Goal: Task Accomplishment & Management: Complete application form

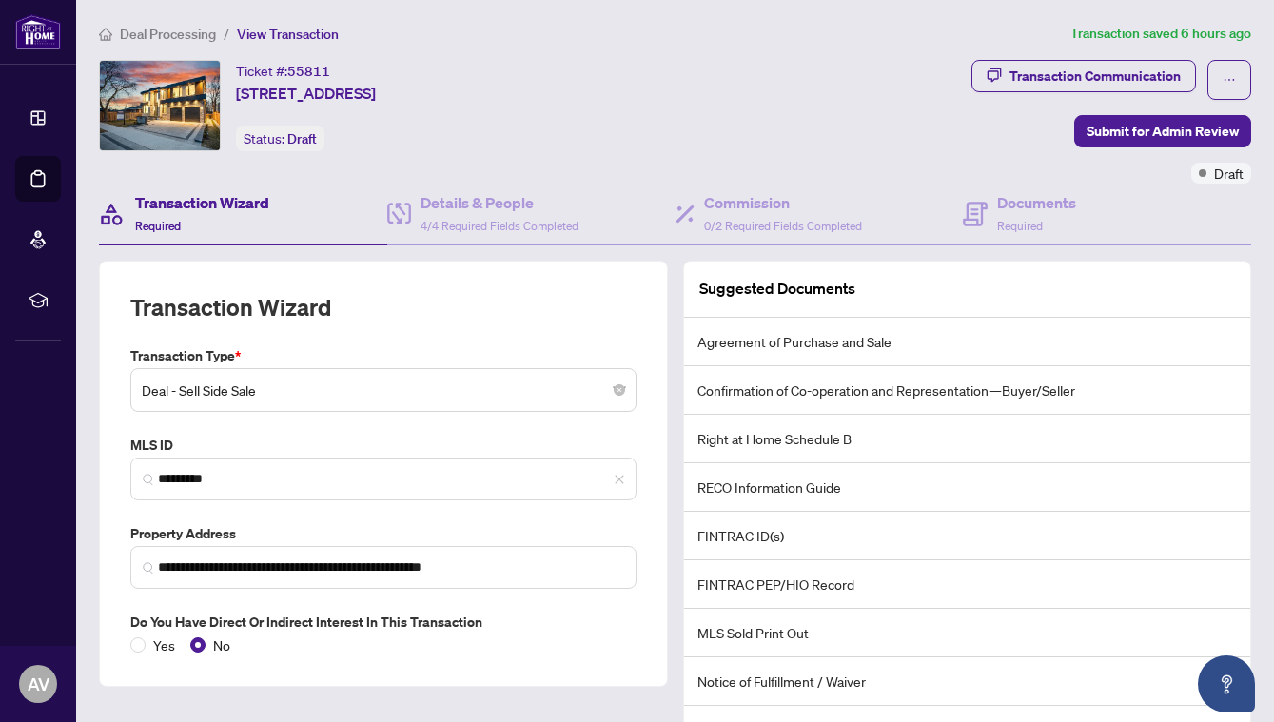
scroll to position [101, 0]
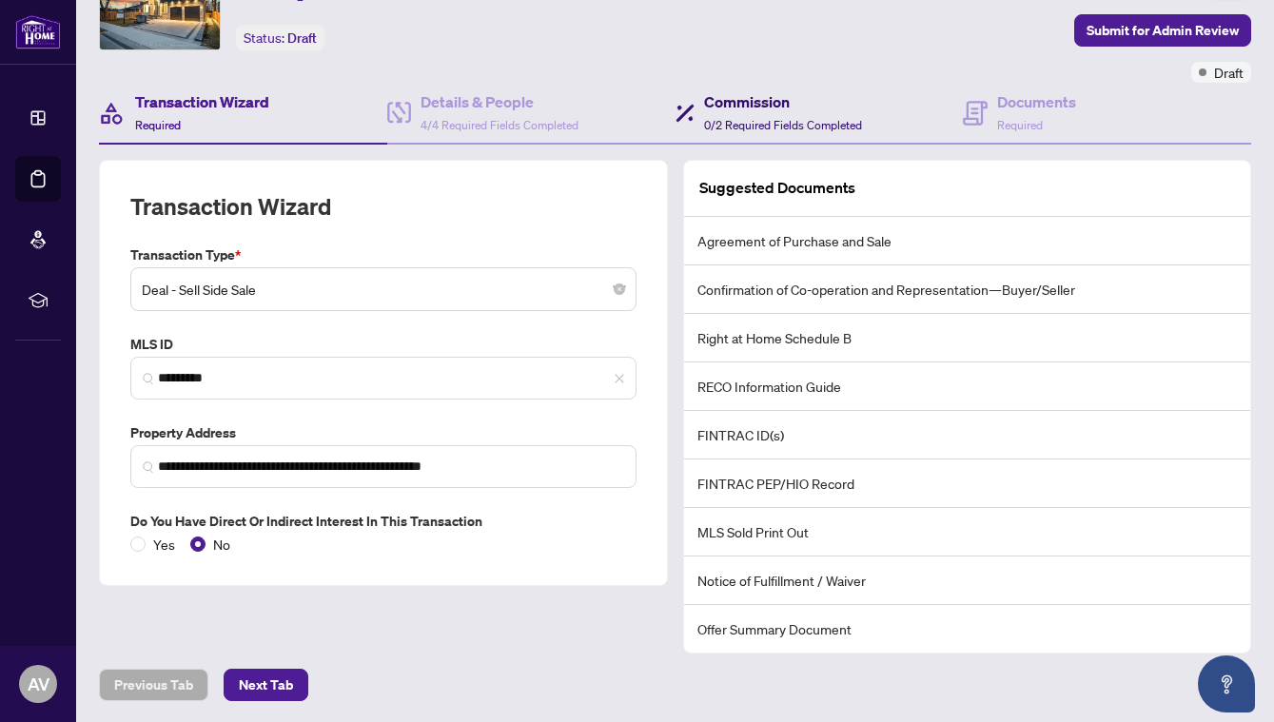
click at [832, 120] on span "0/2 Required Fields Completed" at bounding box center [783, 125] width 158 height 14
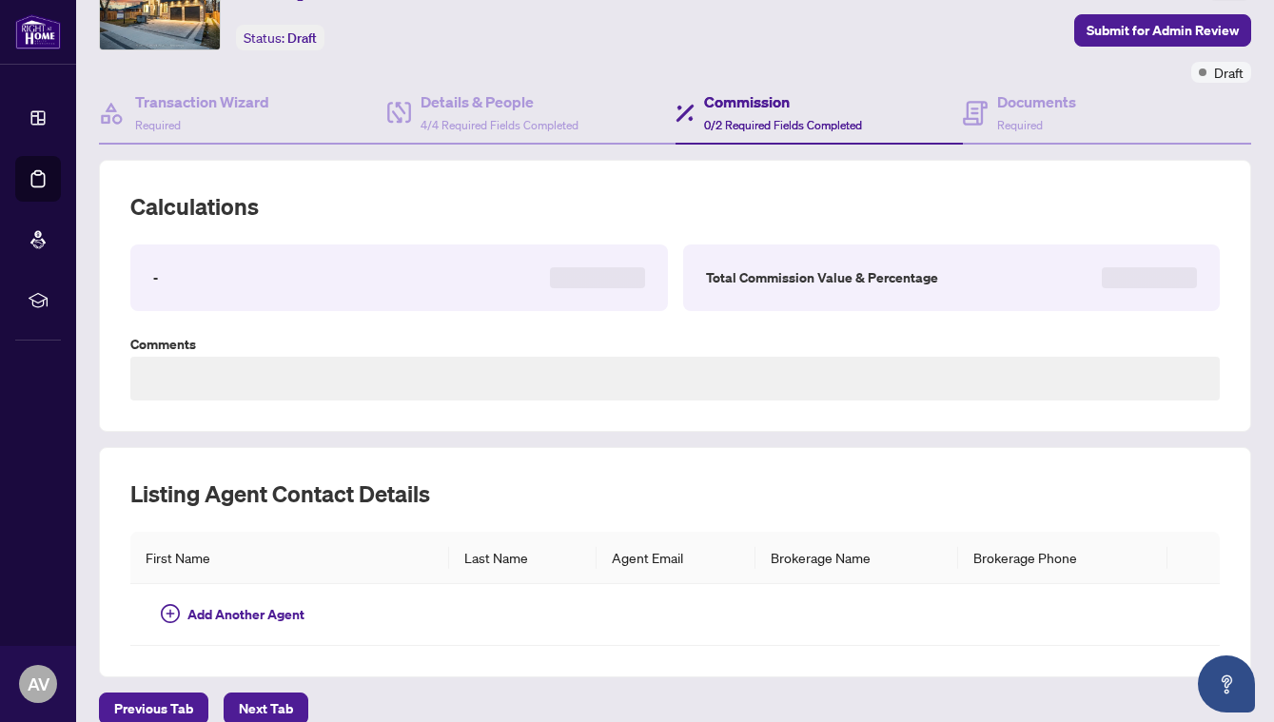
scroll to position [64, 0]
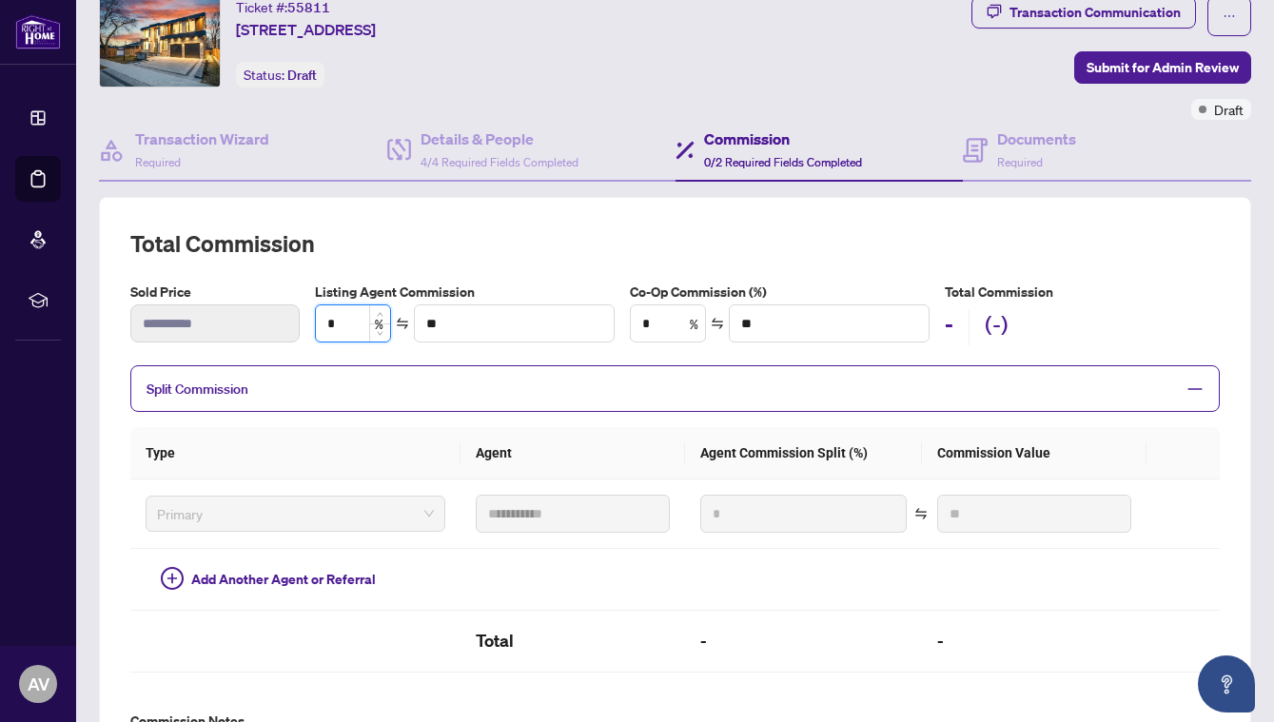
click at [350, 325] on input "*" at bounding box center [353, 323] width 74 height 36
type input "*"
type input "*******"
type input "*"
click at [682, 317] on input "*" at bounding box center [668, 323] width 74 height 36
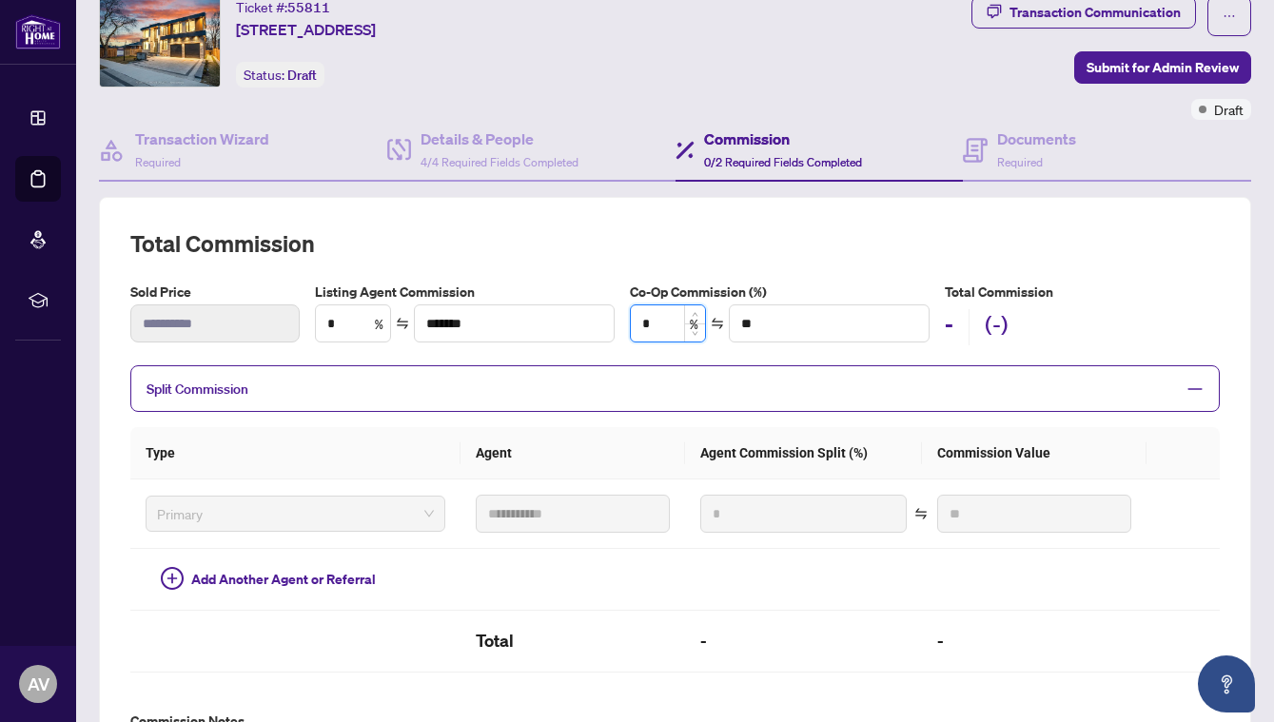
click at [682, 317] on input "*" at bounding box center [668, 323] width 74 height 36
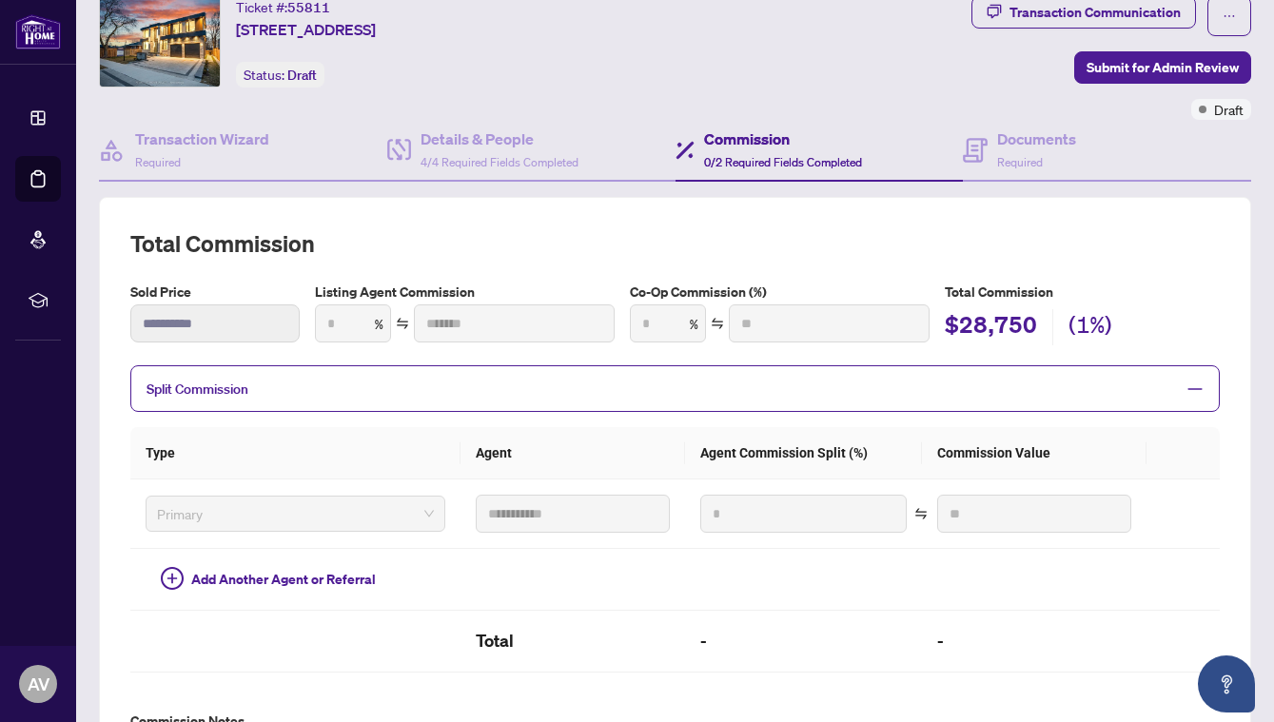
type input "***"
type input "*******"
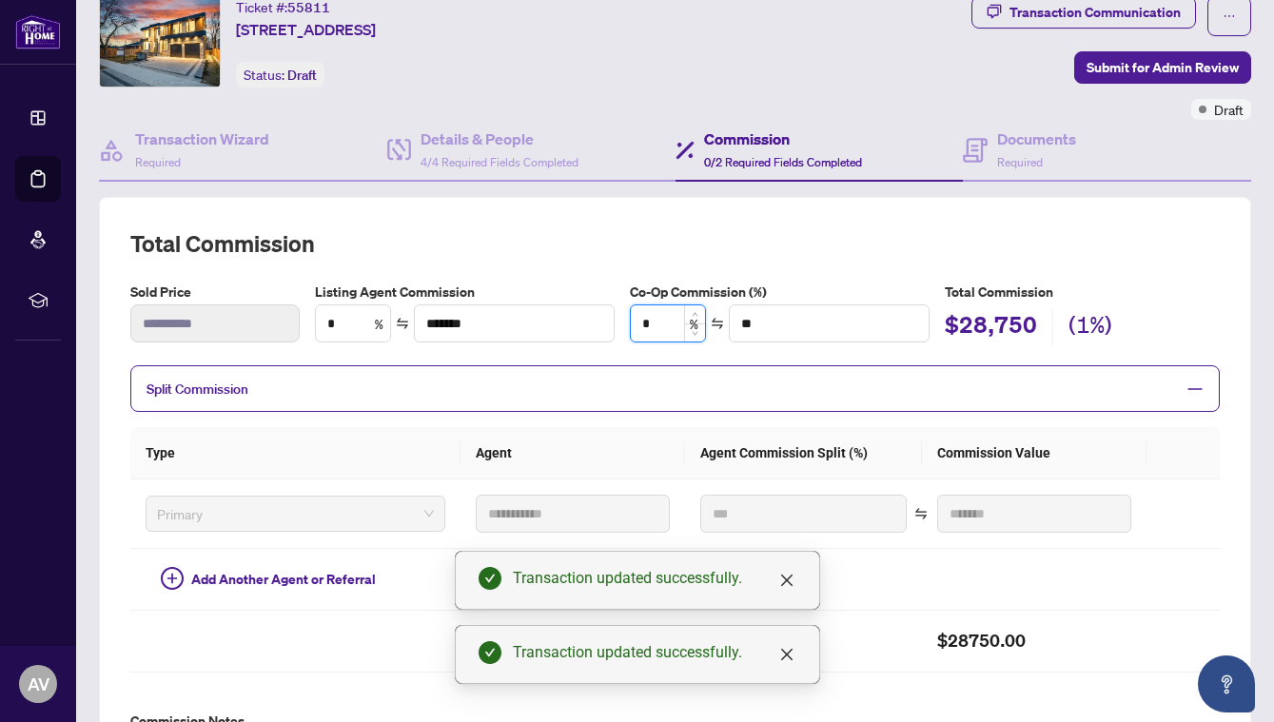
click at [679, 324] on input "*" at bounding box center [668, 323] width 74 height 36
type input "*"
type input "*******"
type input "***"
type input "********"
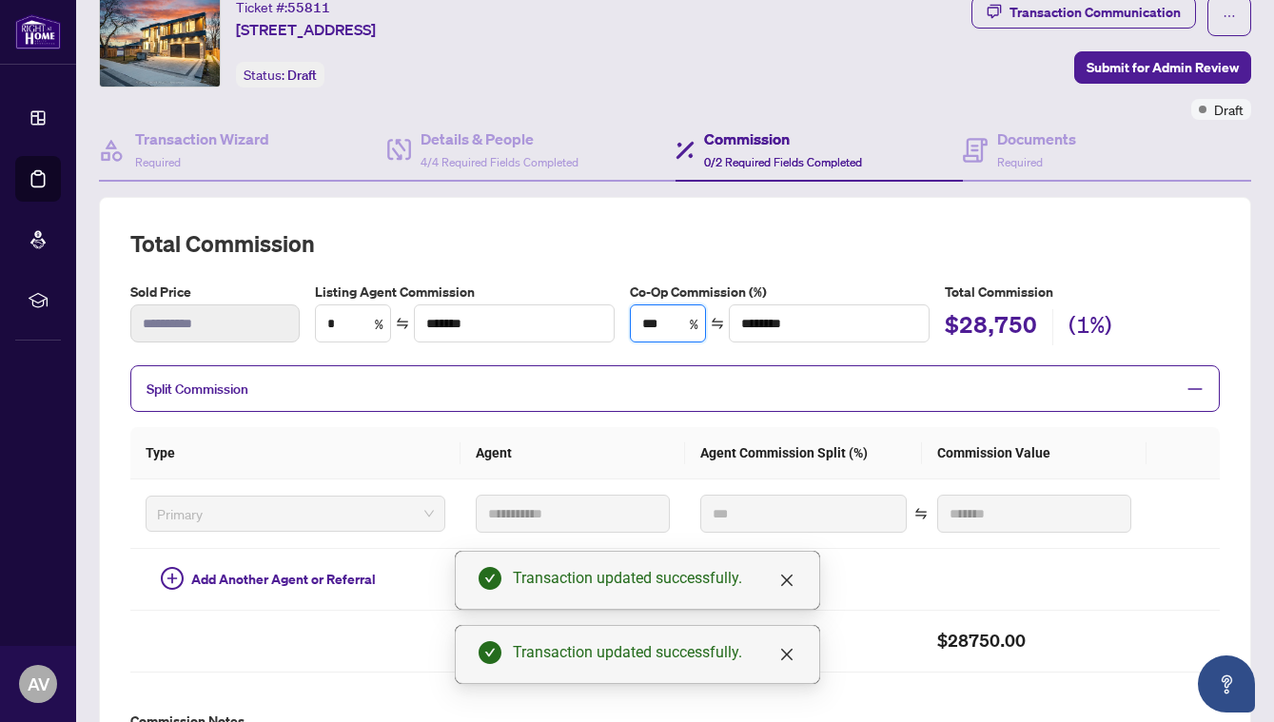
type input "***"
click at [826, 274] on div "**********" at bounding box center [674, 502] width 1089 height 549
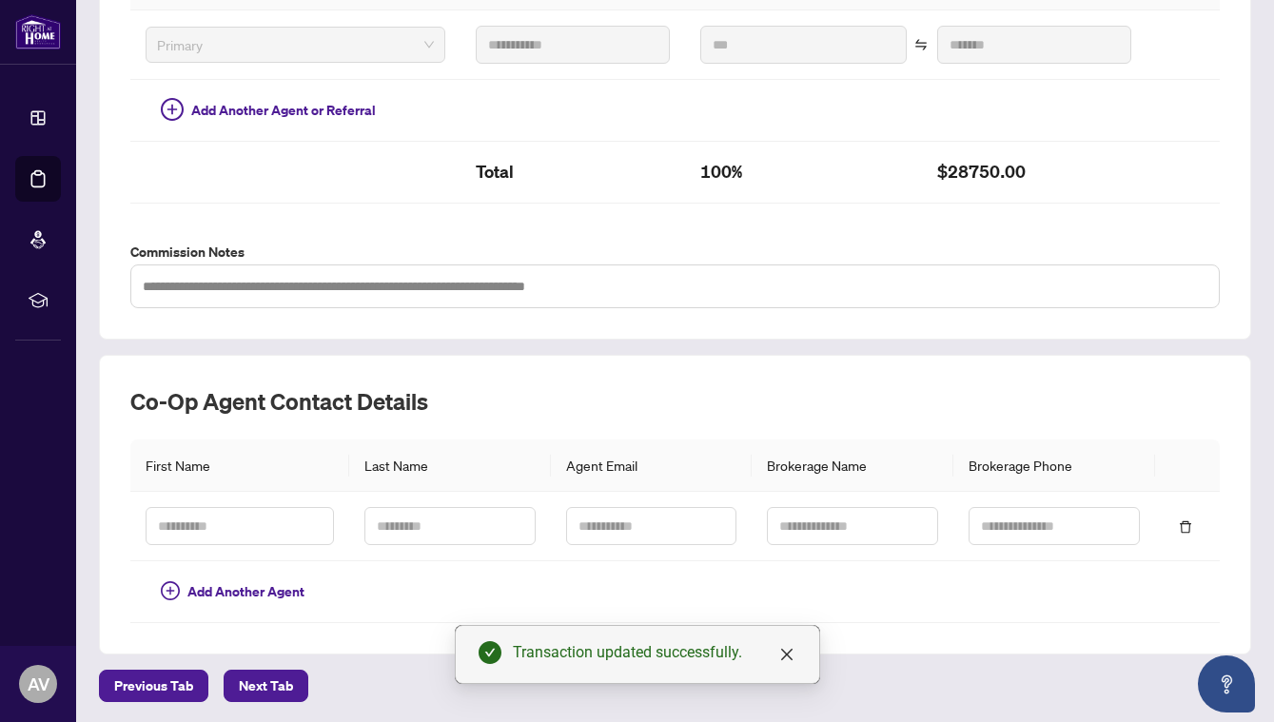
scroll to position [532, 0]
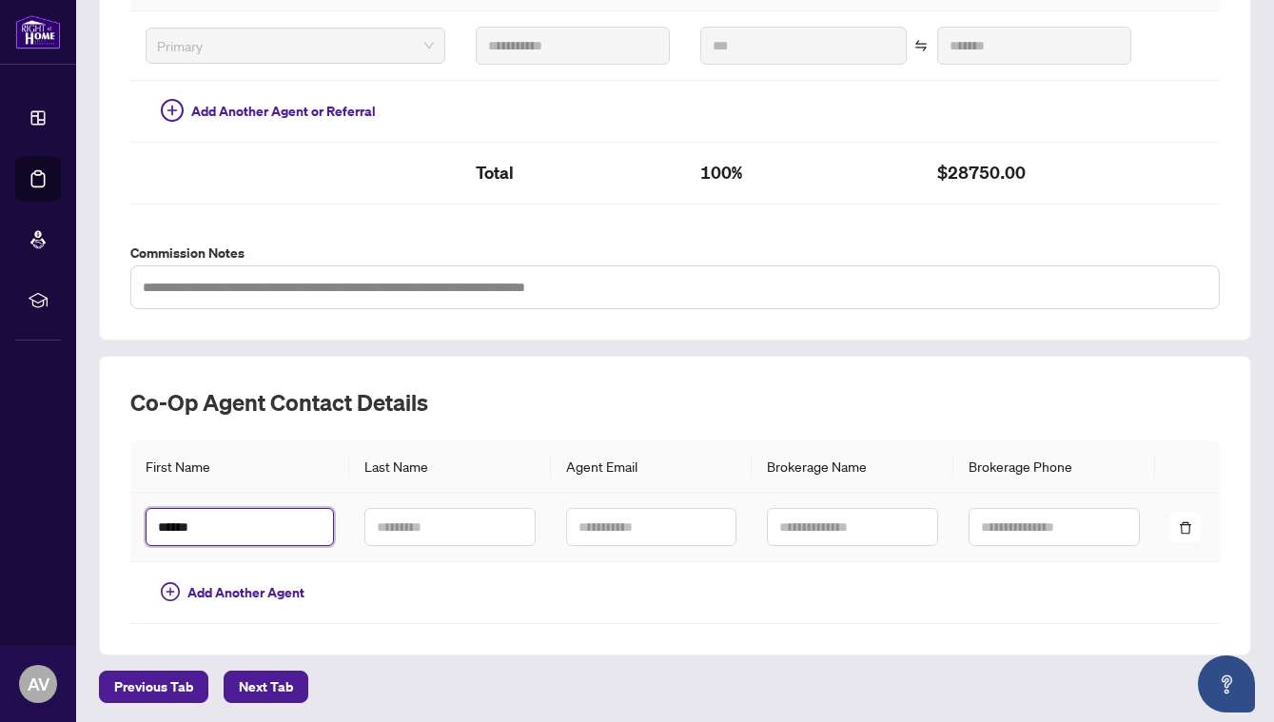
type input "*****"
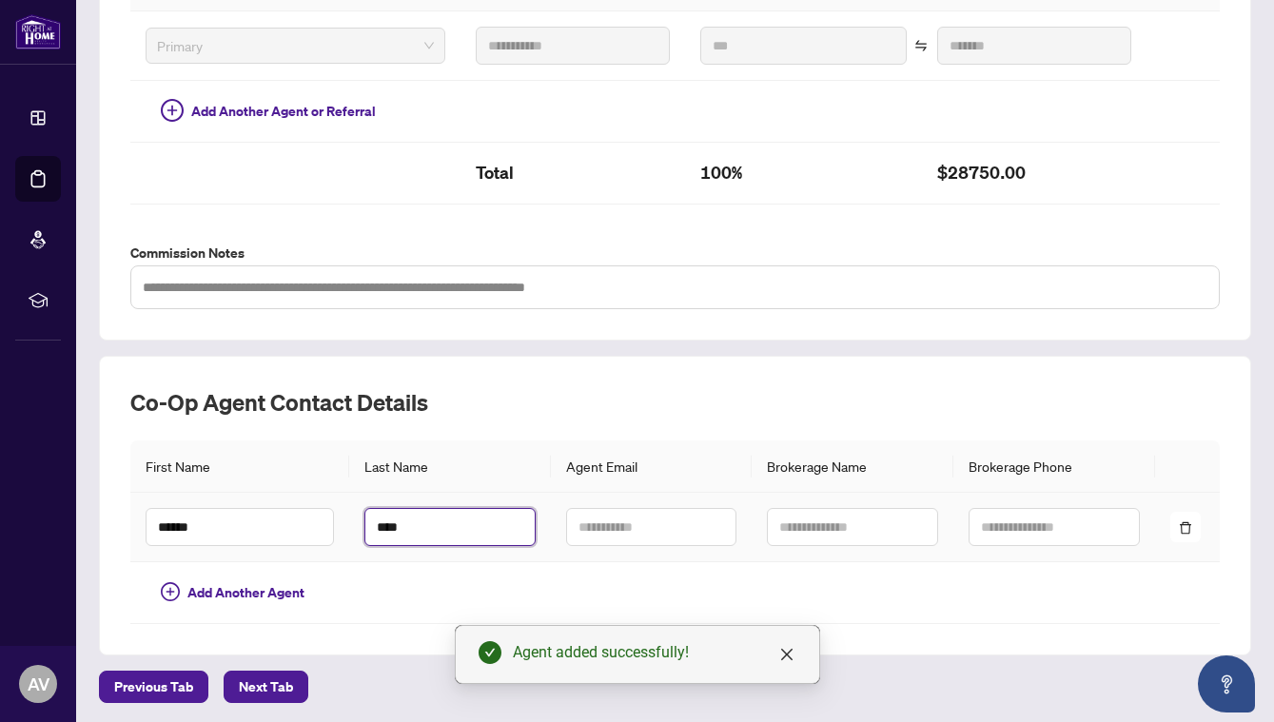
type input "****"
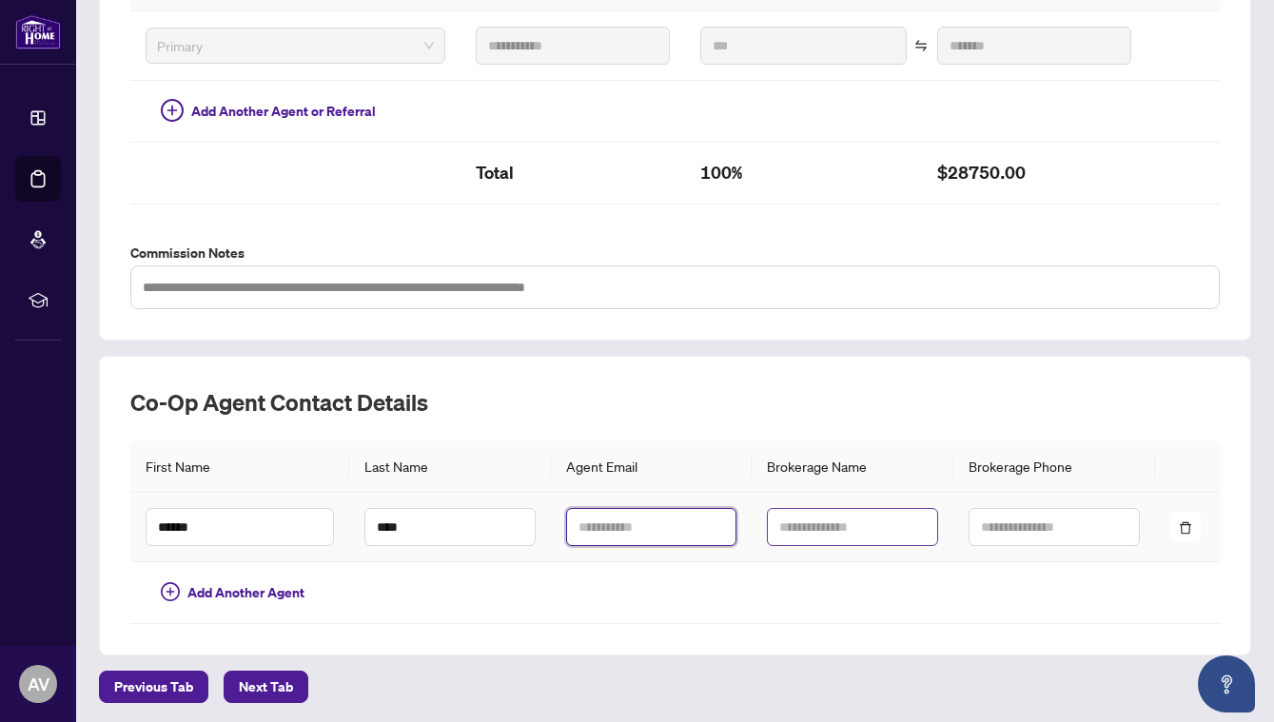
paste input "**********"
type input "**********"
type input "*"
click at [875, 528] on input "********" at bounding box center [852, 527] width 171 height 38
type input "**********"
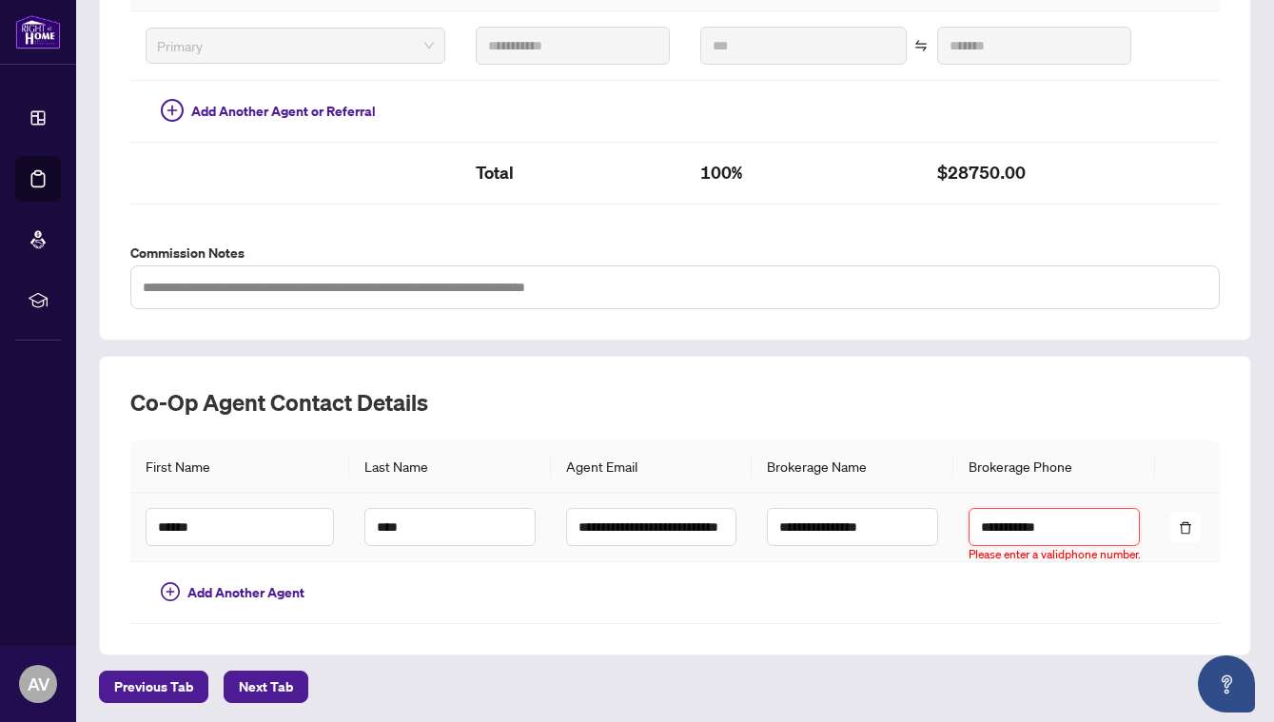
click at [980, 531] on input "**********" at bounding box center [1053, 527] width 171 height 38
type input "**********"
click at [233, 685] on button "Next Tab" at bounding box center [266, 687] width 85 height 32
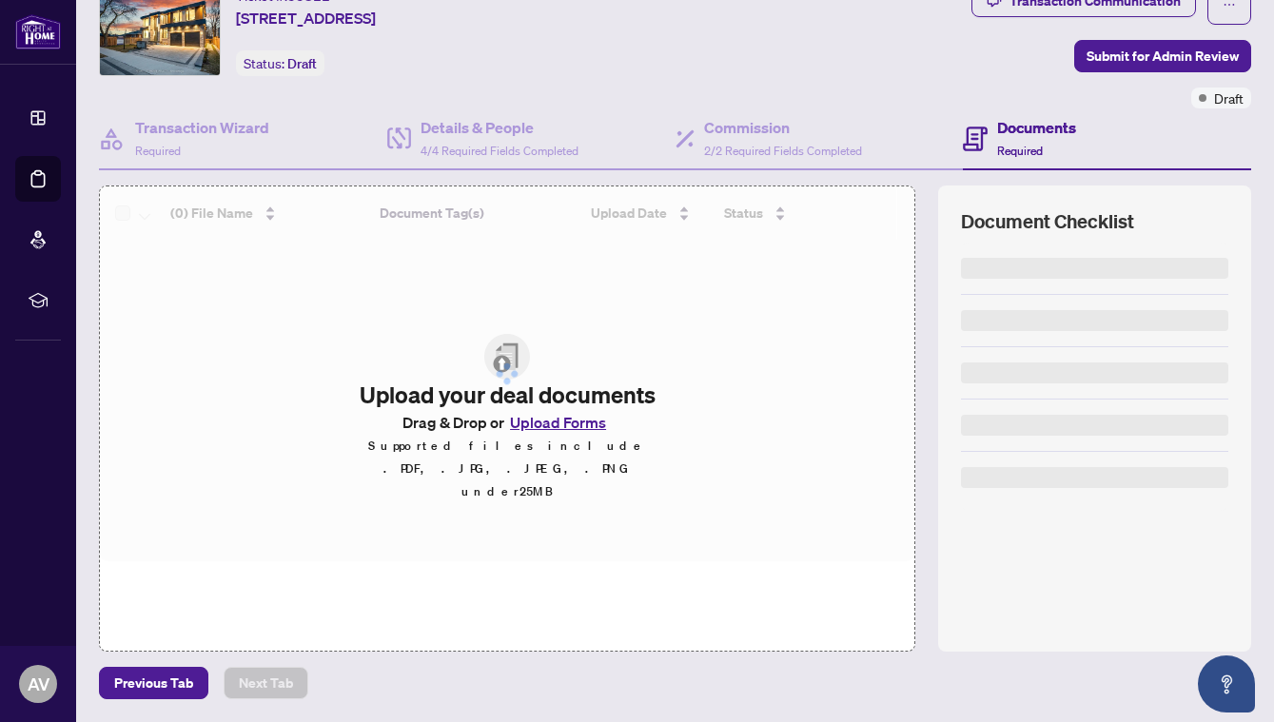
scroll to position [74, 0]
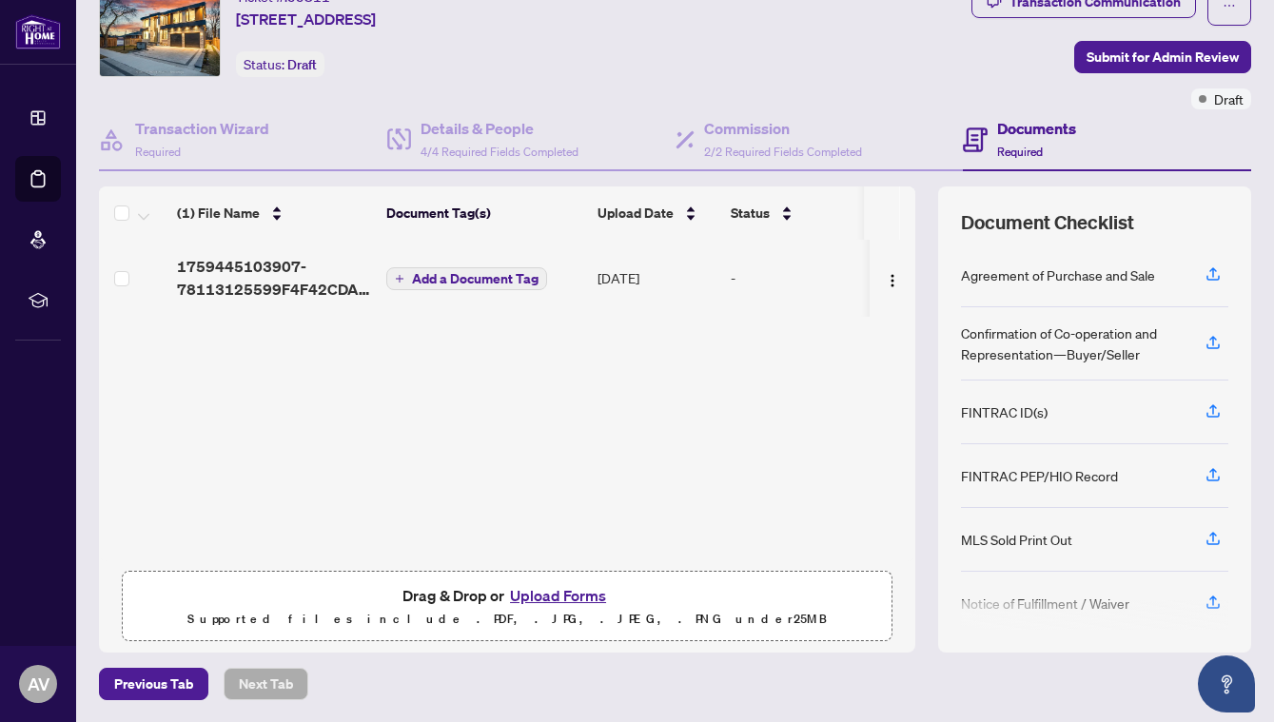
click at [229, 290] on span "1759445103907-78113125599F4F42CDABC374D53981648E3AEE3.jpg" at bounding box center [274, 278] width 194 height 46
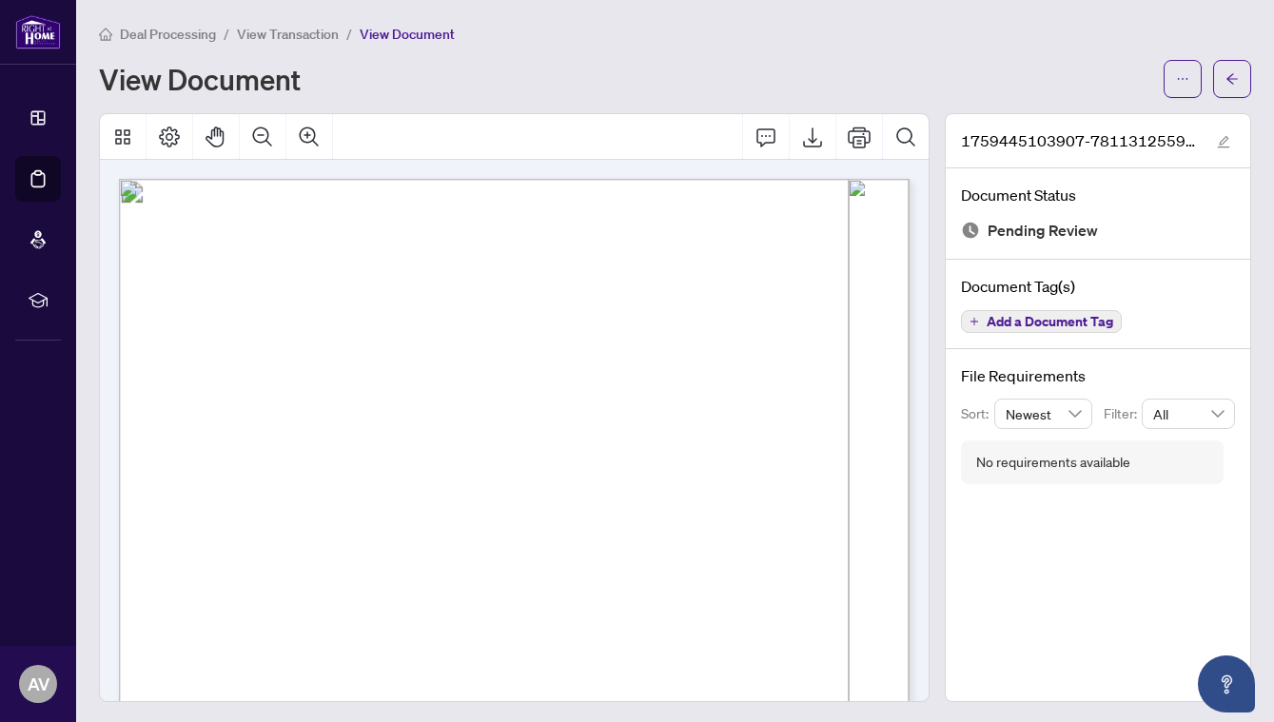
click at [289, 38] on span "View Transaction" at bounding box center [288, 34] width 102 height 17
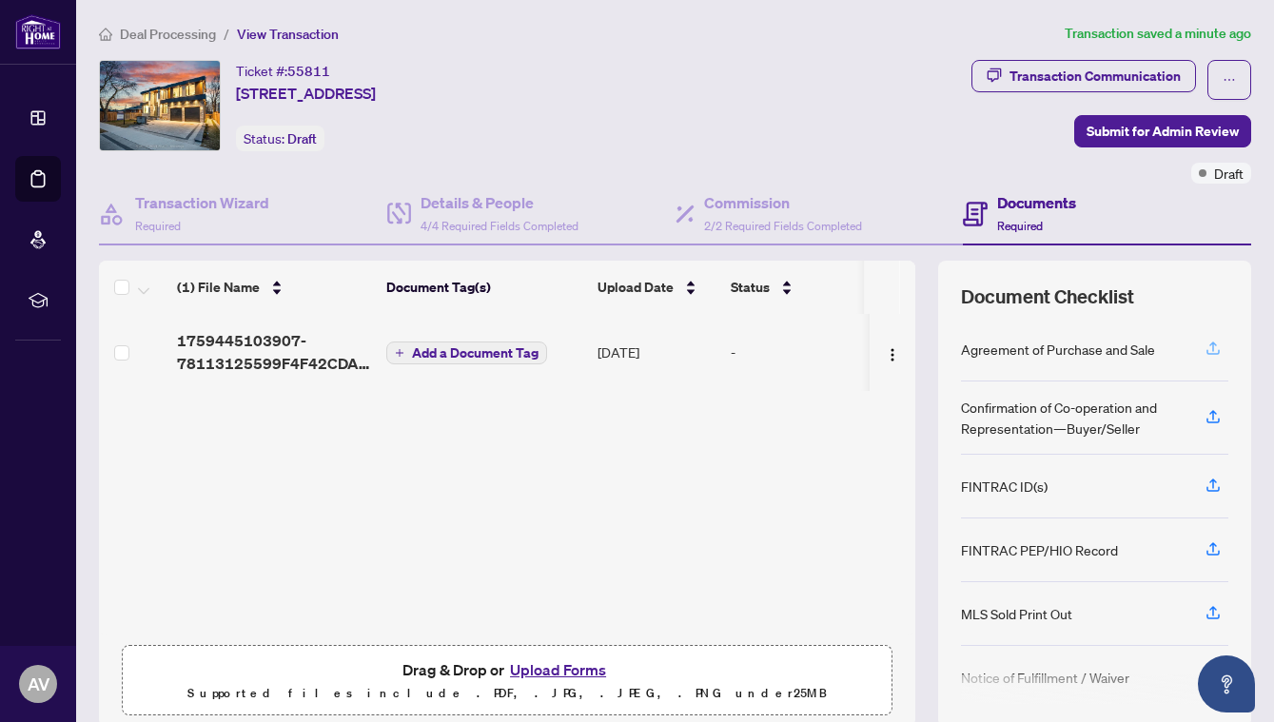
click at [1208, 352] on icon "button" at bounding box center [1212, 348] width 17 height 17
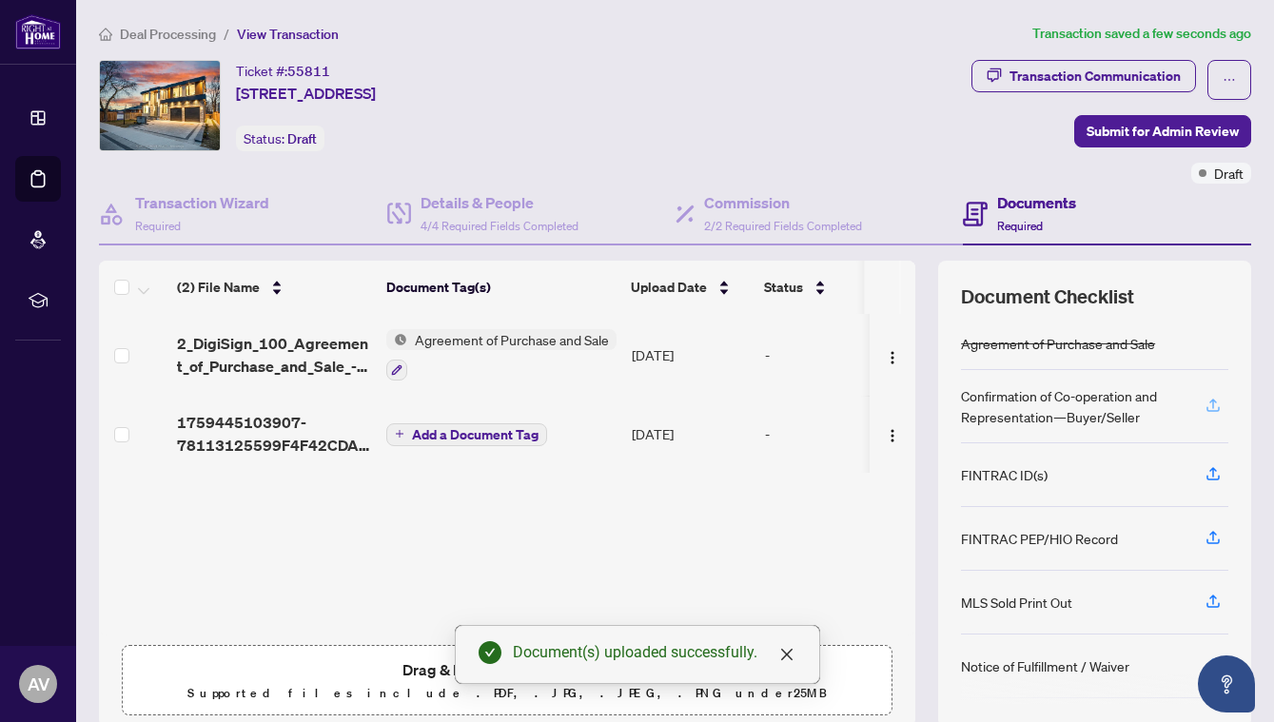
click at [1216, 409] on icon "button" at bounding box center [1212, 405] width 17 height 17
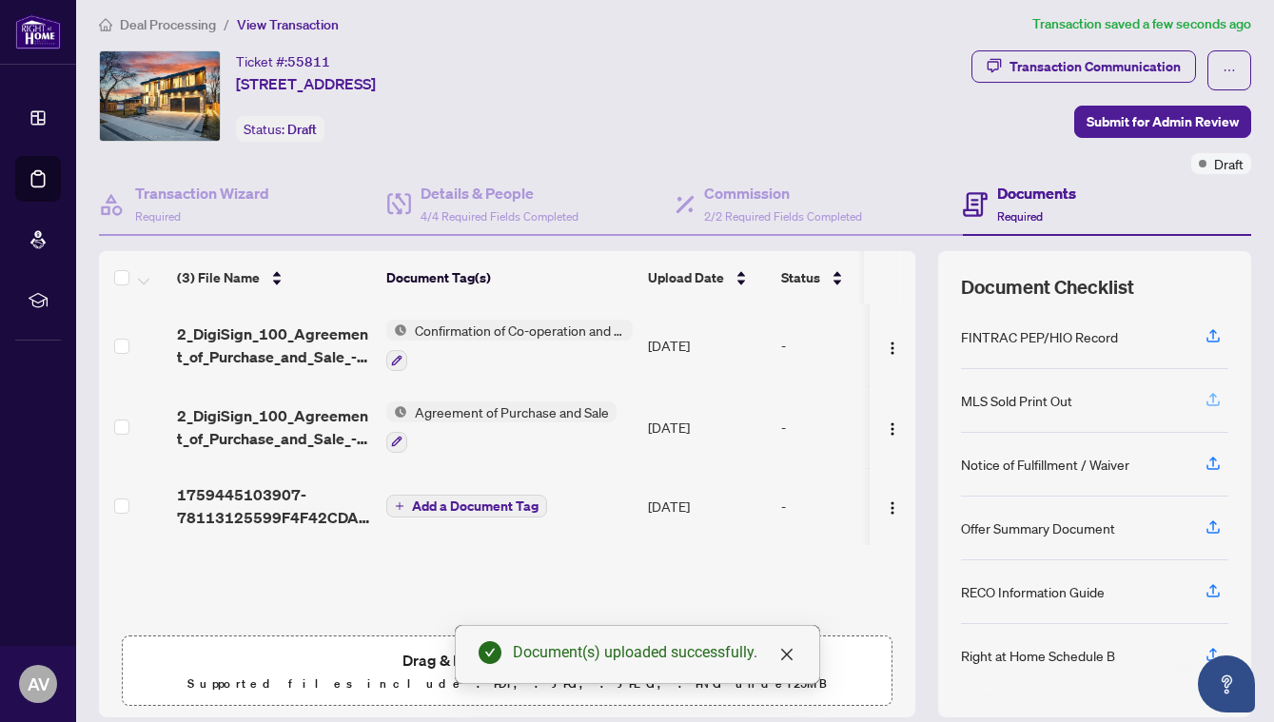
scroll to position [14, 0]
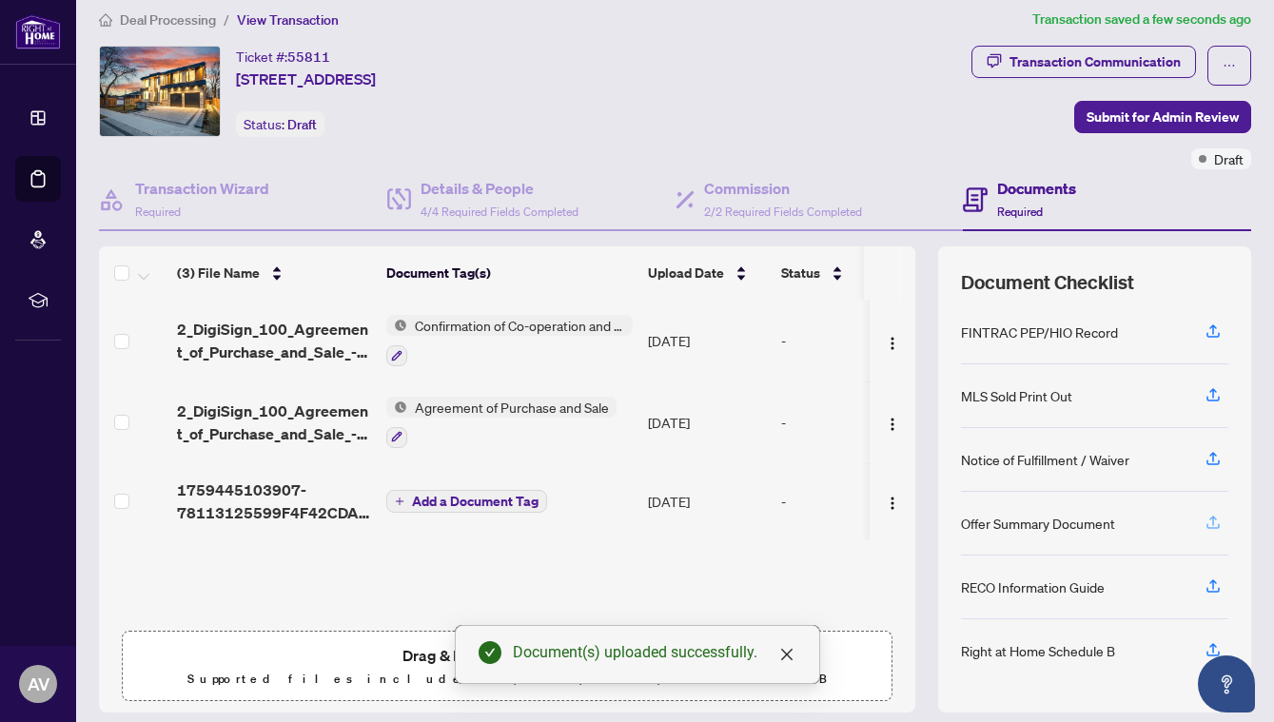
click at [1214, 520] on icon "button" at bounding box center [1212, 522] width 17 height 17
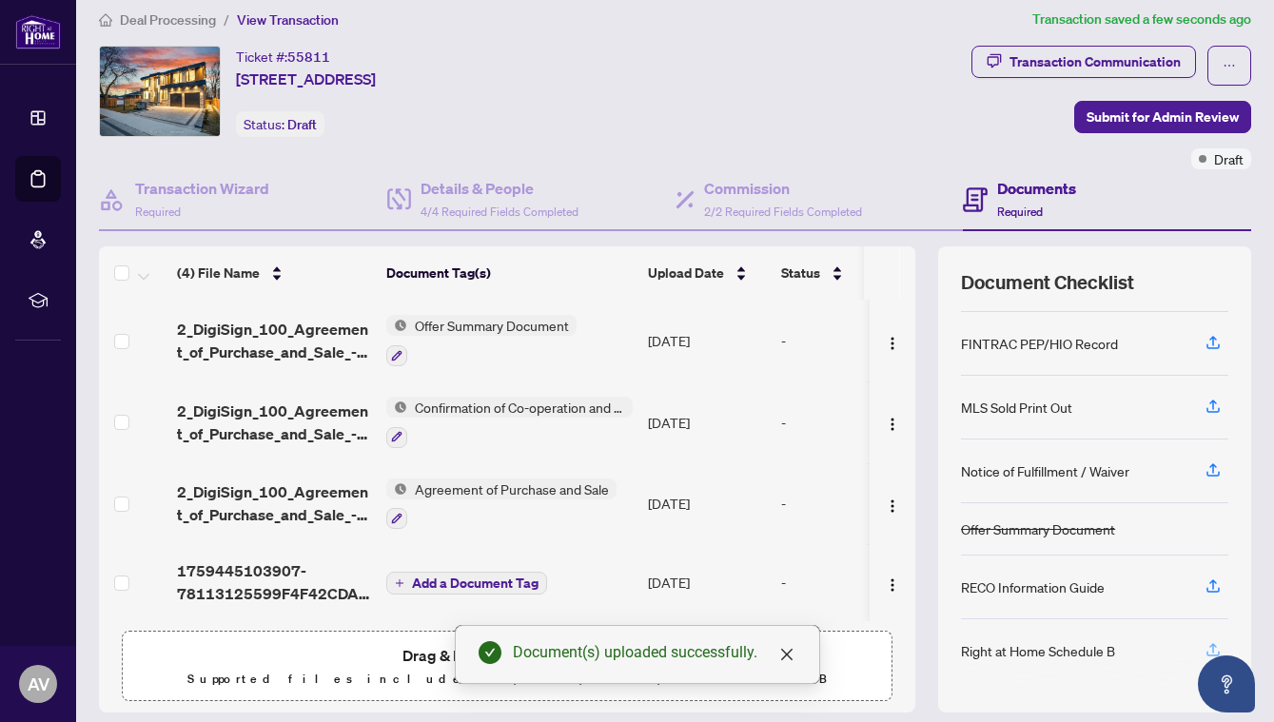
scroll to position [181, 0]
click at [1202, 642] on button "button" at bounding box center [1213, 651] width 30 height 32
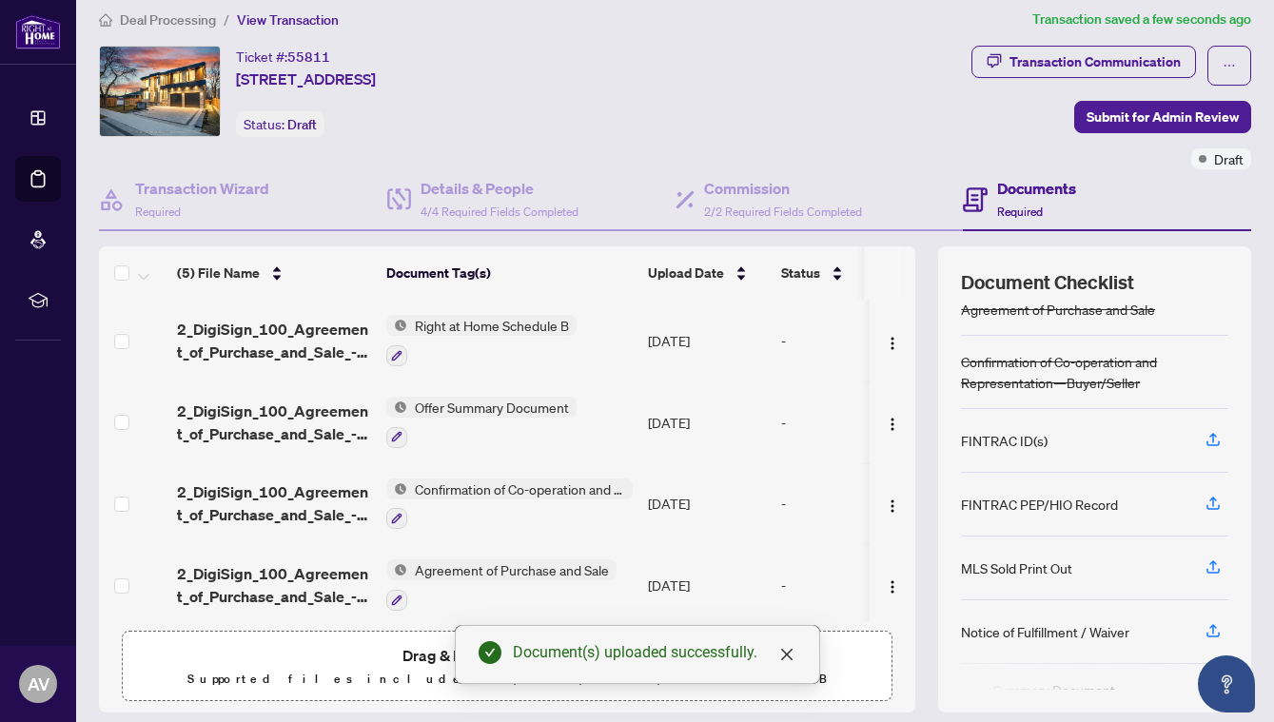
scroll to position [27, 0]
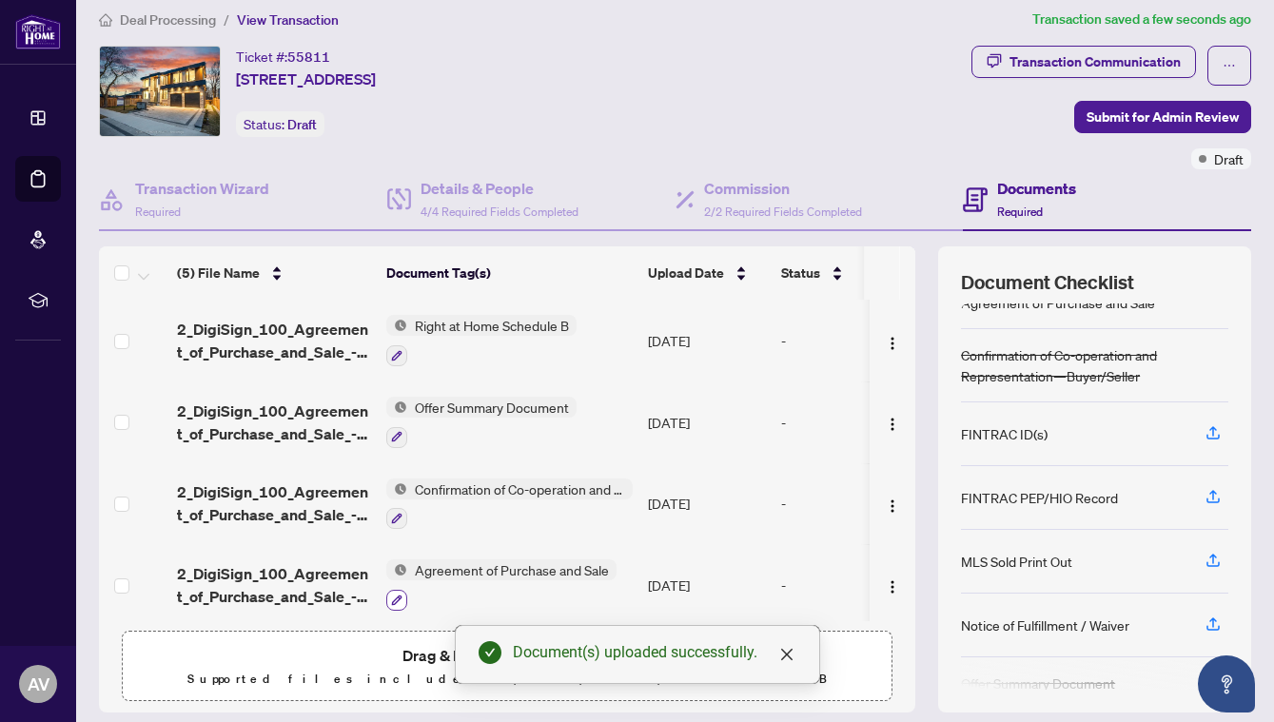
click at [396, 603] on button "button" at bounding box center [396, 600] width 21 height 21
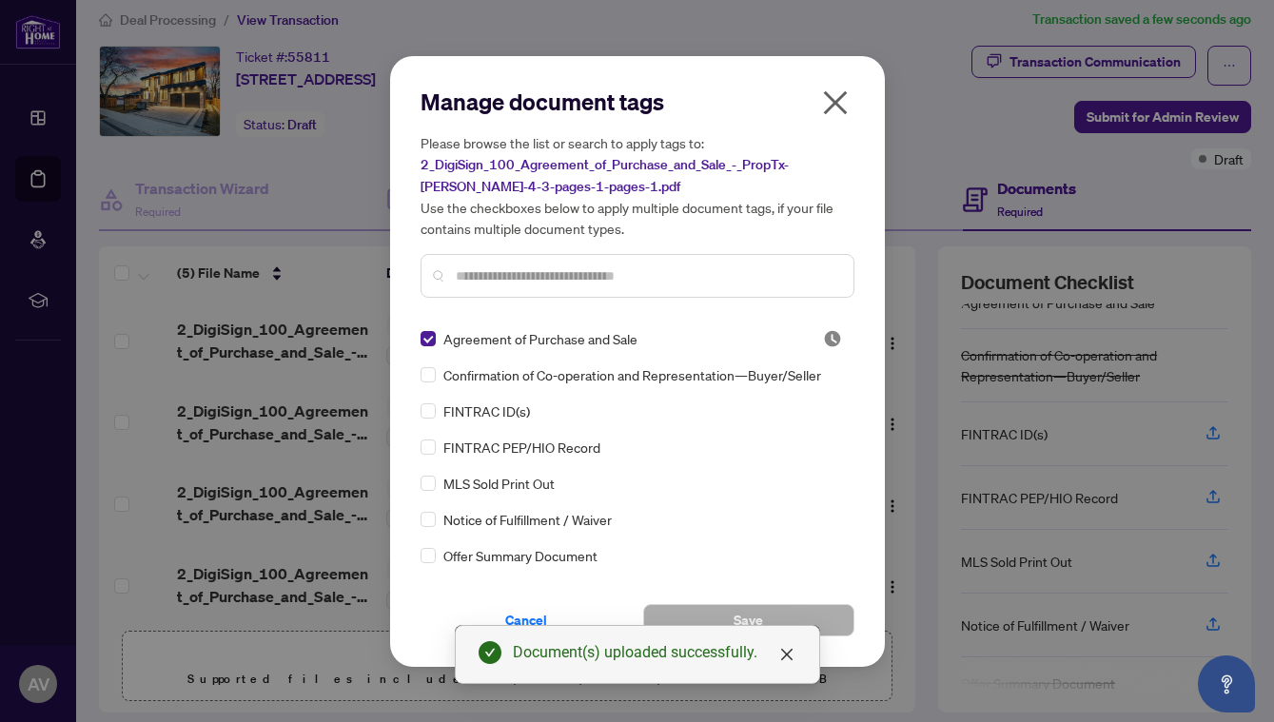
click at [833, 107] on icon "close" at bounding box center [835, 103] width 30 height 30
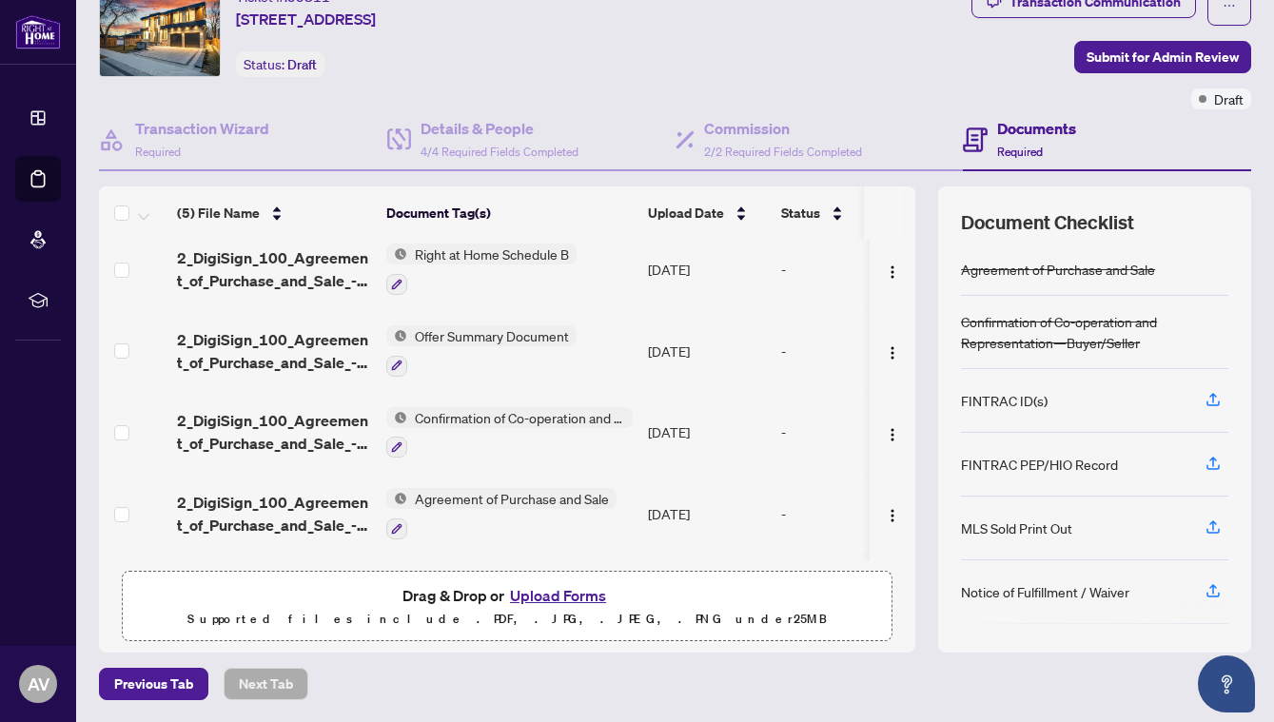
scroll to position [12, 0]
click at [548, 594] on button "Upload Forms" at bounding box center [558, 595] width 108 height 25
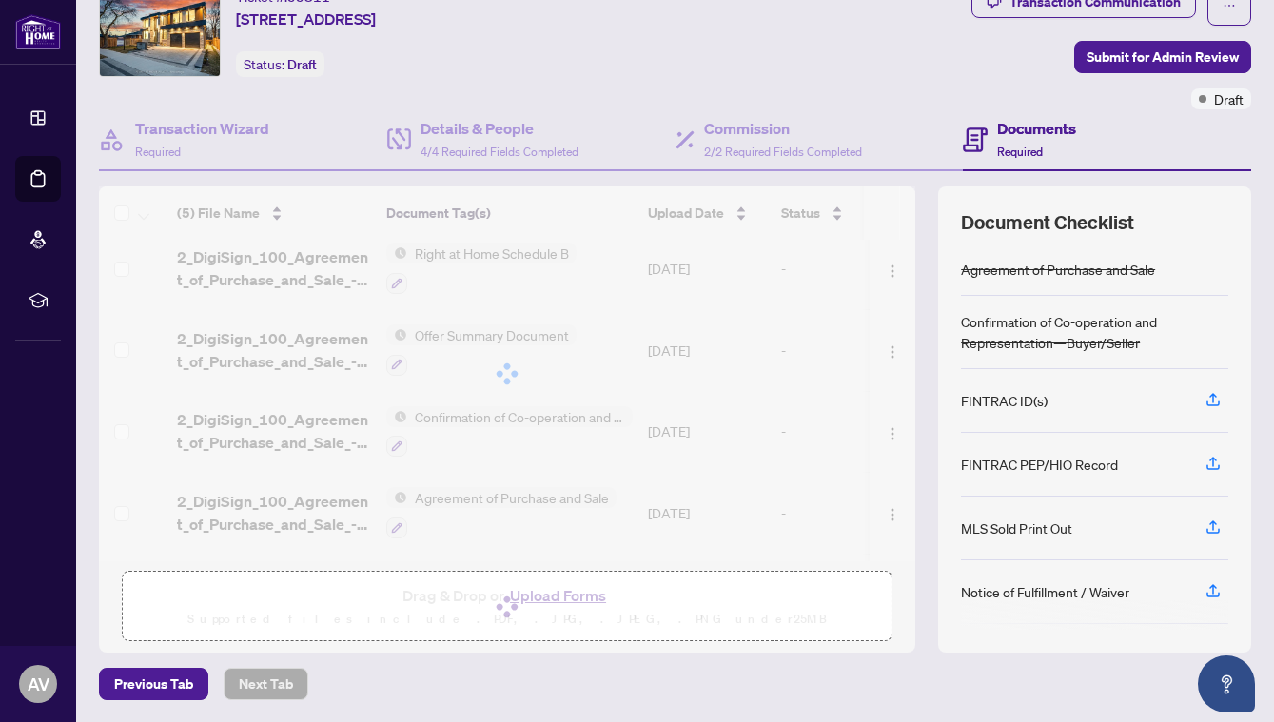
click at [670, 40] on div "Ticket #: 55811 [STREET_ADDRESS] Status: Draft" at bounding box center [384, 31] width 571 height 91
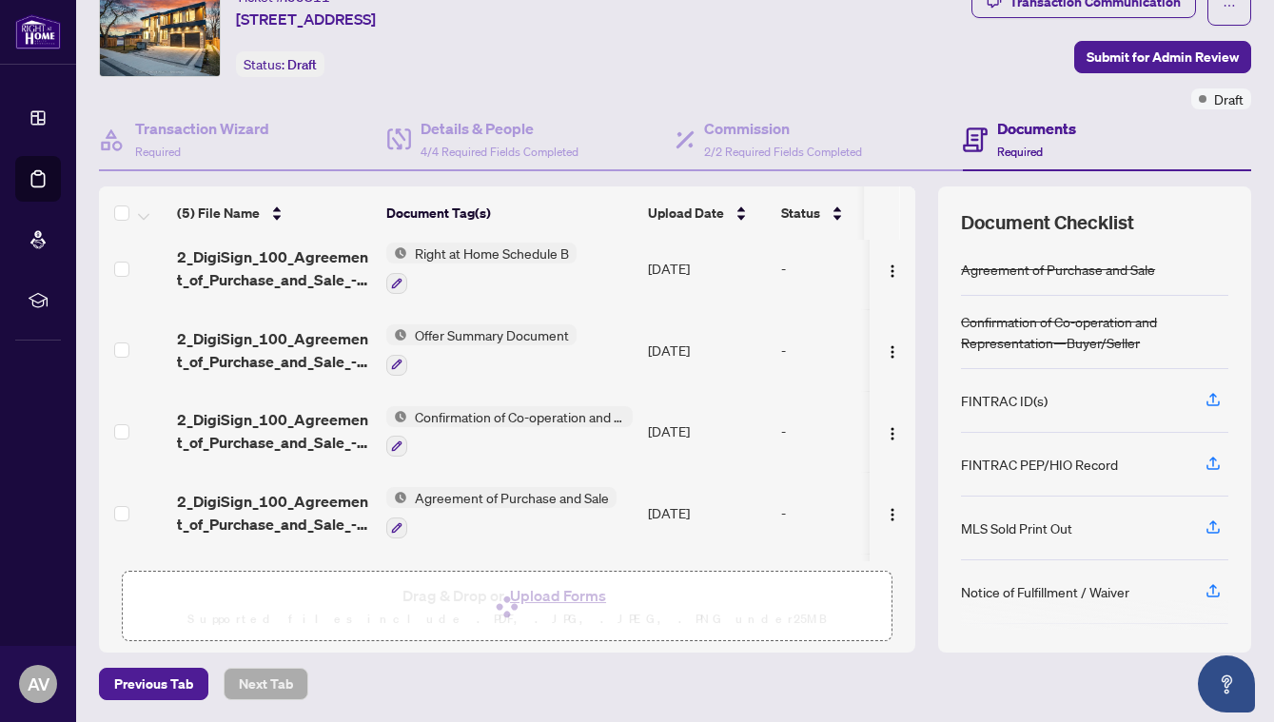
click at [589, 590] on div at bounding box center [507, 607] width 746 height 48
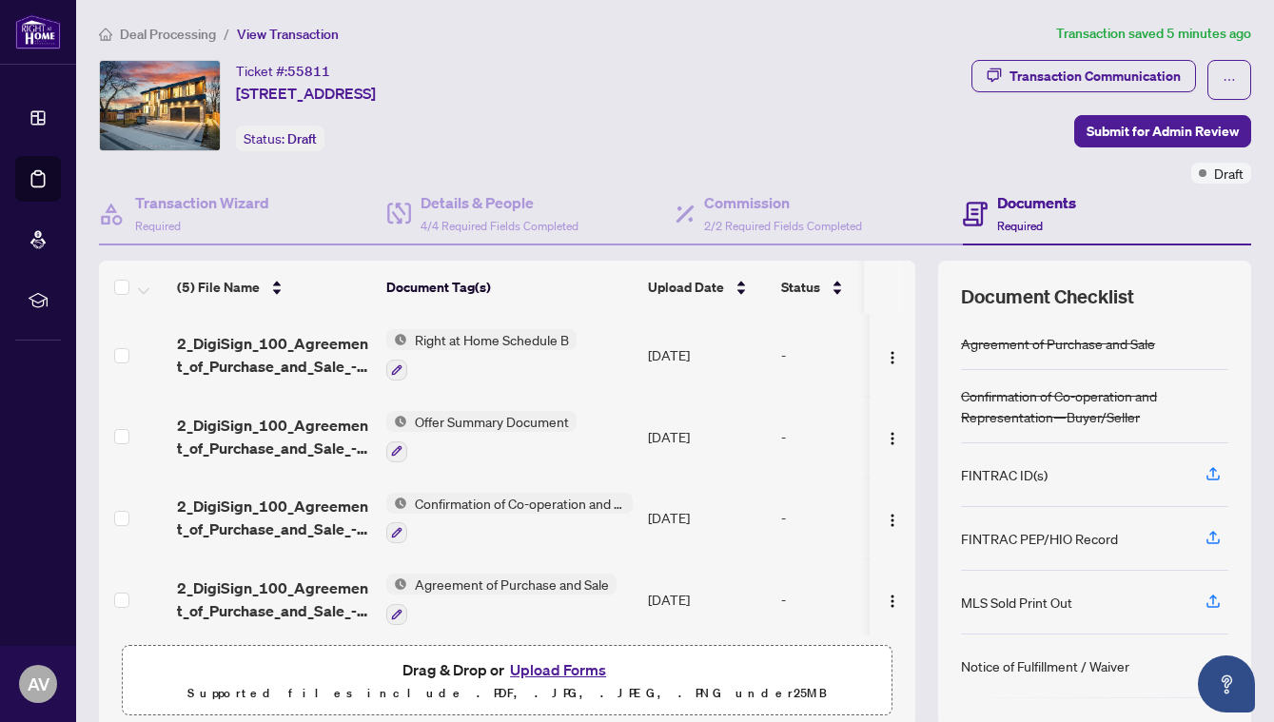
scroll to position [0, 0]
click at [197, 33] on span "Deal Processing" at bounding box center [168, 34] width 96 height 17
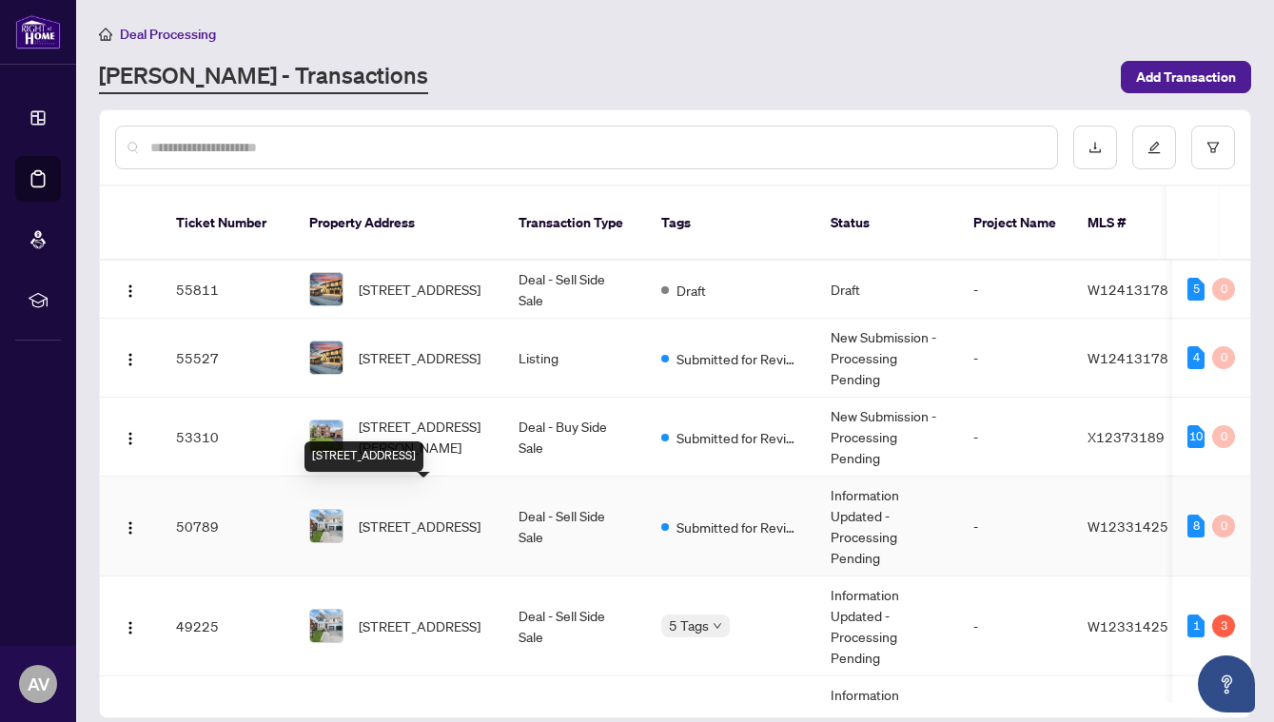
click at [426, 518] on span "[STREET_ADDRESS]" at bounding box center [420, 526] width 122 height 21
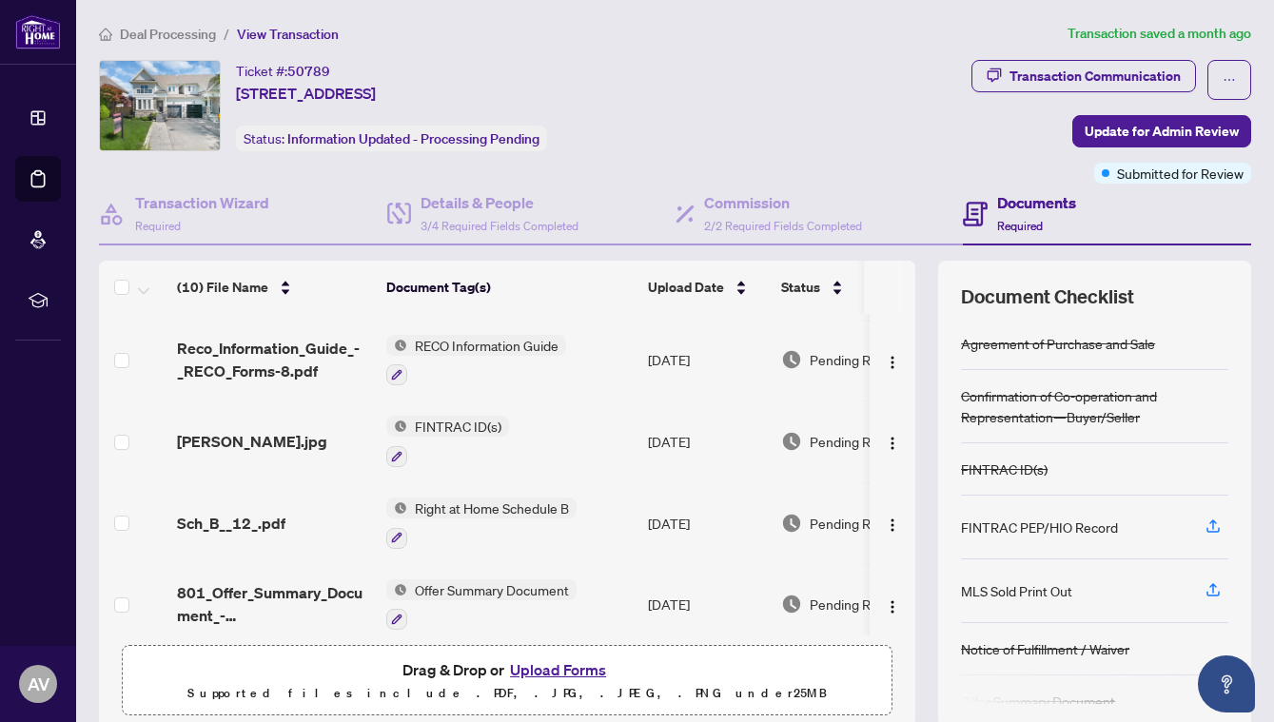
scroll to position [224, 0]
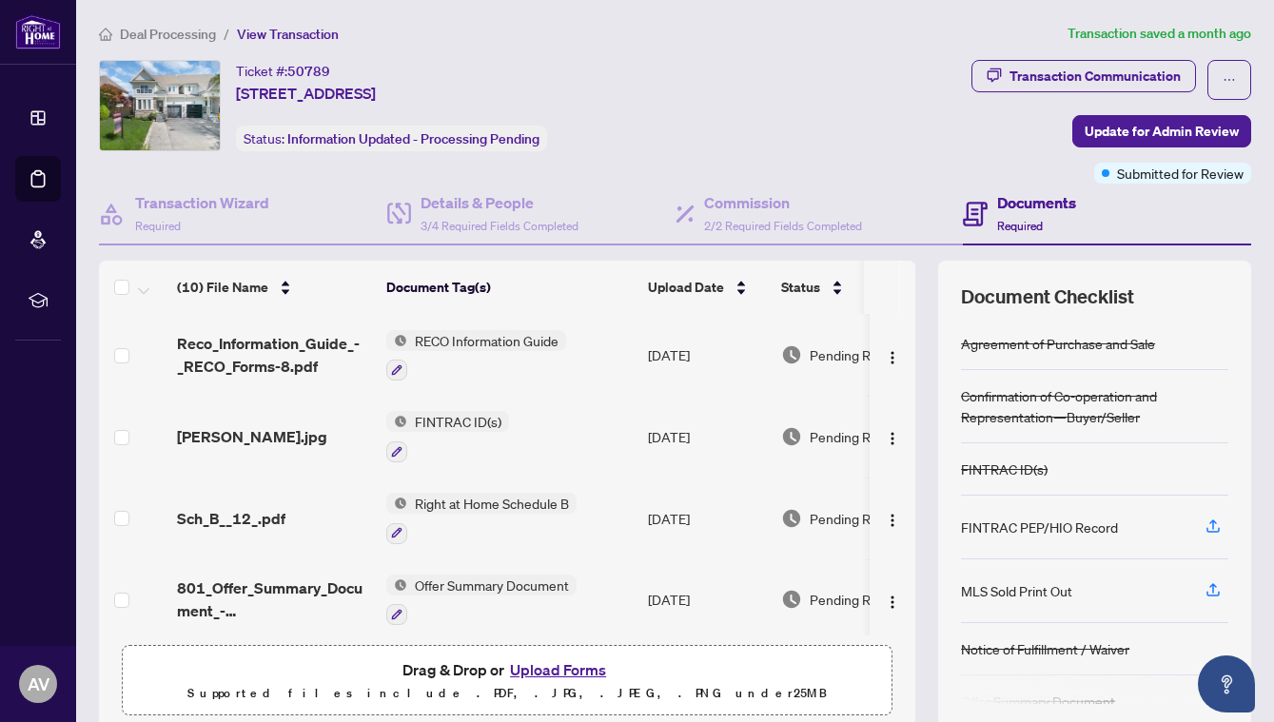
click at [470, 418] on span "FINTRAC ID(s)" at bounding box center [458, 421] width 102 height 21
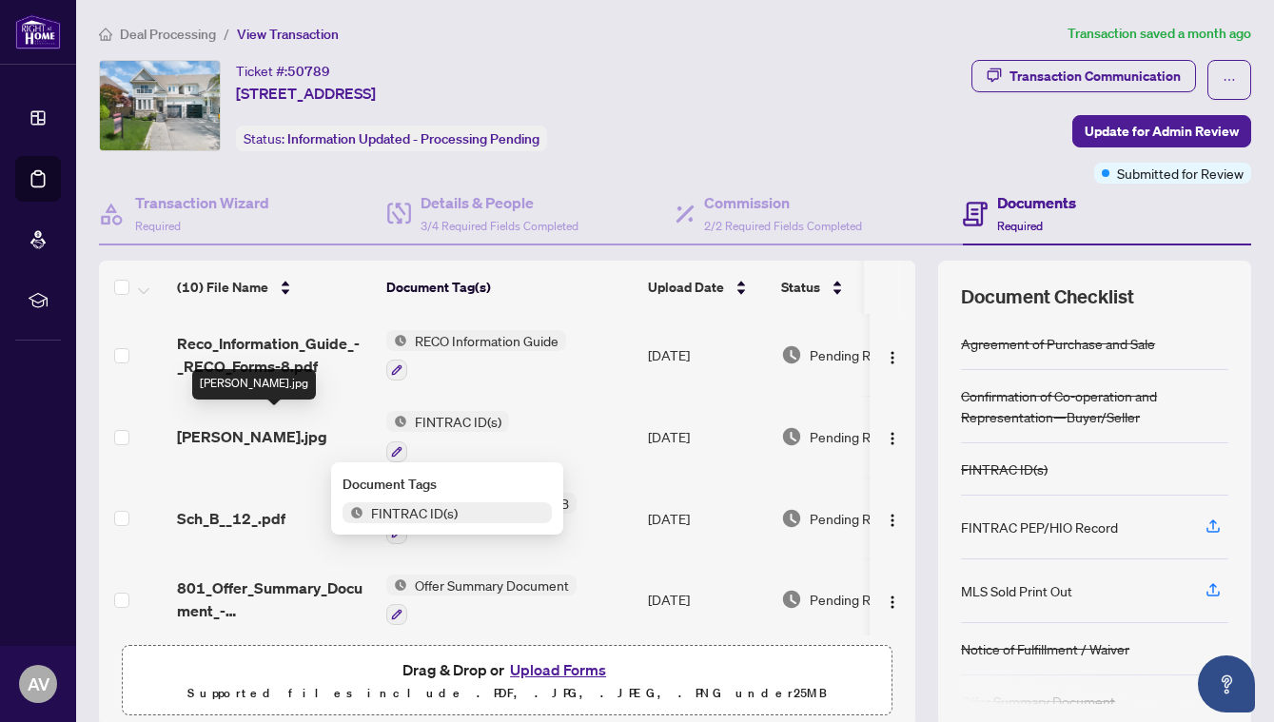
click at [226, 425] on span "[PERSON_NAME].jpg" at bounding box center [252, 436] width 150 height 23
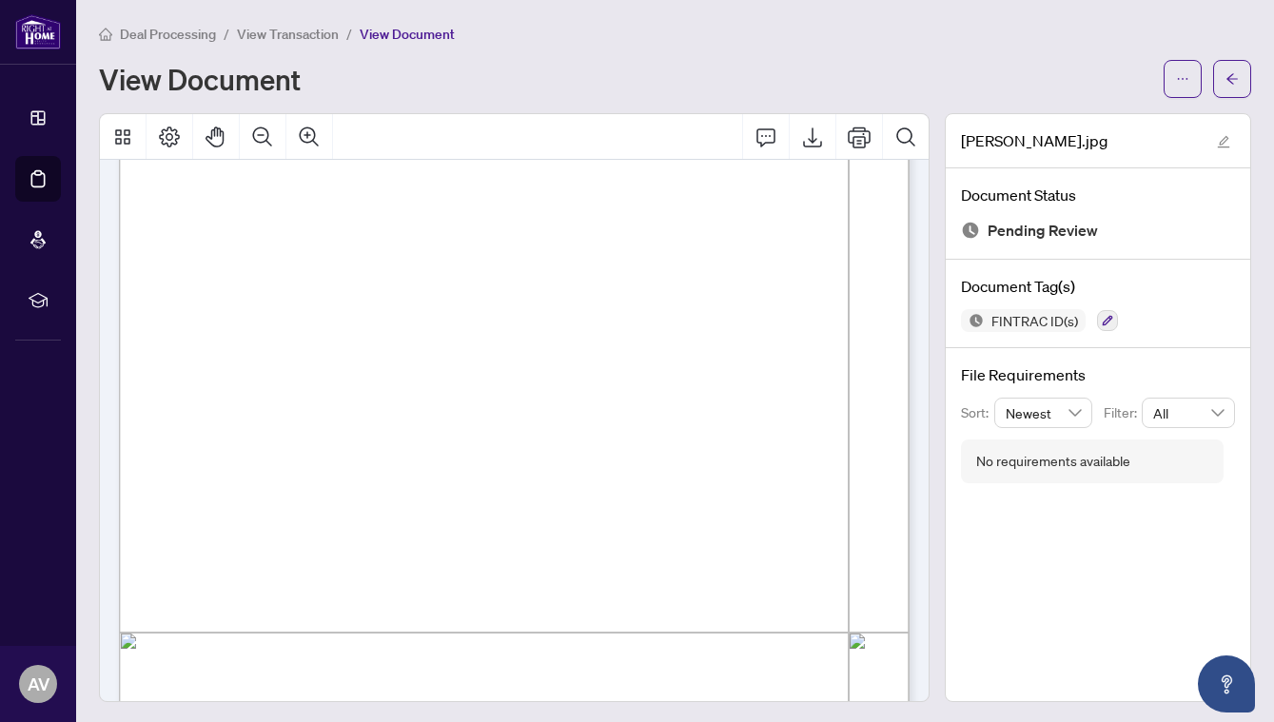
scroll to position [279, 0]
click at [295, 48] on div "Deal Processing / View Transaction / View Document View Document" at bounding box center [675, 60] width 1152 height 75
click at [298, 37] on span "View Transaction" at bounding box center [288, 34] width 102 height 17
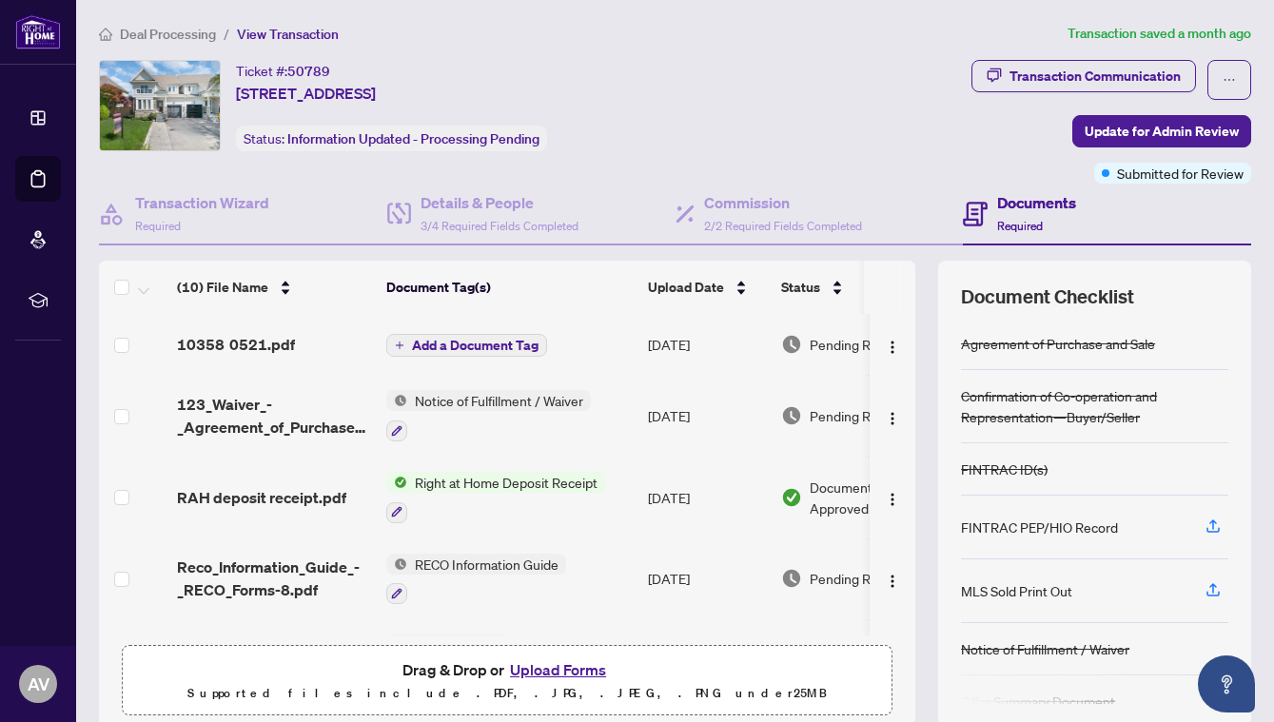
click at [187, 38] on span "Deal Processing" at bounding box center [168, 34] width 96 height 17
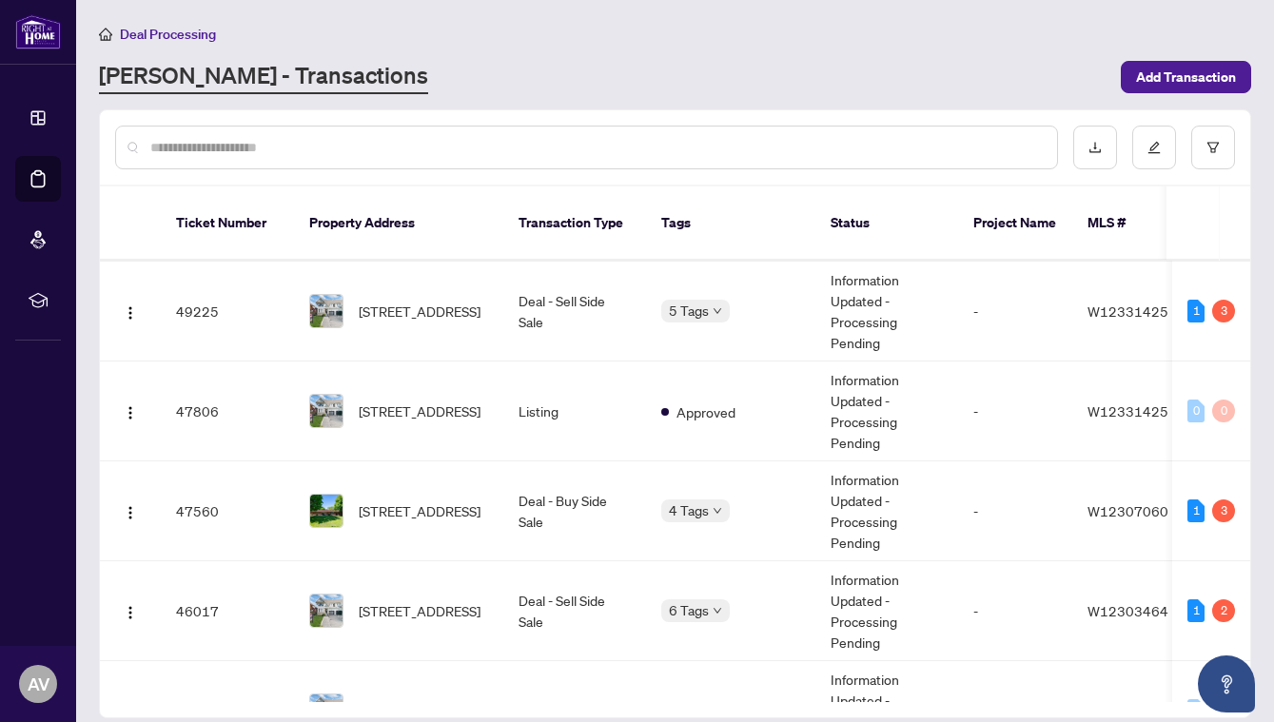
scroll to position [320, 0]
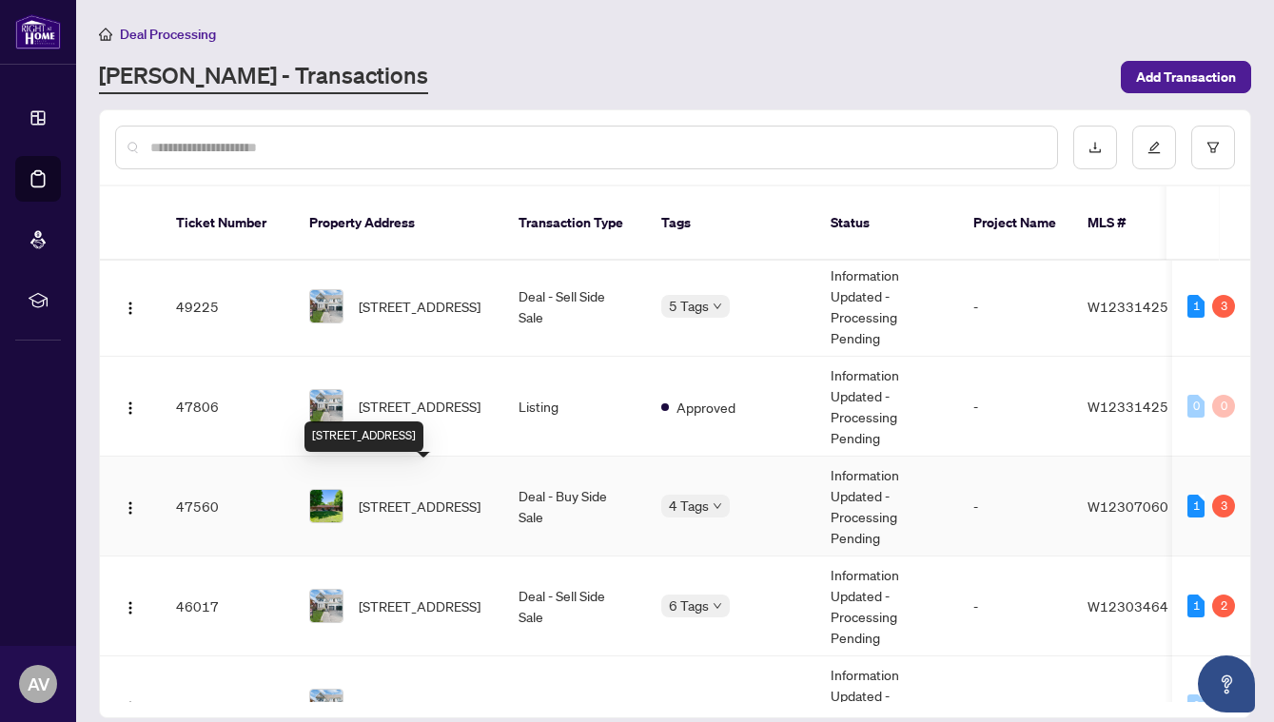
click at [423, 505] on td "[STREET_ADDRESS]" at bounding box center [398, 507] width 209 height 100
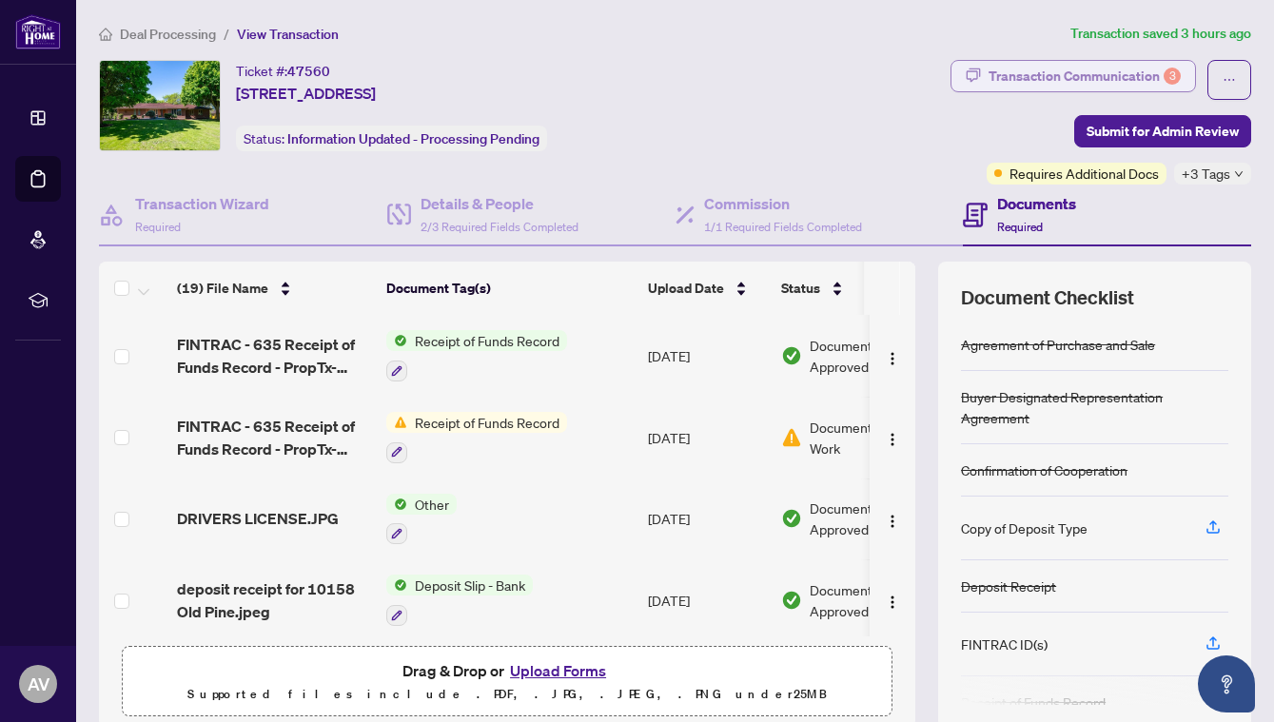
click at [1041, 85] on div "Transaction Communication 3" at bounding box center [1084, 76] width 192 height 30
type textarea "**********"
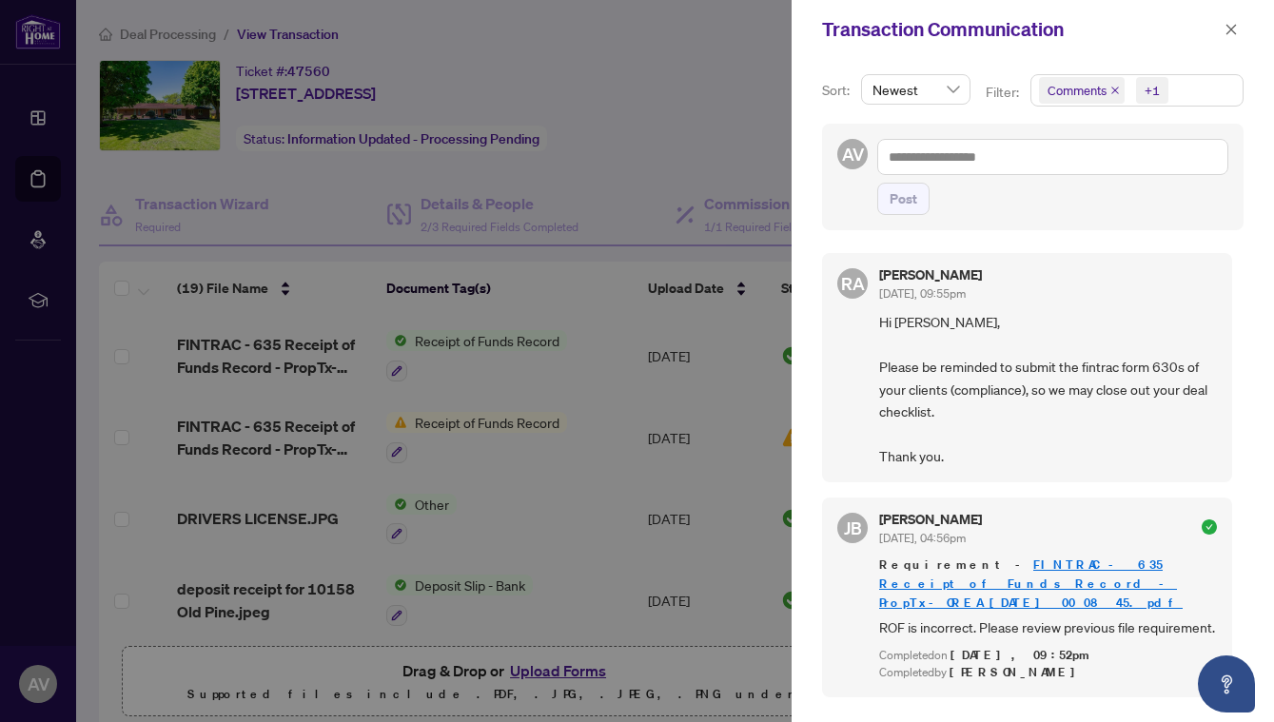
click at [650, 141] on div at bounding box center [637, 361] width 1274 height 722
click at [734, 539] on div at bounding box center [637, 361] width 1274 height 722
click at [1236, 32] on icon "close" at bounding box center [1230, 29] width 13 height 13
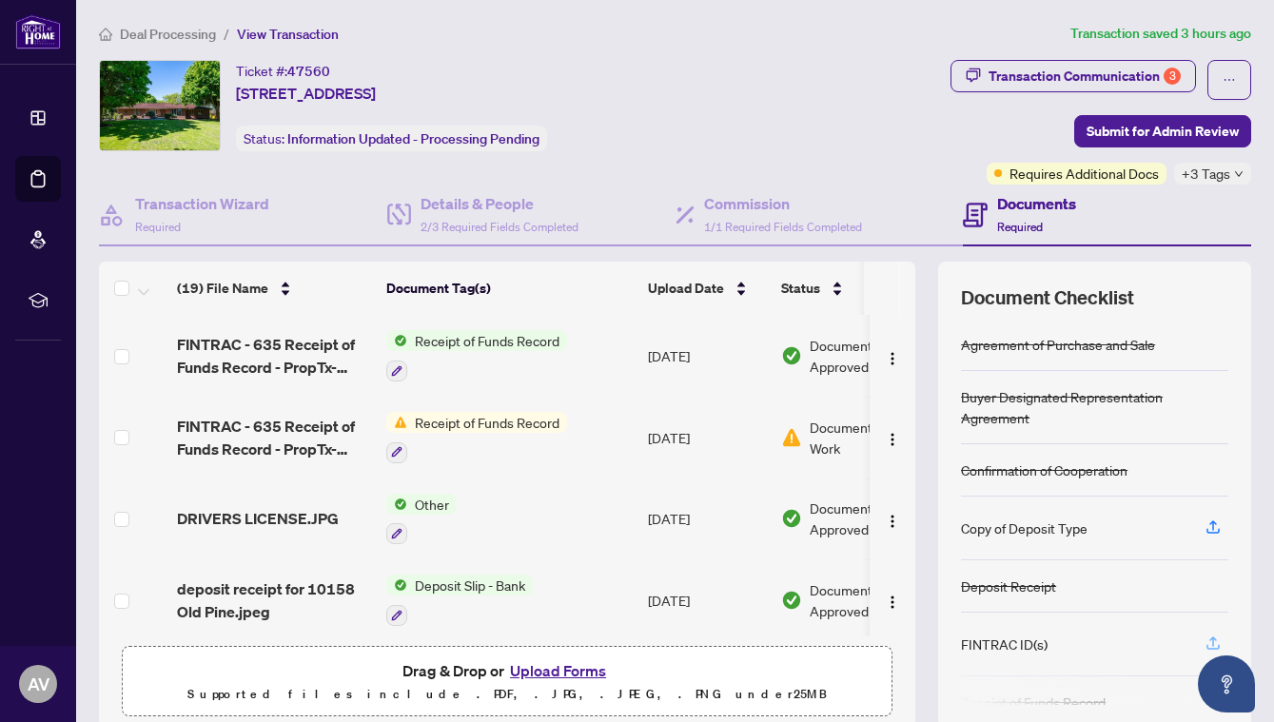
click at [1207, 643] on icon "button" at bounding box center [1212, 643] width 17 height 17
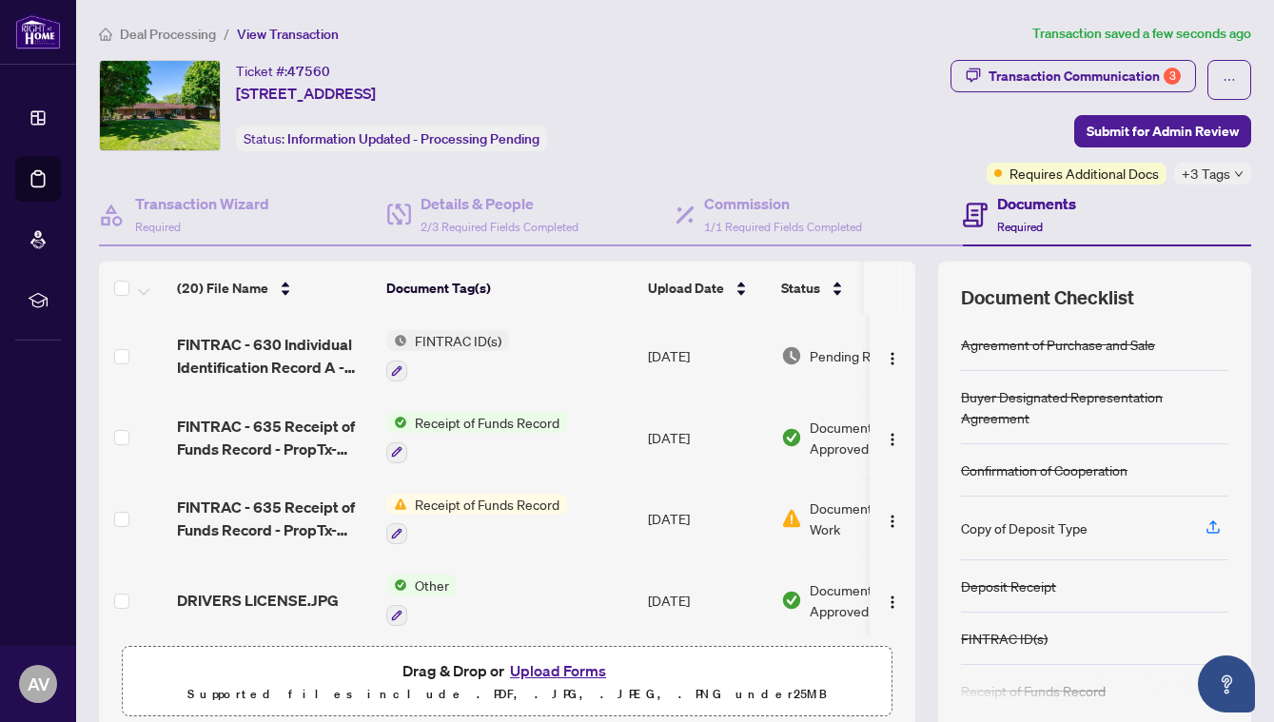
click at [291, 367] on span "FINTRAC - 630 Individual Identification Record A - PropTx-OREA_[DATE] 00_57_01.…" at bounding box center [274, 356] width 194 height 46
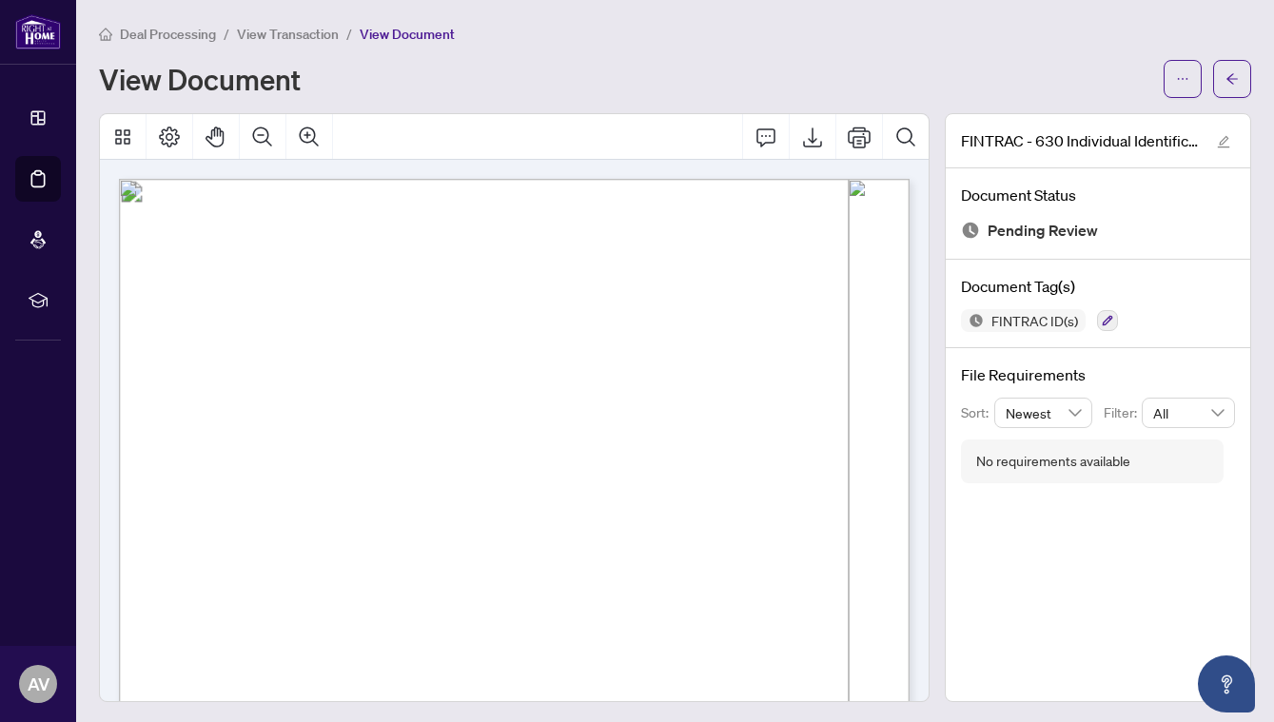
click at [309, 31] on span "View Transaction" at bounding box center [288, 34] width 102 height 17
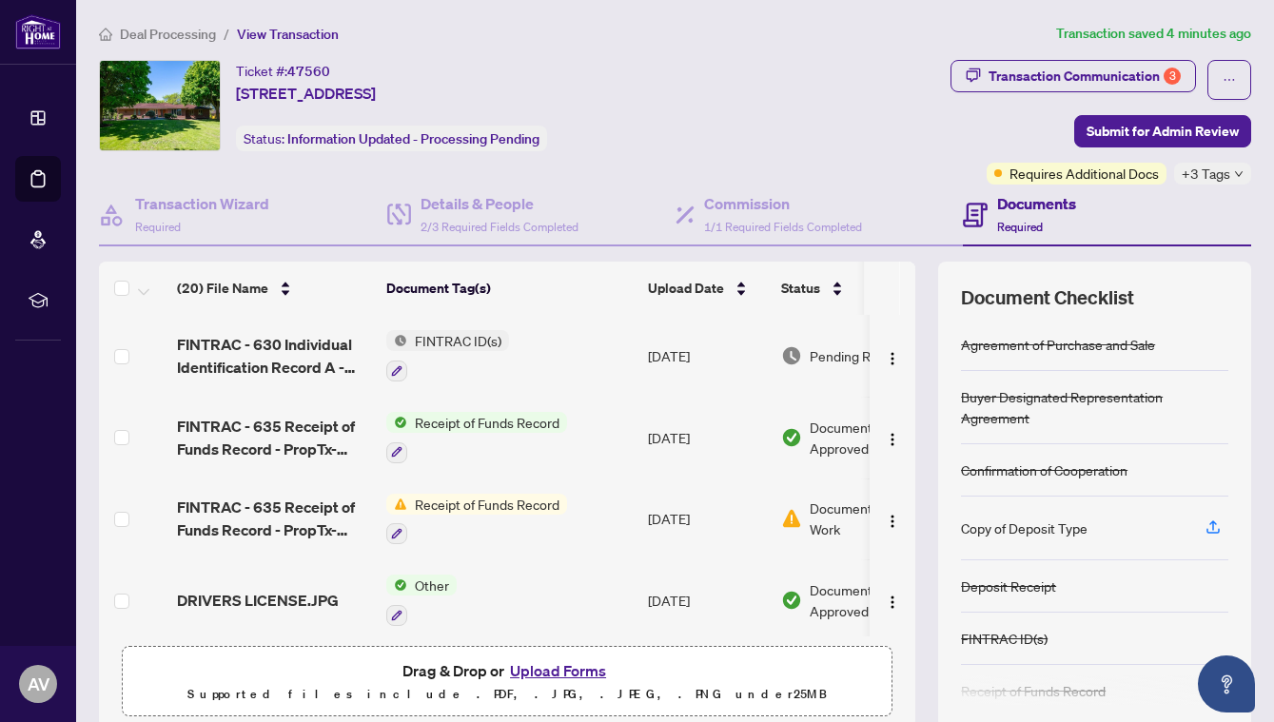
click at [574, 666] on button "Upload Forms" at bounding box center [558, 670] width 108 height 25
click at [538, 679] on button "Upload Forms" at bounding box center [558, 670] width 108 height 25
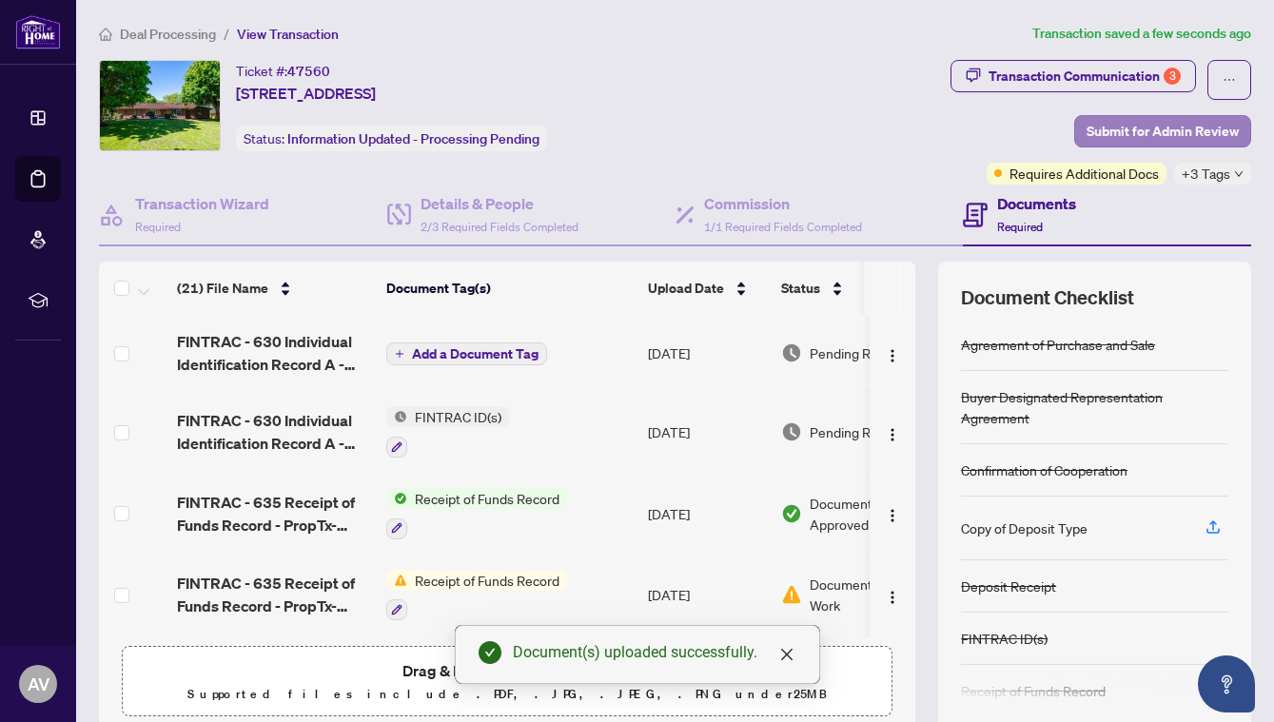
click at [1098, 127] on span "Submit for Admin Review" at bounding box center [1162, 131] width 152 height 30
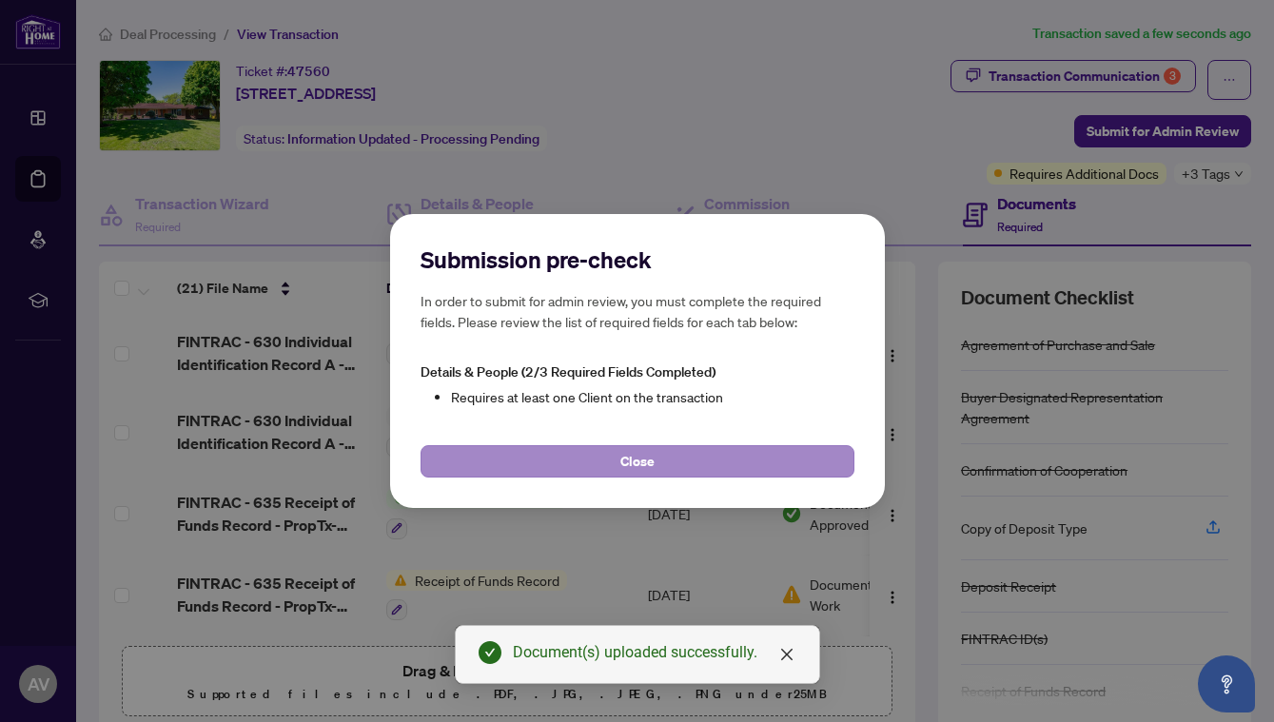
click at [491, 462] on button "Close" at bounding box center [637, 461] width 434 height 32
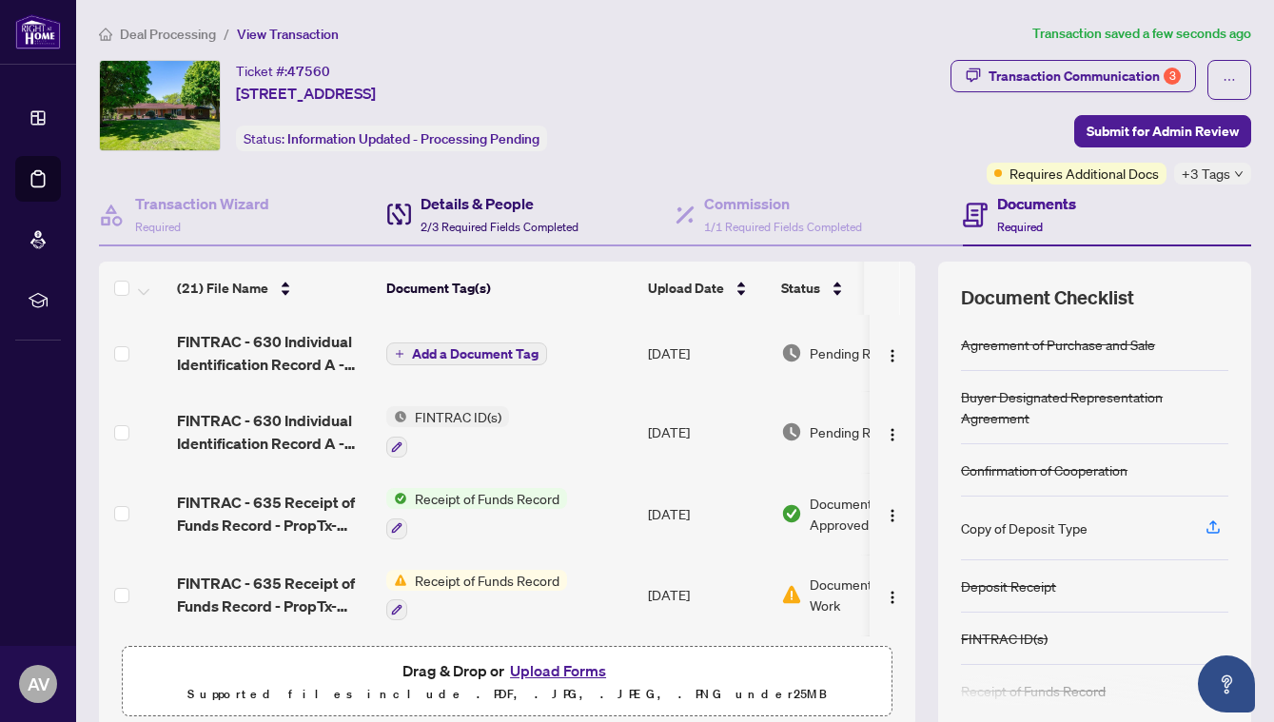
click at [537, 203] on h4 "Details & People" at bounding box center [499, 203] width 158 height 23
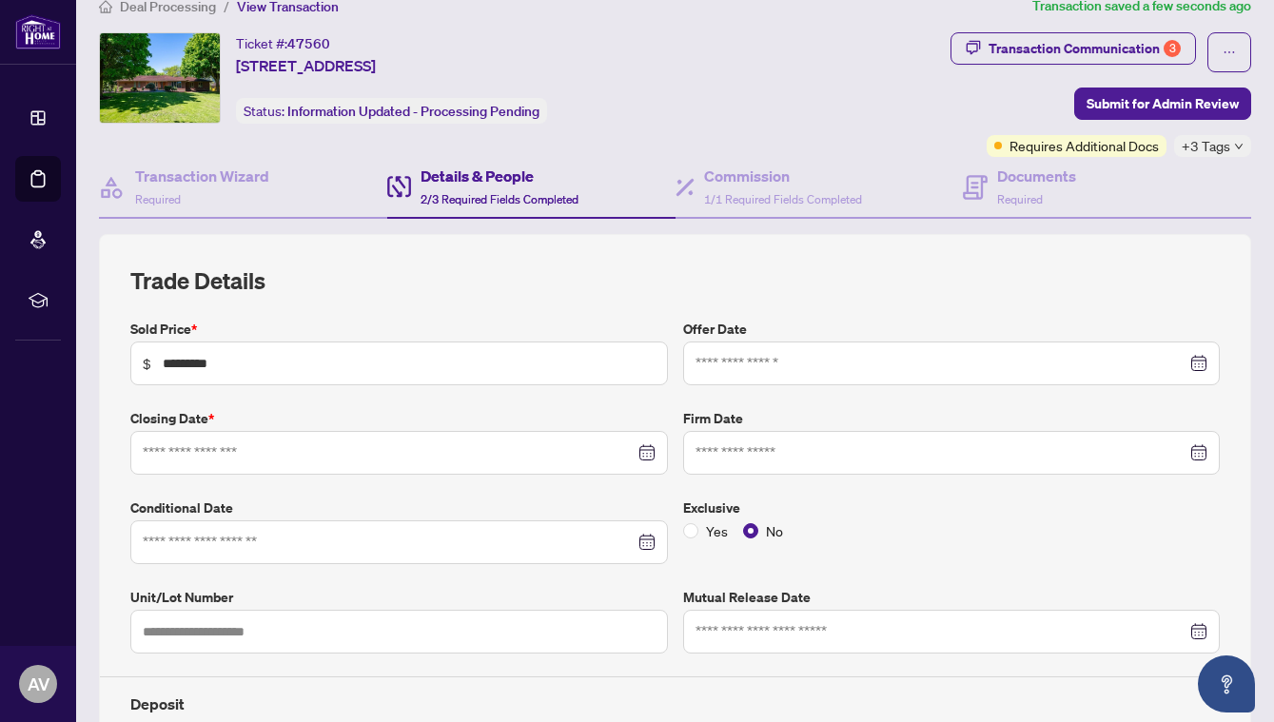
type input "**********"
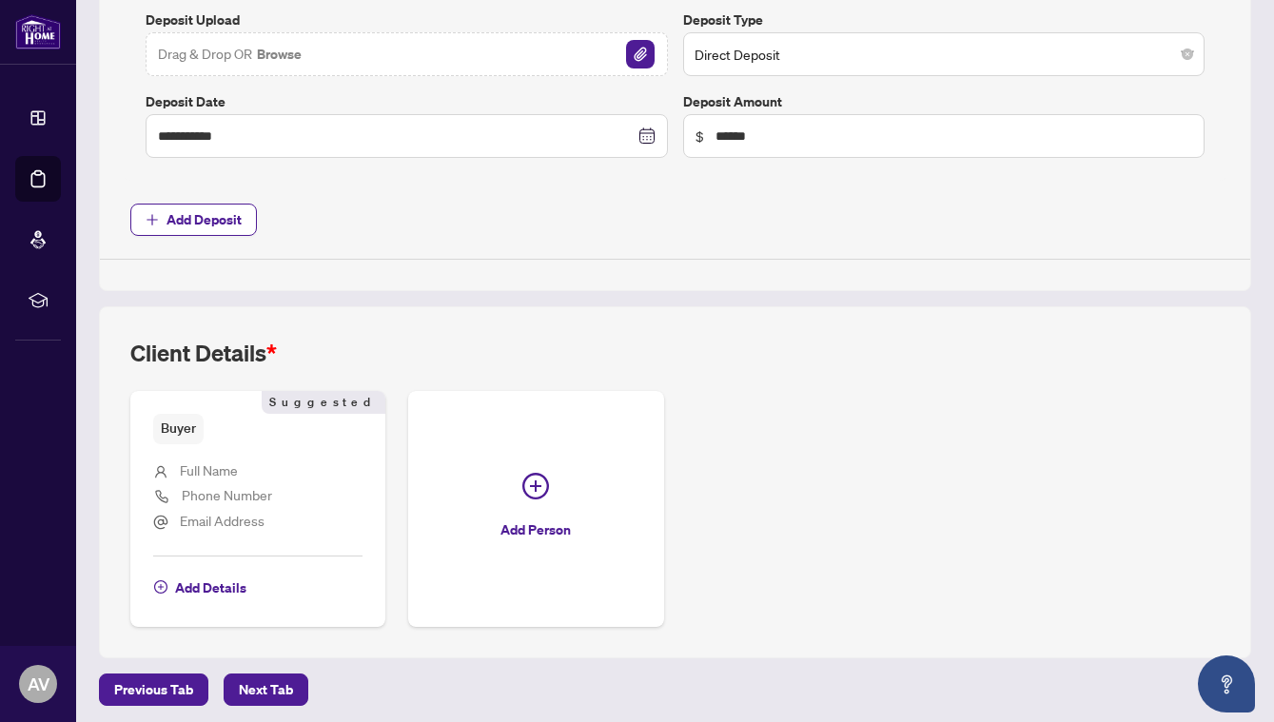
scroll to position [818, 0]
click at [205, 580] on span "Add Details" at bounding box center [210, 589] width 71 height 30
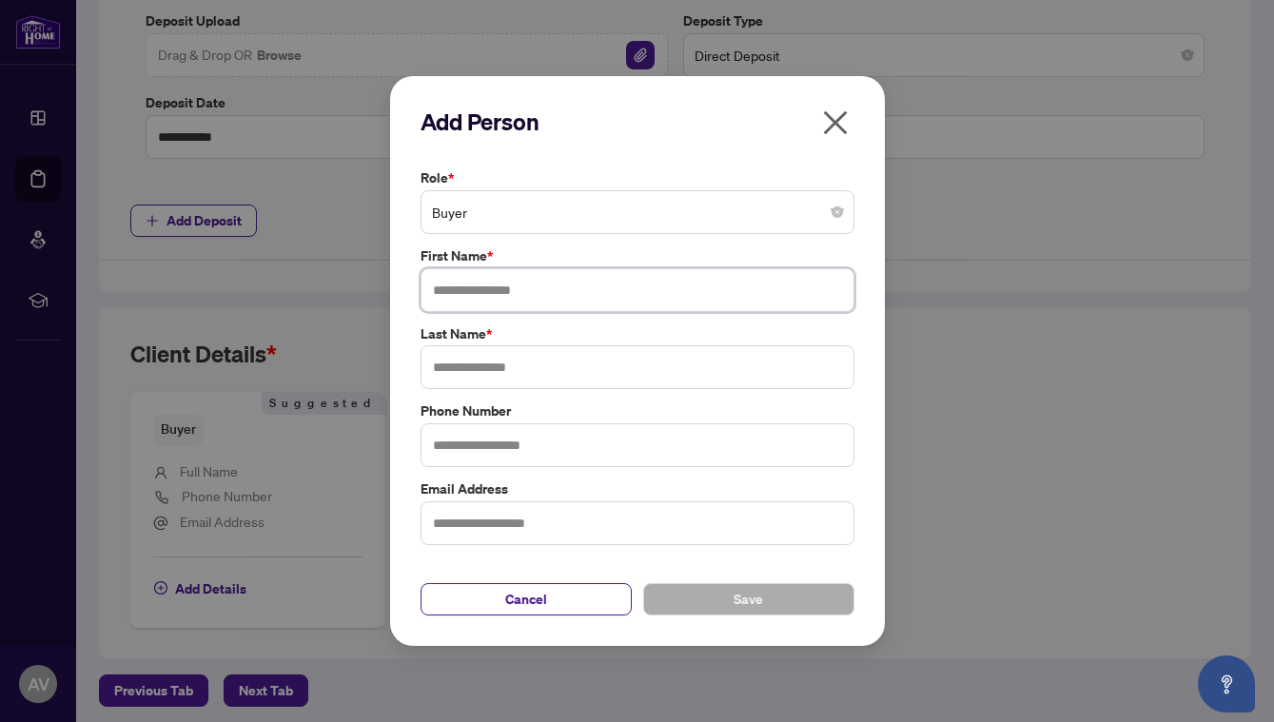
click at [486, 289] on input "text" at bounding box center [637, 290] width 434 height 44
type input "*****"
type input "**********"
click at [739, 590] on span "Save" at bounding box center [747, 599] width 29 height 30
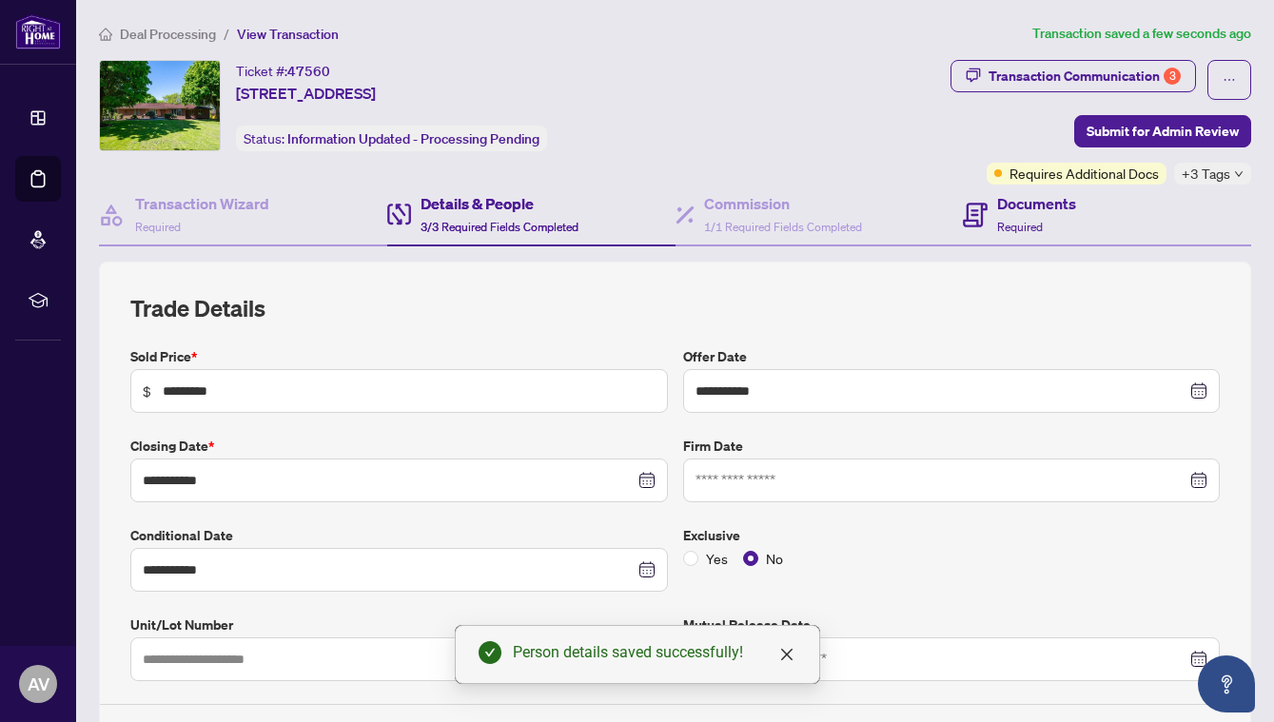
scroll to position [0, 0]
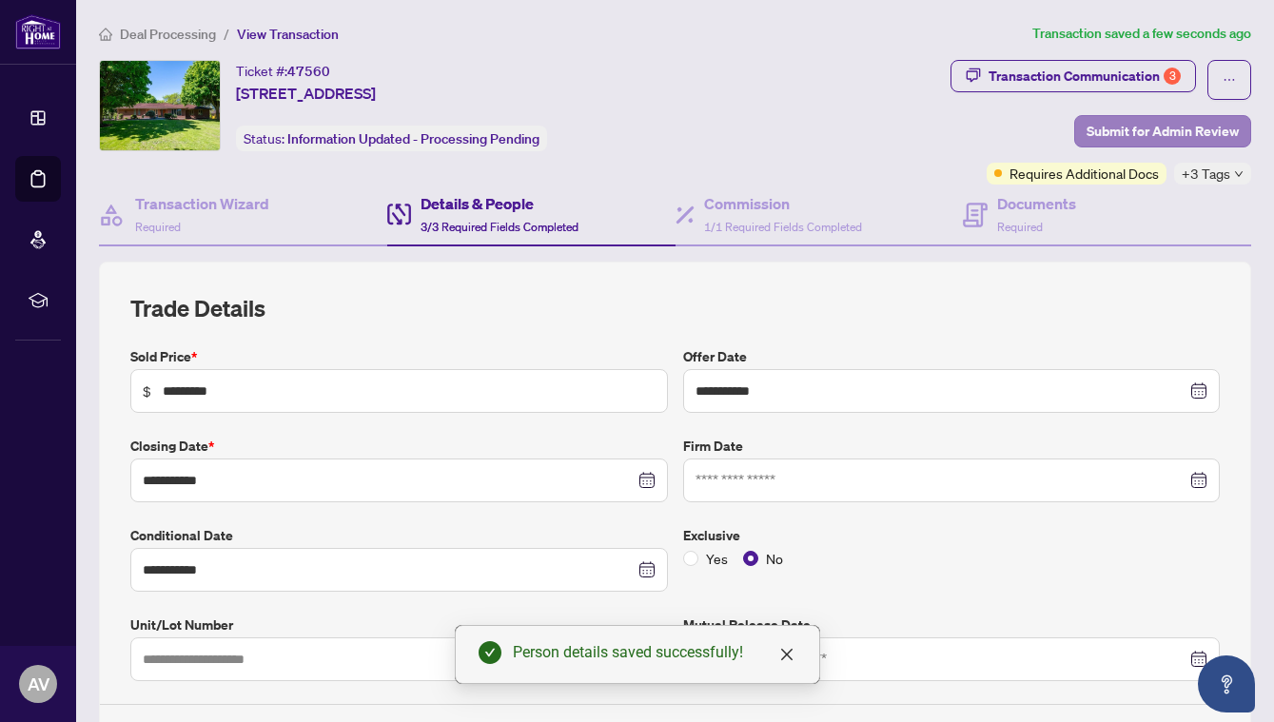
click at [1152, 145] on span "Submit for Admin Review" at bounding box center [1162, 131] width 152 height 30
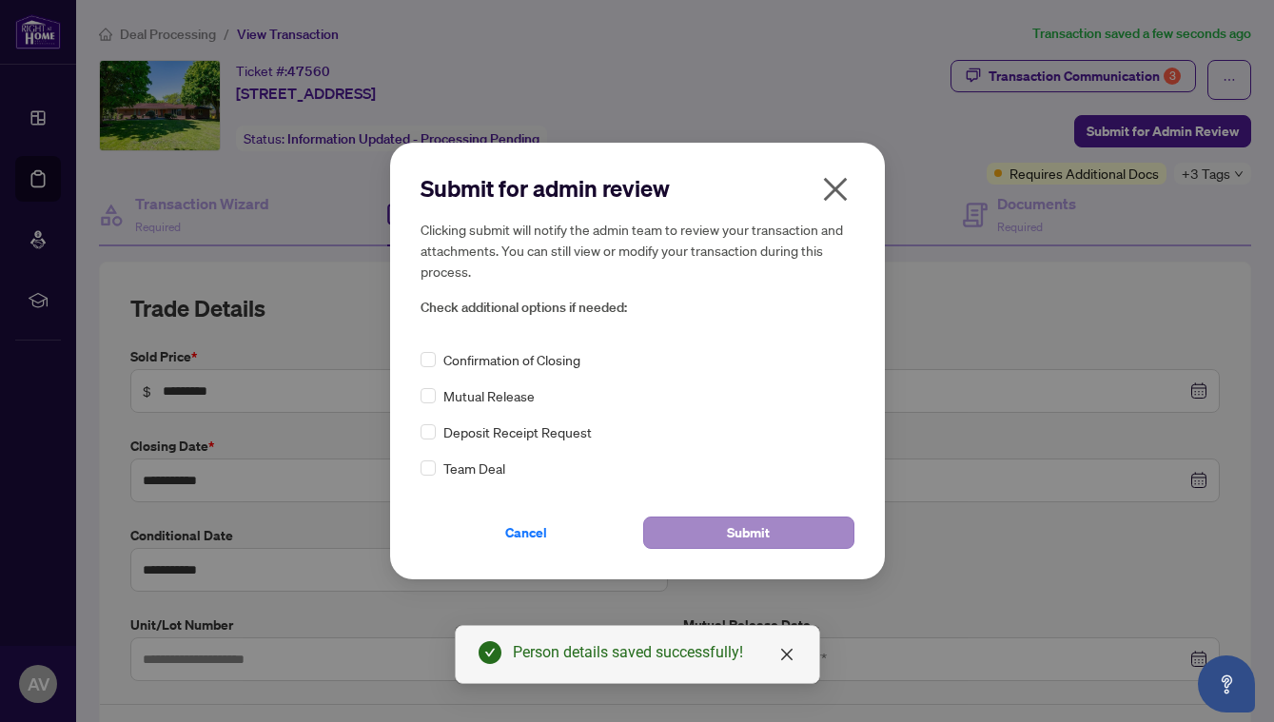
click at [672, 529] on button "Submit" at bounding box center [748, 533] width 211 height 32
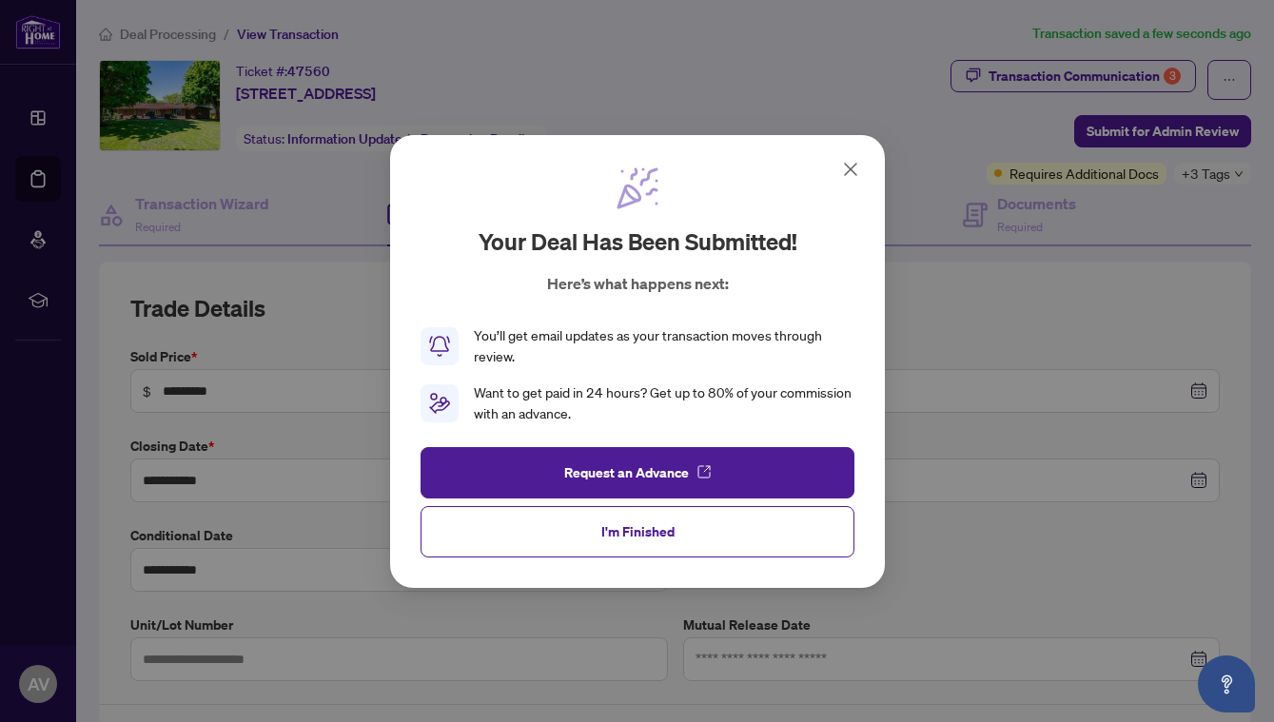
click at [201, 38] on div "Your deal has been submitted! Here’s what happens next: You’ll get email update…" at bounding box center [637, 361] width 1274 height 722
click at [580, 528] on button "I'm Finished" at bounding box center [637, 530] width 434 height 51
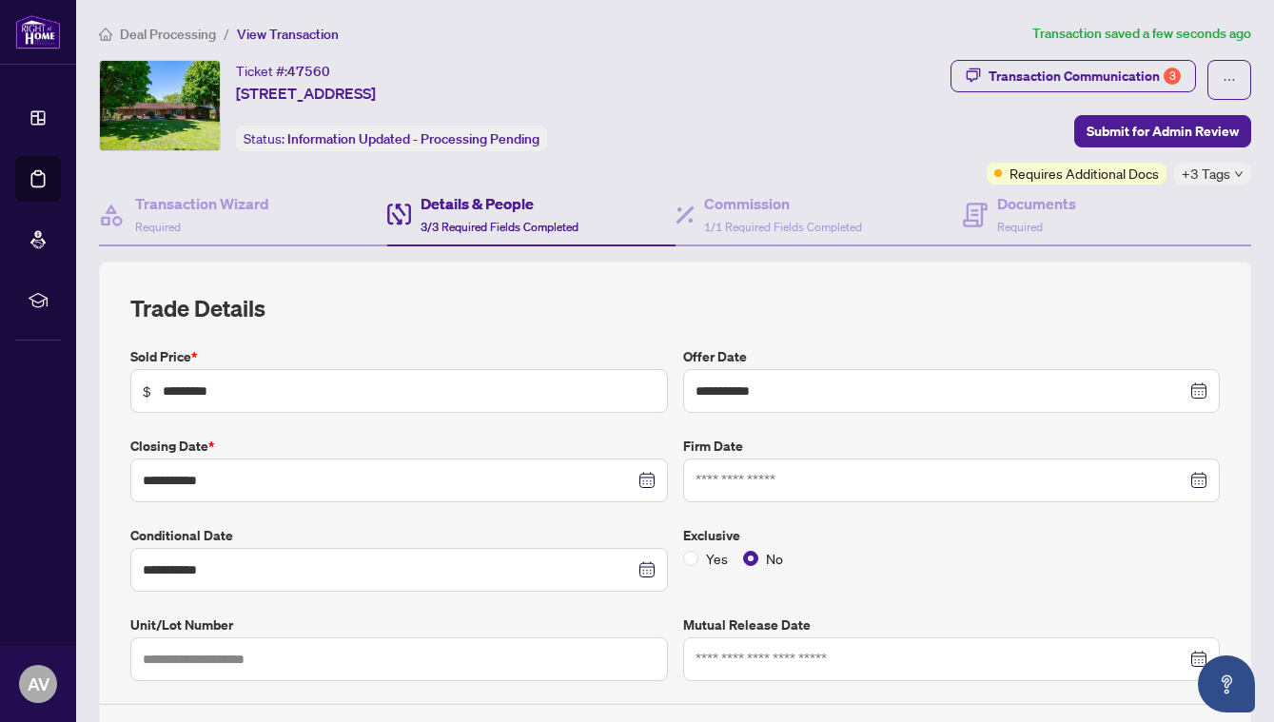
click at [147, 38] on span "Deal Processing" at bounding box center [168, 34] width 96 height 17
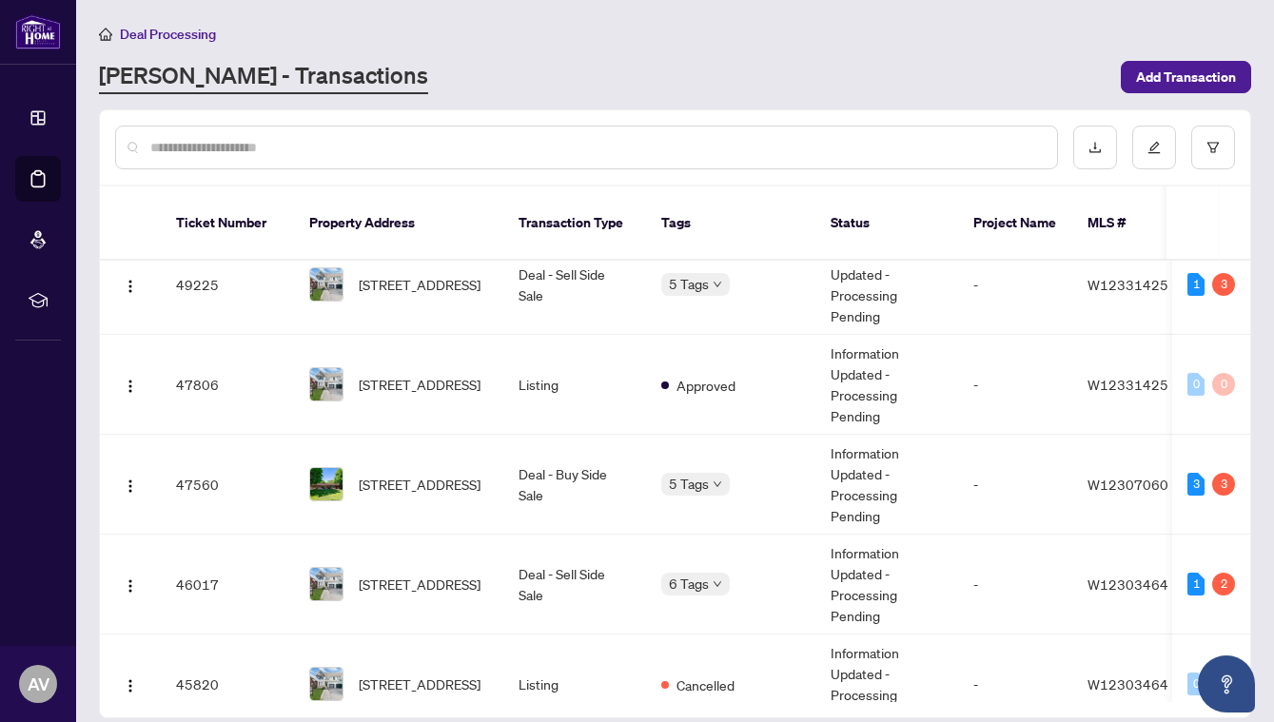
scroll to position [342, 0]
click at [420, 473] on span "[STREET_ADDRESS]" at bounding box center [420, 483] width 122 height 21
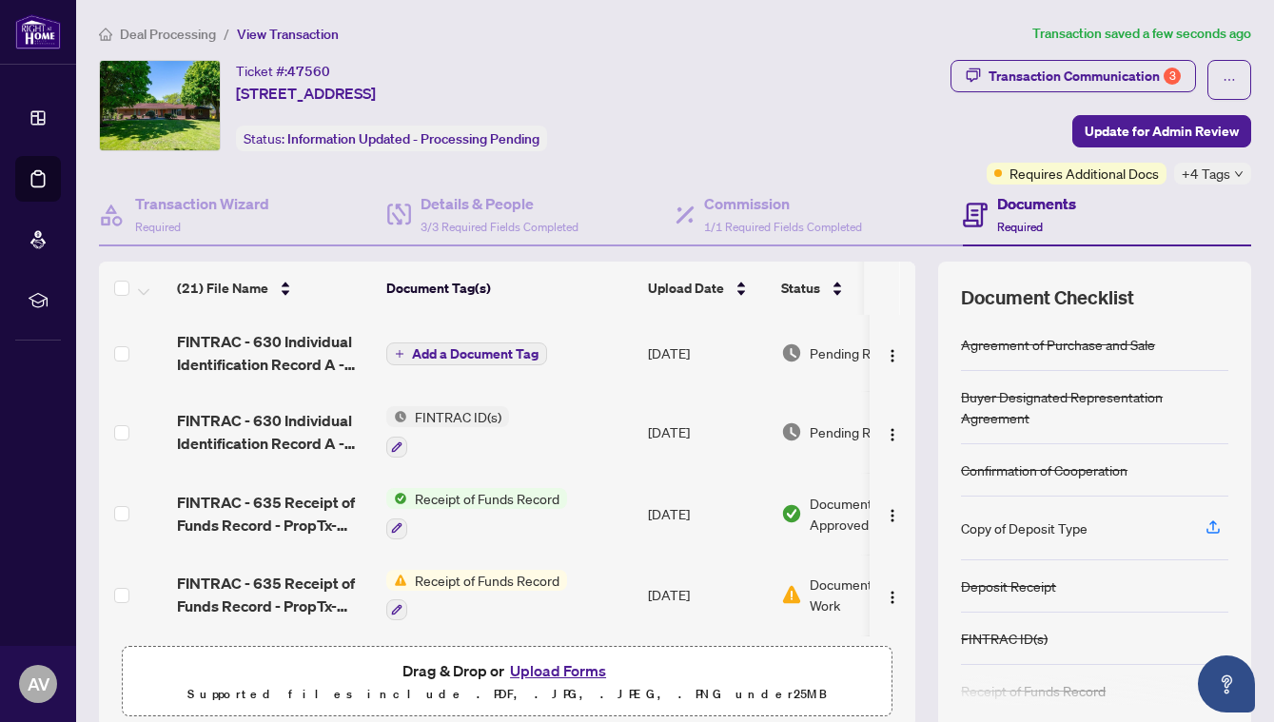
click at [192, 30] on span "Deal Processing" at bounding box center [168, 34] width 96 height 17
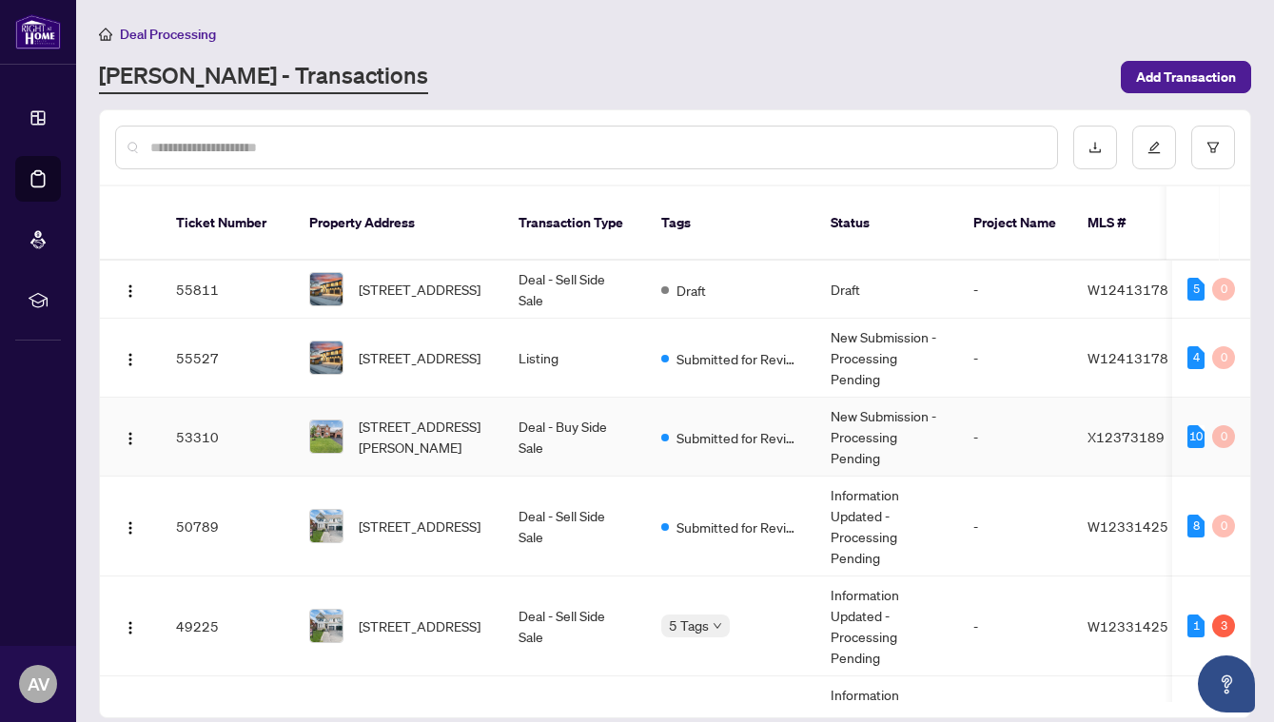
click at [423, 430] on span "[STREET_ADDRESS][PERSON_NAME]" at bounding box center [423, 437] width 129 height 42
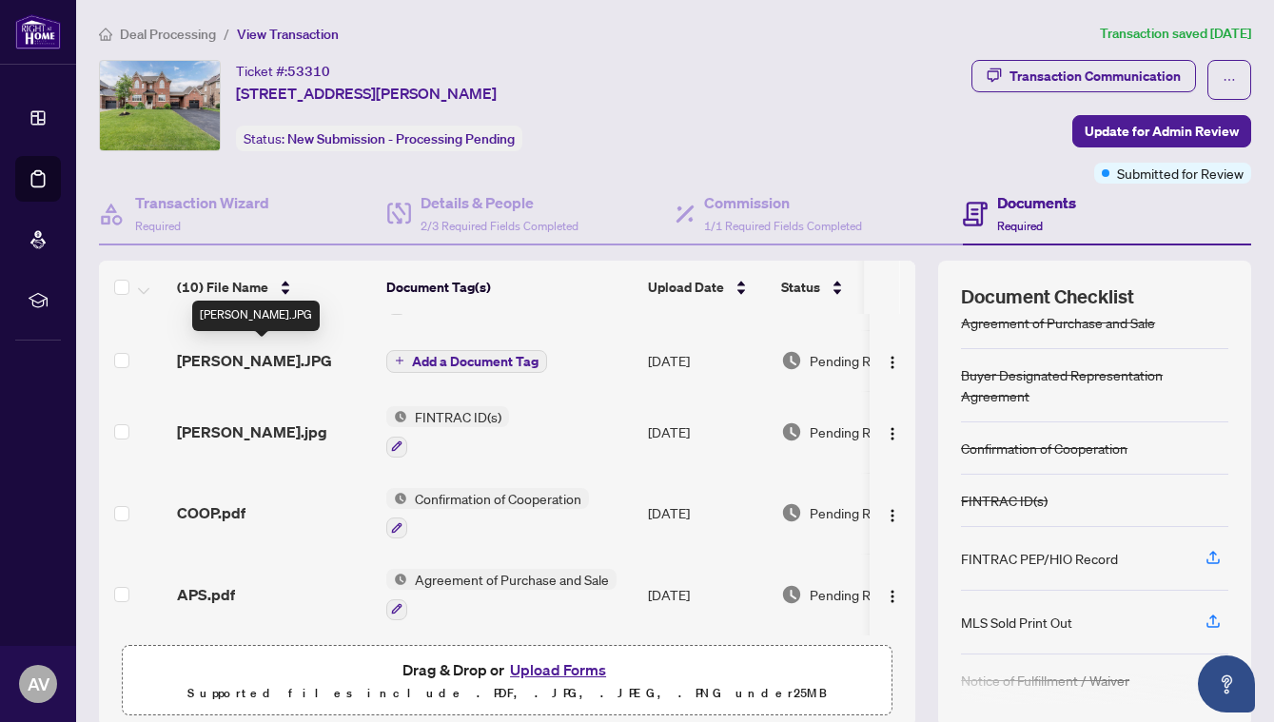
scroll to position [464, 0]
click at [561, 663] on button "Upload Forms" at bounding box center [558, 669] width 108 height 25
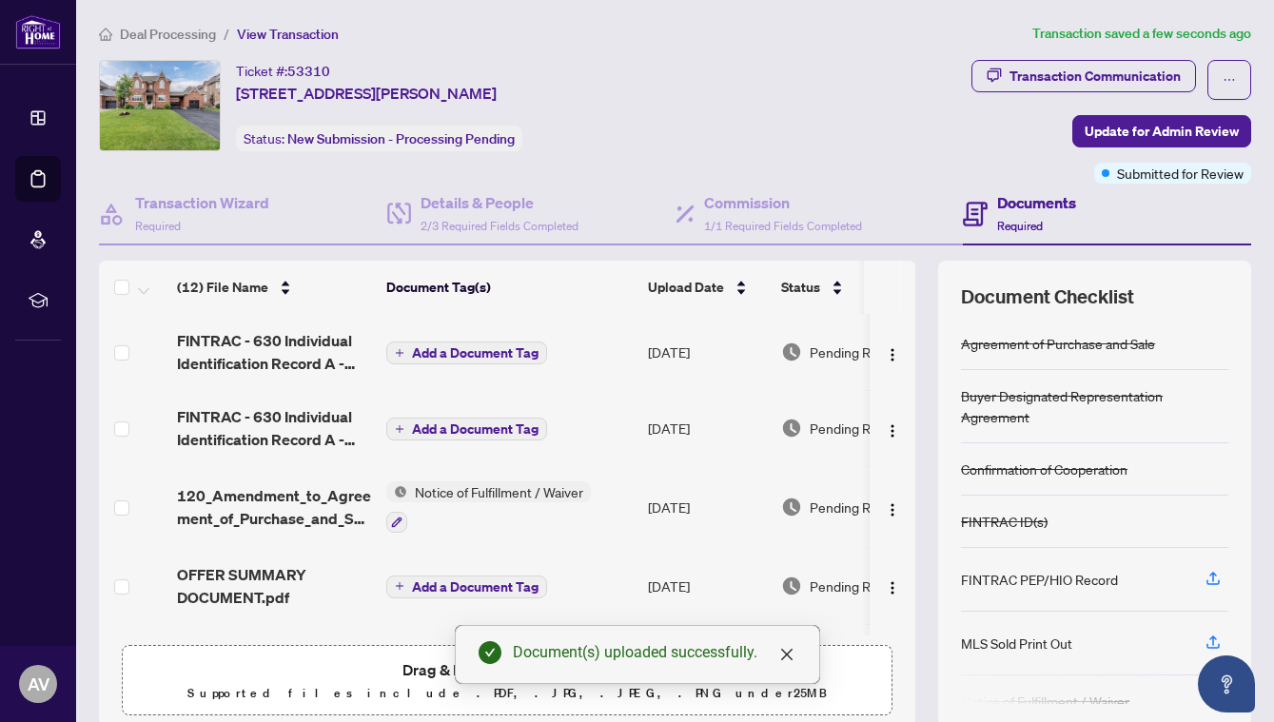
scroll to position [0, 0]
click at [1146, 144] on span "Update for Admin Review" at bounding box center [1162, 131] width 154 height 30
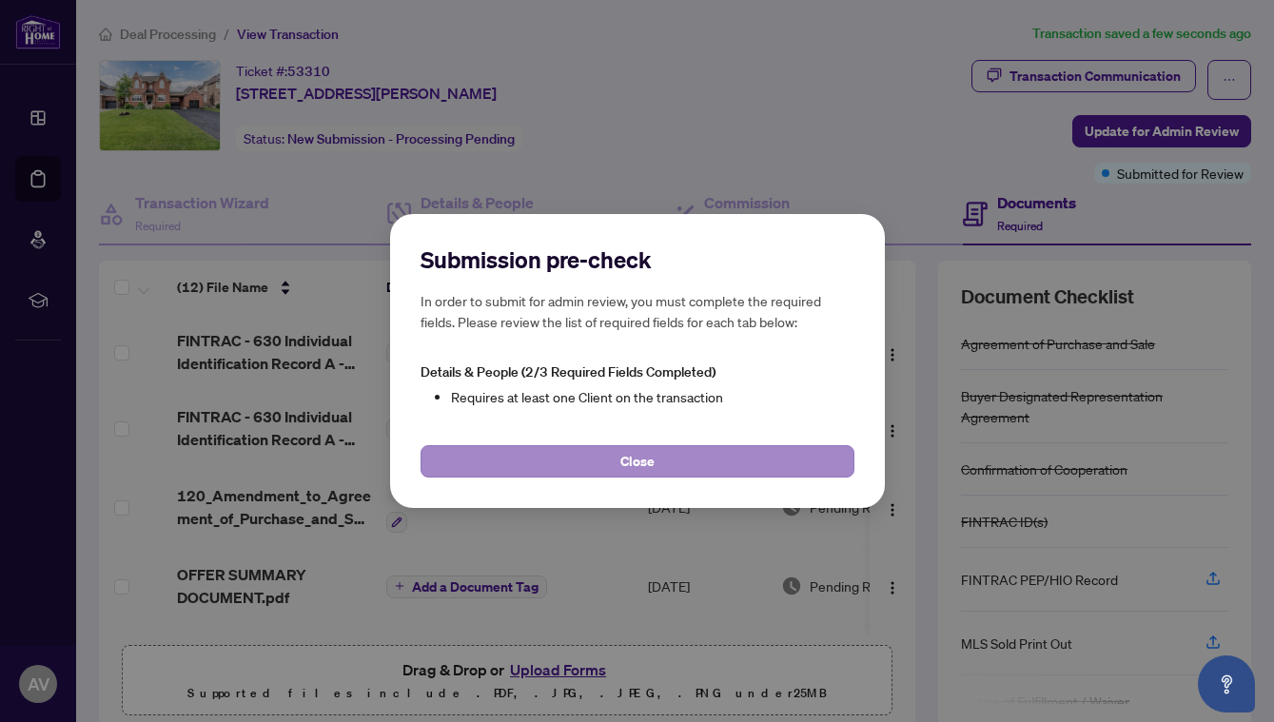
click at [758, 466] on button "Close" at bounding box center [637, 461] width 434 height 32
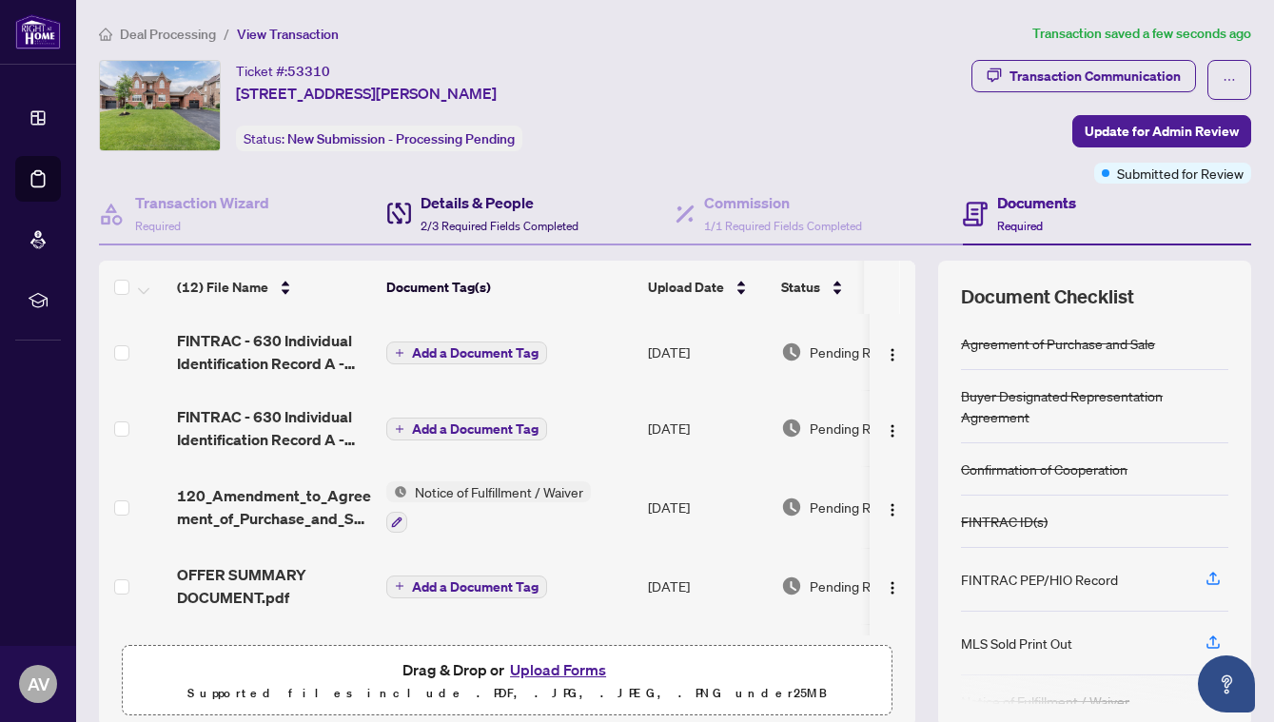
click at [463, 211] on h4 "Details & People" at bounding box center [499, 202] width 158 height 23
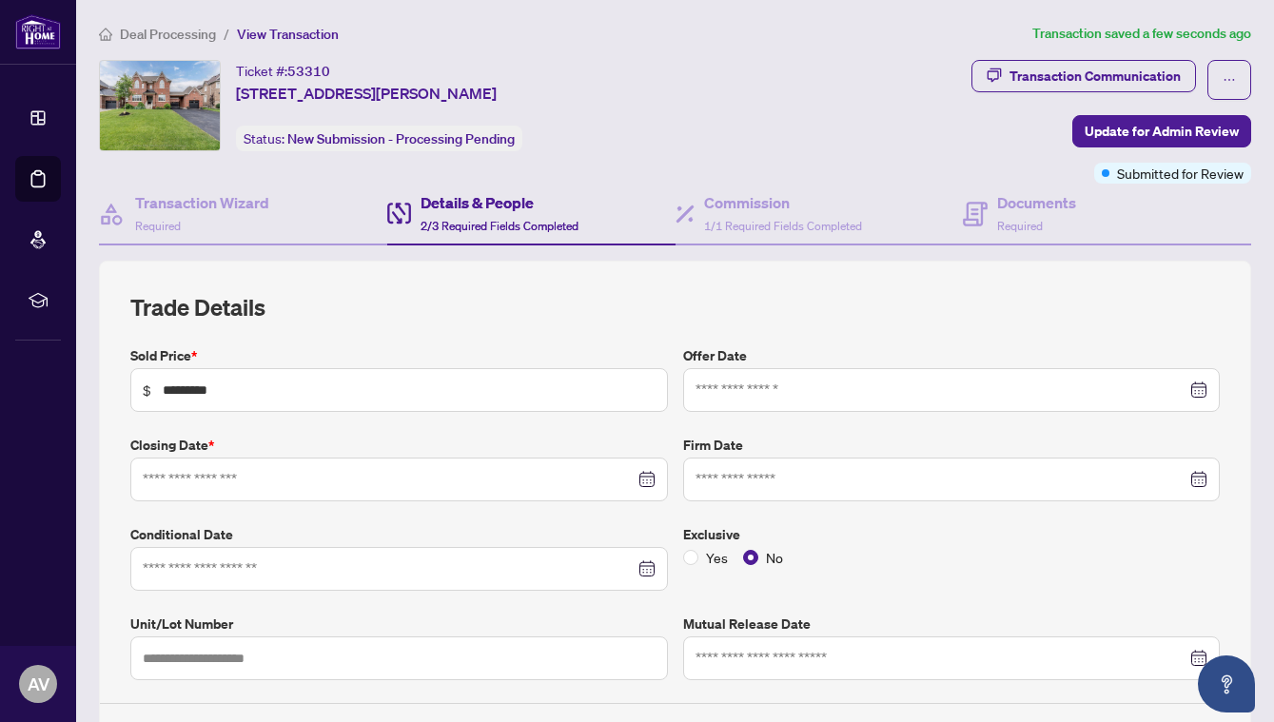
type input "**********"
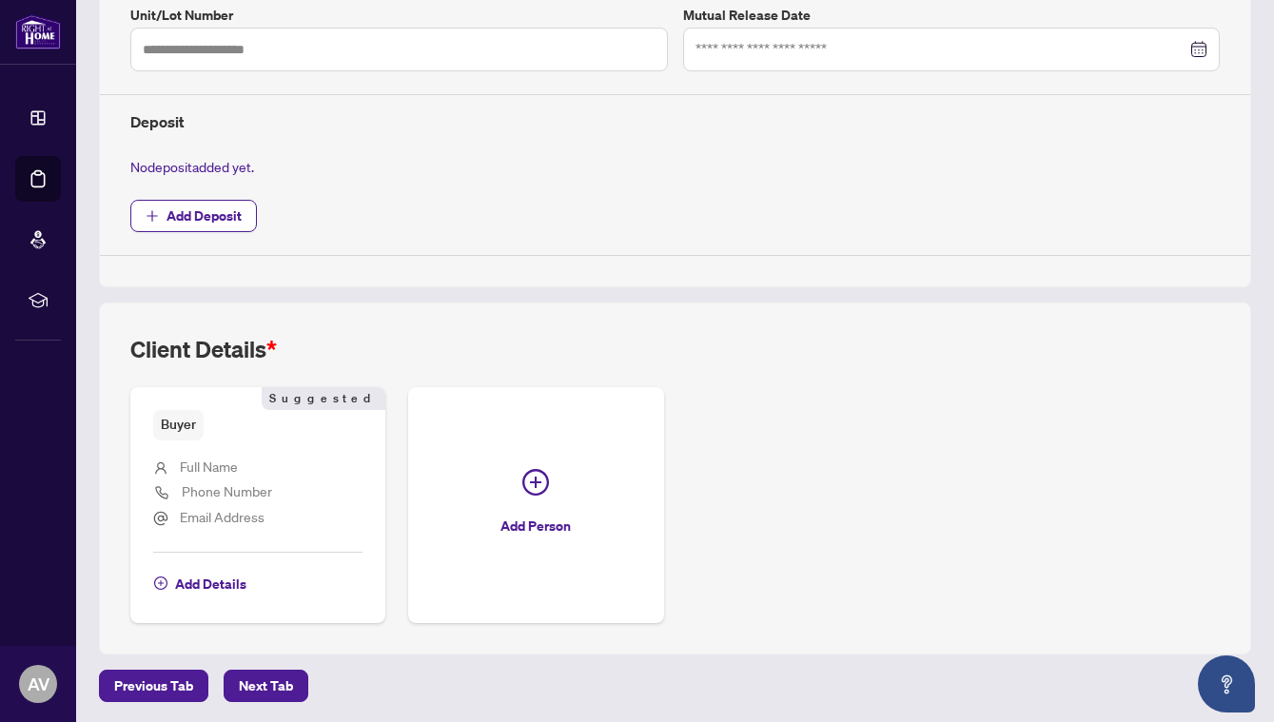
scroll to position [606, 0]
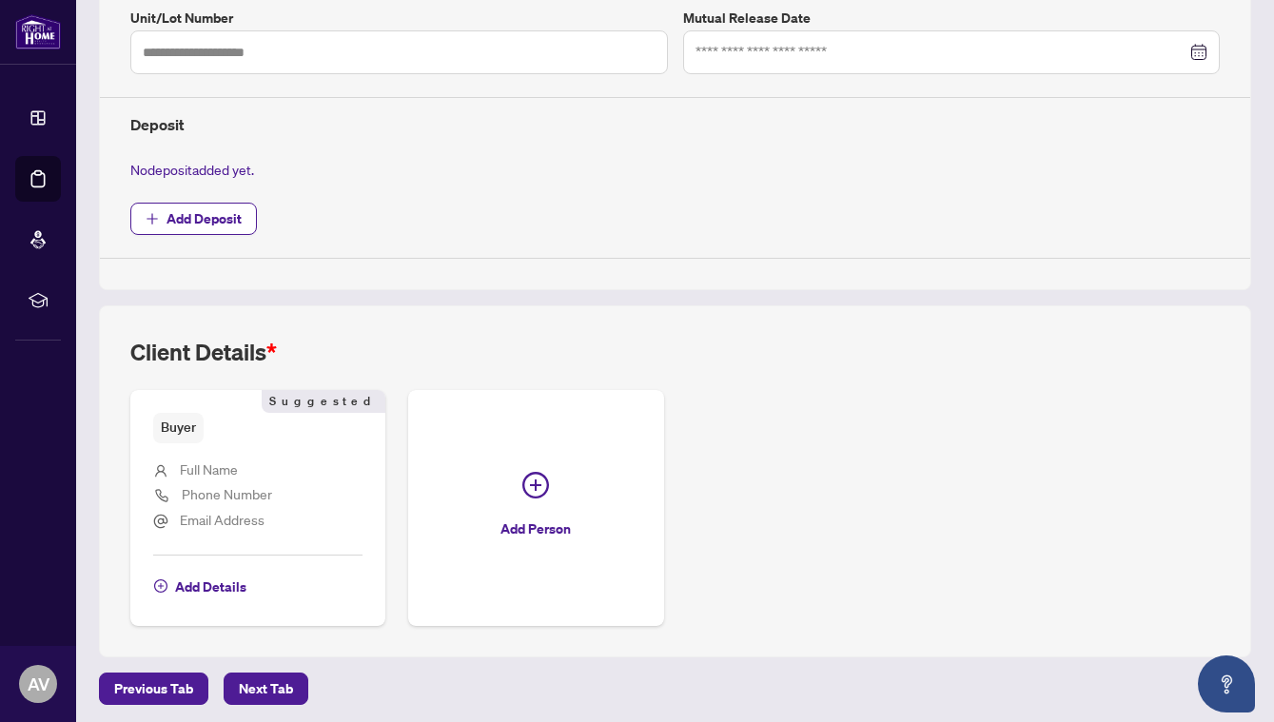
click at [180, 474] on span "Full Name" at bounding box center [209, 470] width 58 height 22
click at [210, 578] on span "Add Details" at bounding box center [210, 587] width 71 height 30
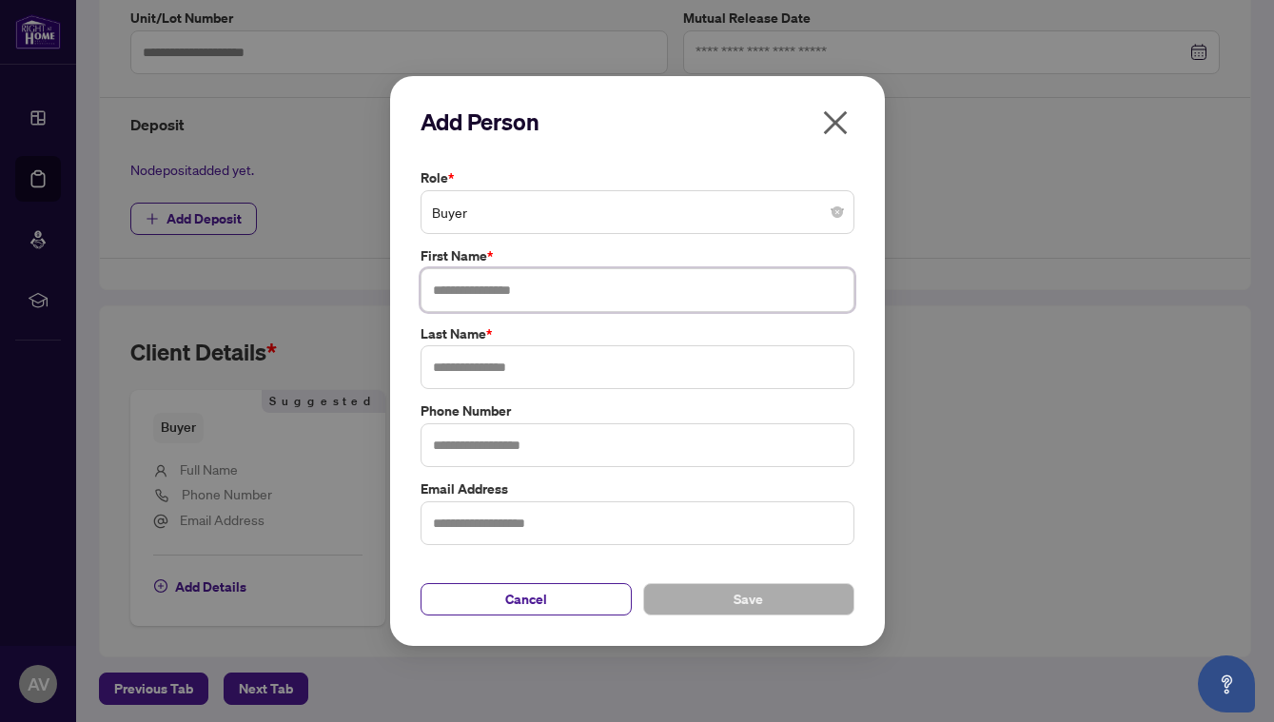
click at [480, 283] on input "text" at bounding box center [637, 290] width 434 height 44
type input "*****"
type input "**********"
click at [766, 591] on button "Save" at bounding box center [748, 599] width 211 height 32
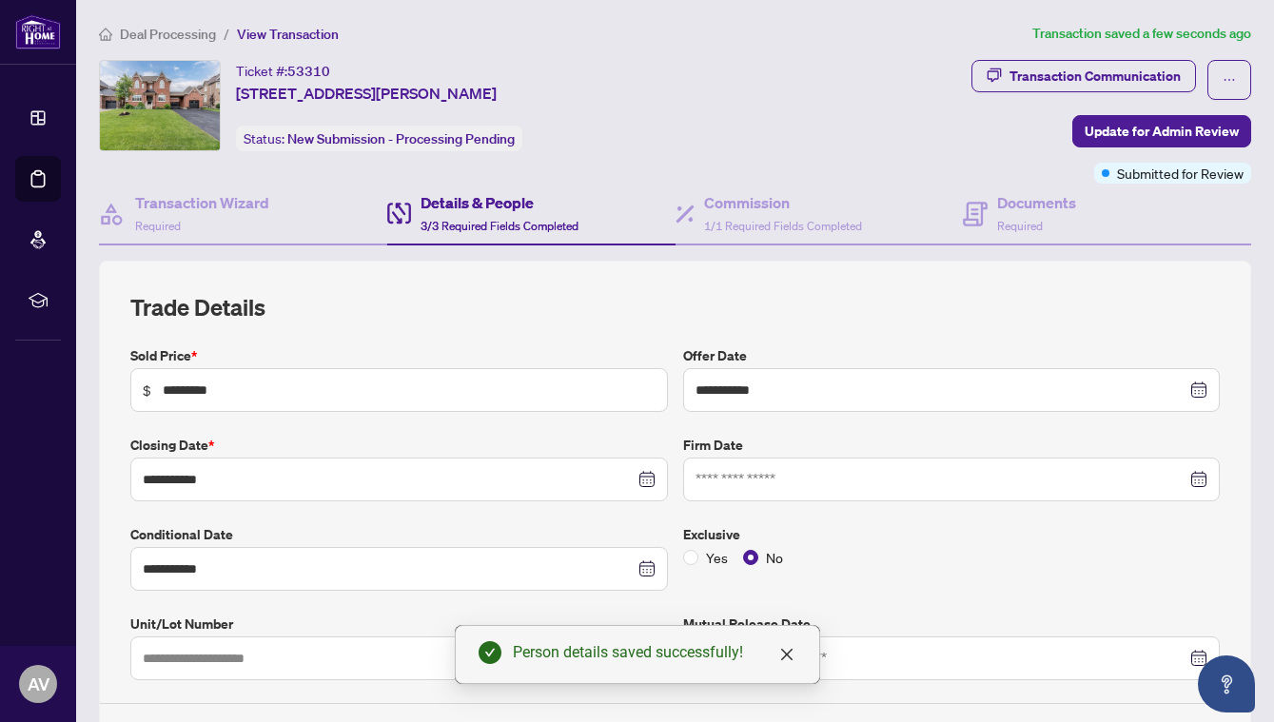
scroll to position [0, 0]
click at [1205, 116] on span "Update for Admin Review" at bounding box center [1162, 131] width 154 height 30
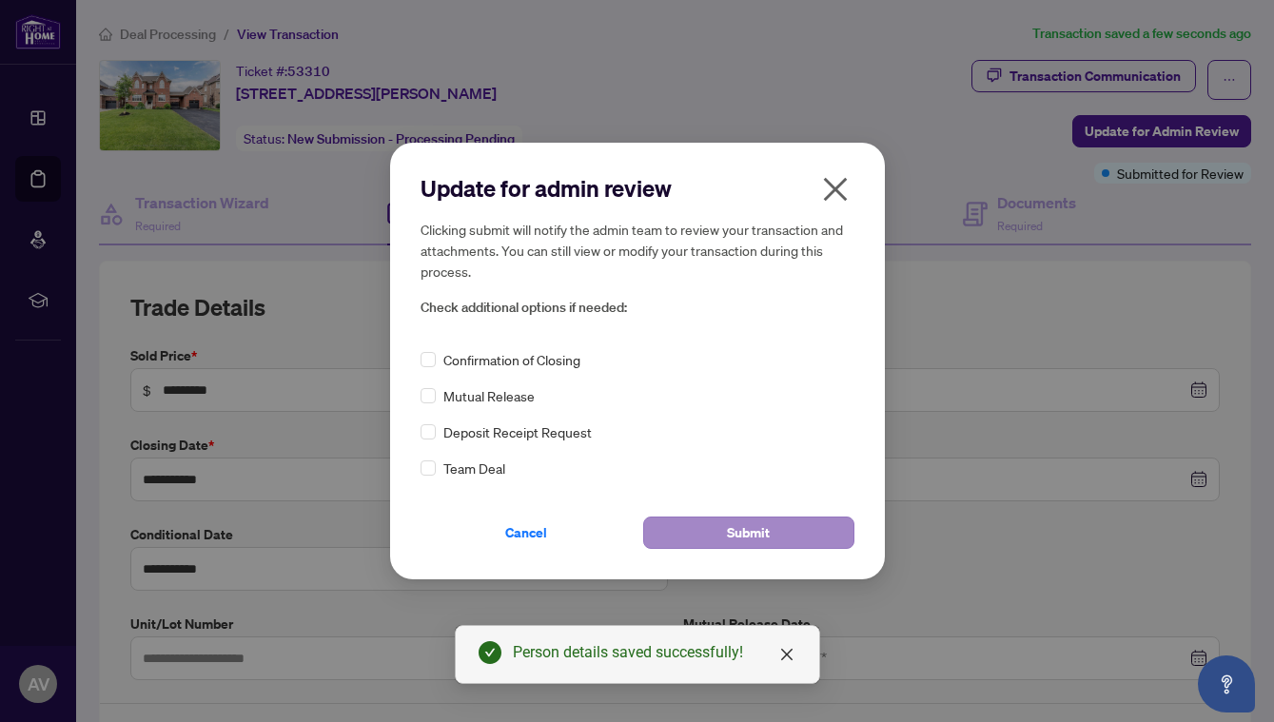
click at [794, 533] on button "Submit" at bounding box center [748, 533] width 211 height 32
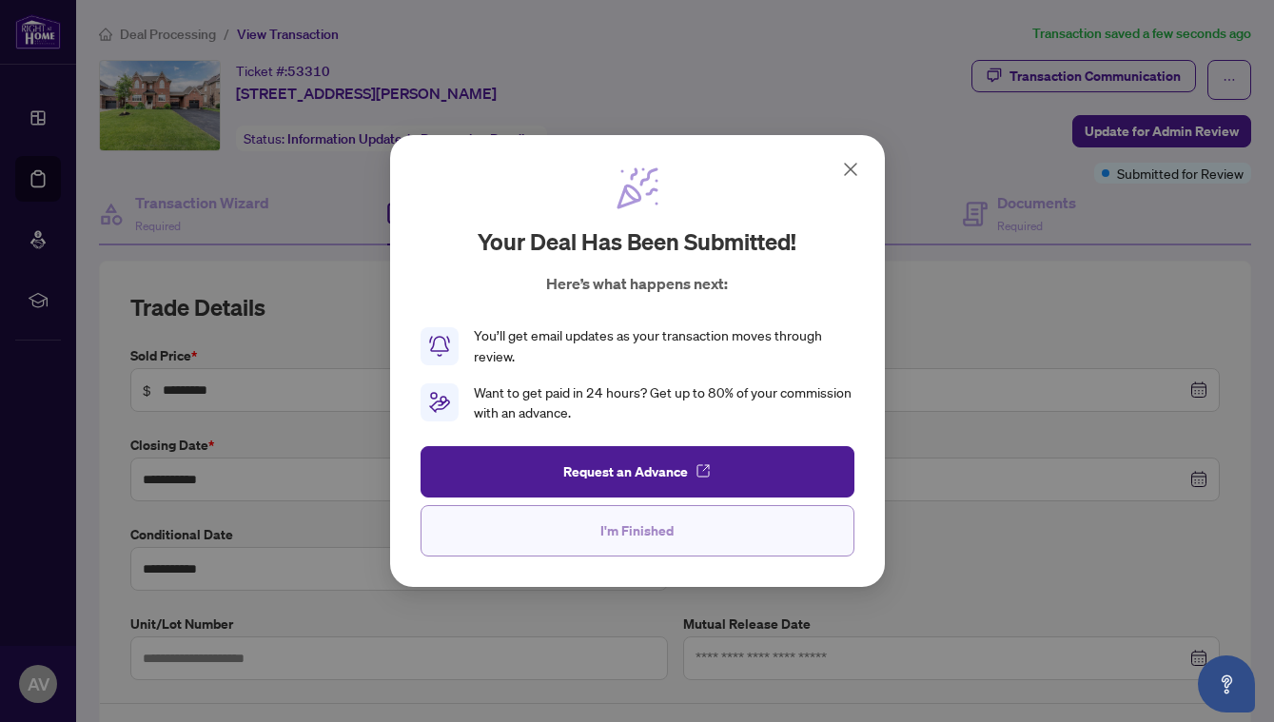
click at [724, 520] on button "I'm Finished" at bounding box center [637, 530] width 434 height 51
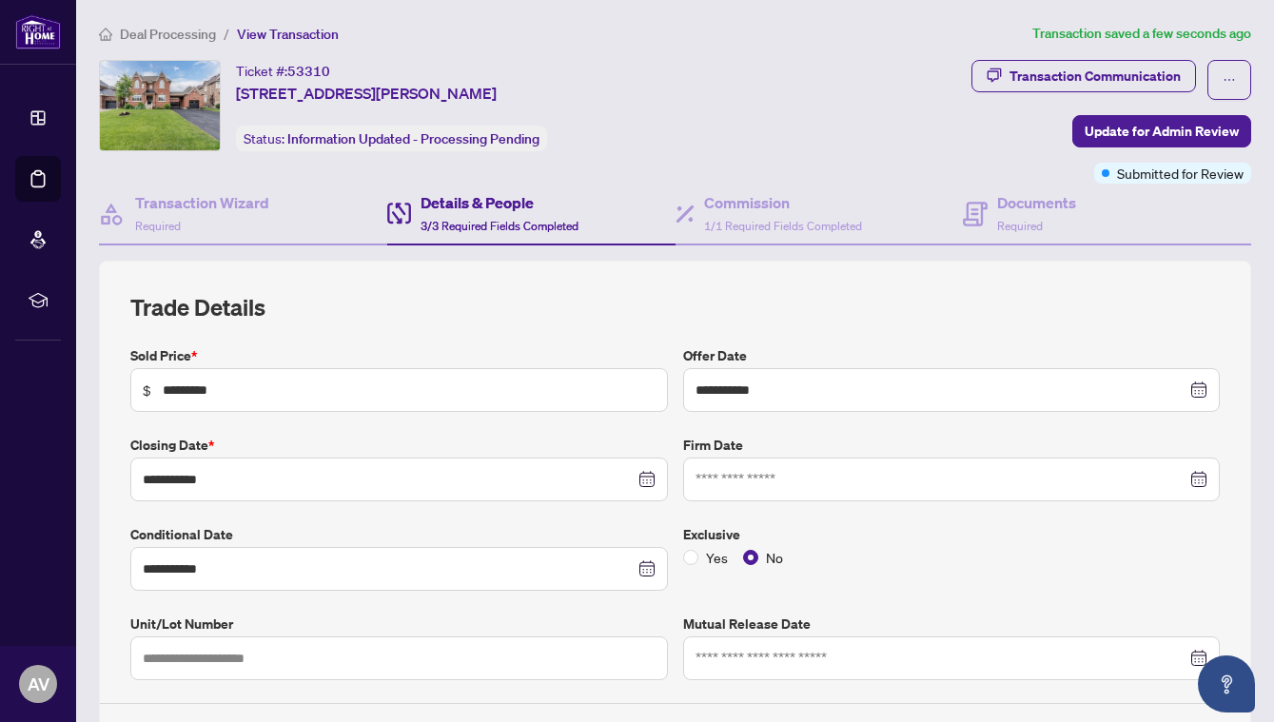
click at [161, 35] on span "Deal Processing" at bounding box center [168, 34] width 96 height 17
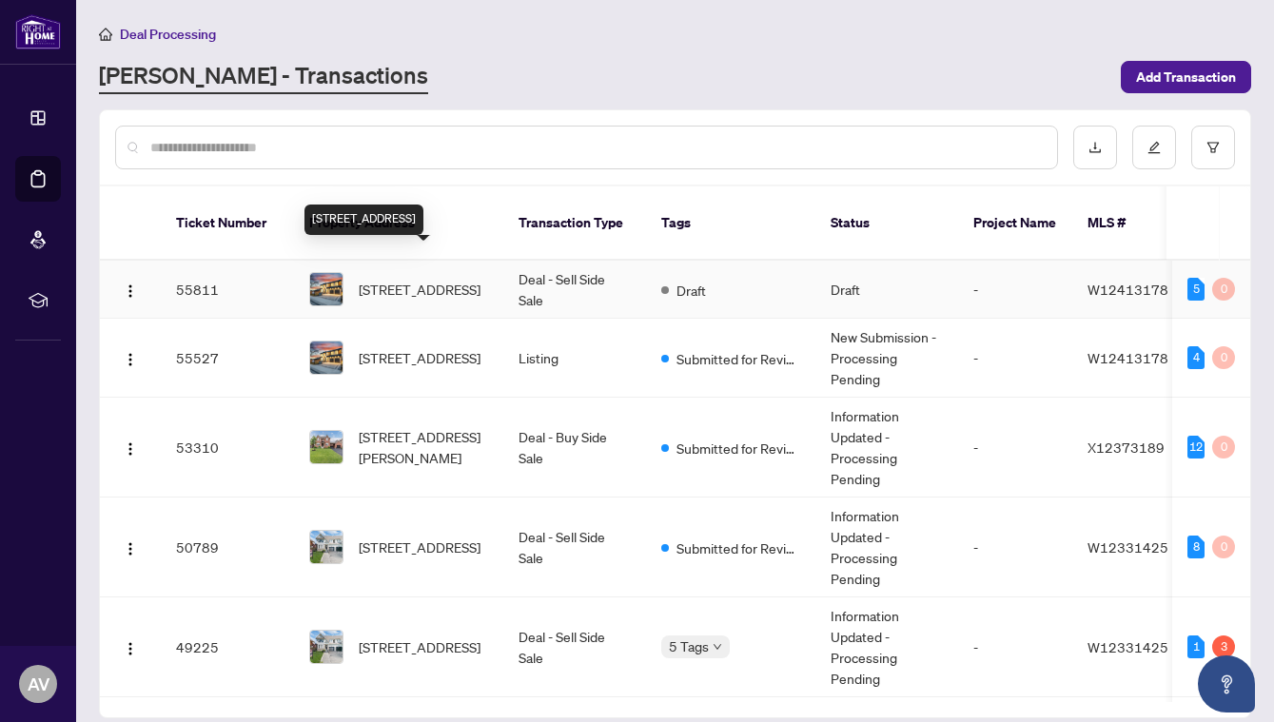
click at [415, 279] on span "[STREET_ADDRESS]" at bounding box center [420, 289] width 122 height 21
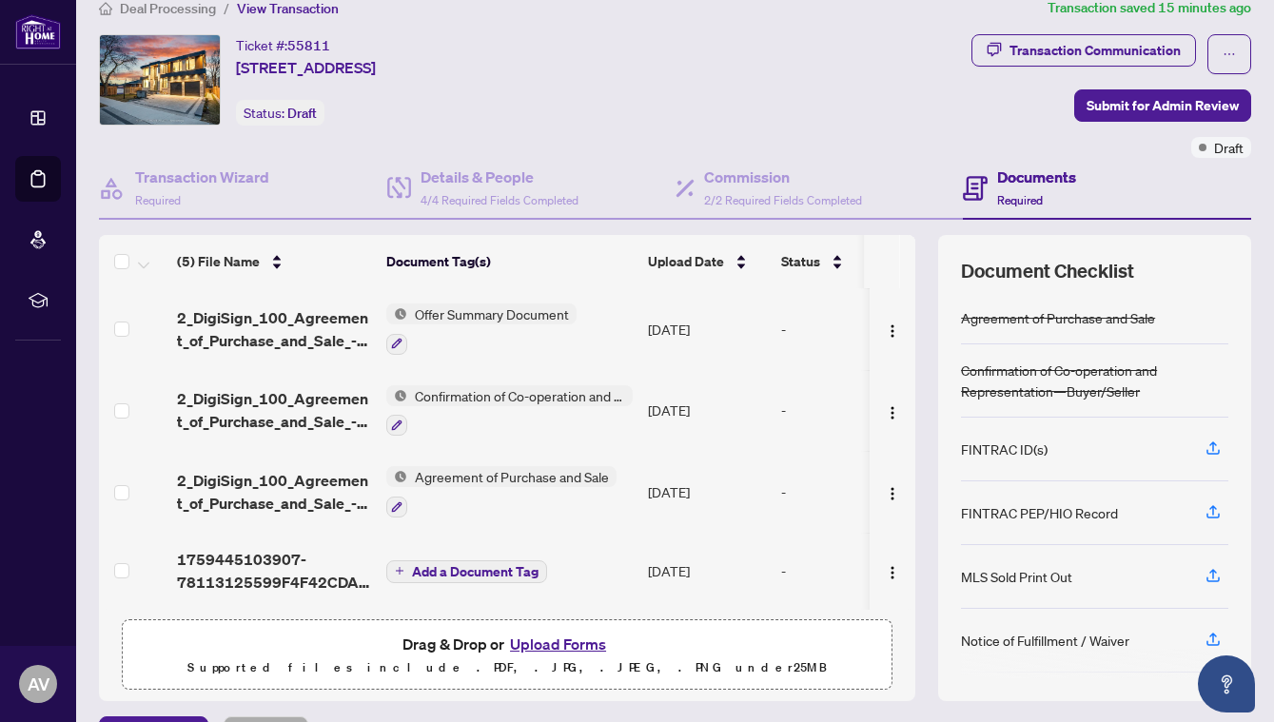
scroll to position [85, 0]
click at [544, 638] on button "Upload Forms" at bounding box center [558, 644] width 108 height 25
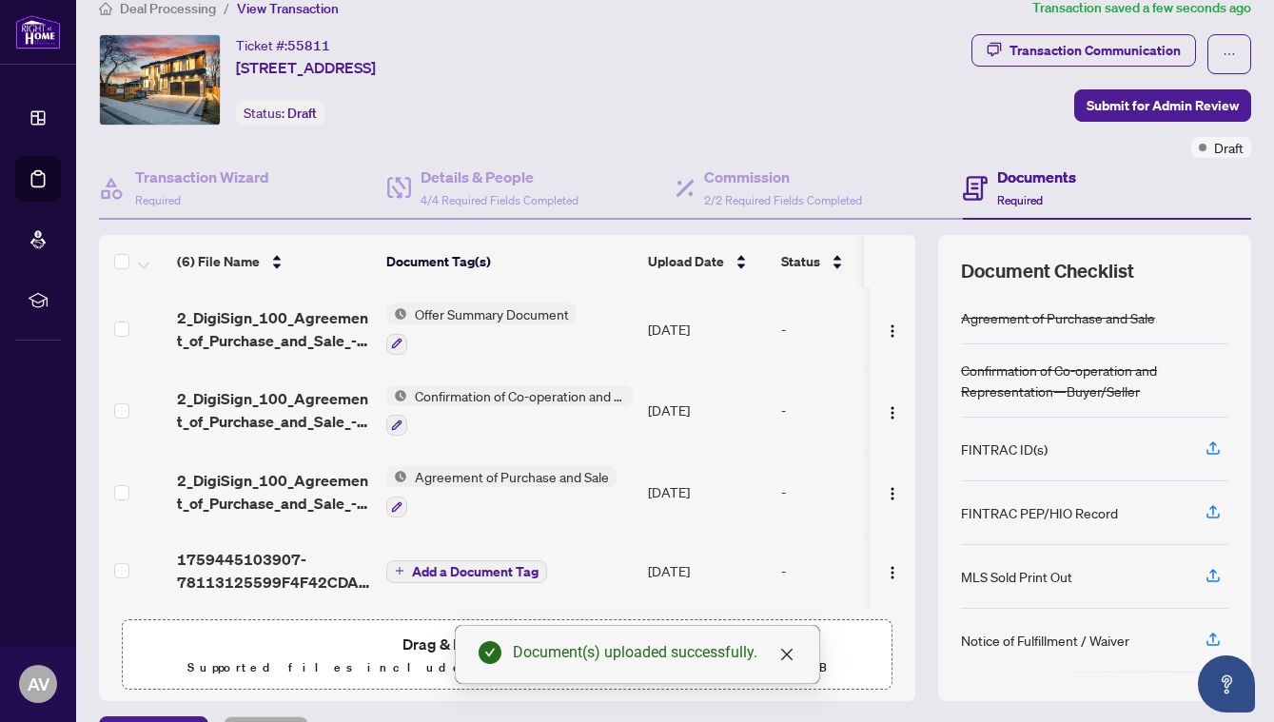
scroll to position [161, 0]
click at [882, 121] on div "Transaction Communication Submit for Admin Review Draft" at bounding box center [964, 96] width 574 height 124
click at [790, 650] on icon "close" at bounding box center [786, 654] width 15 height 15
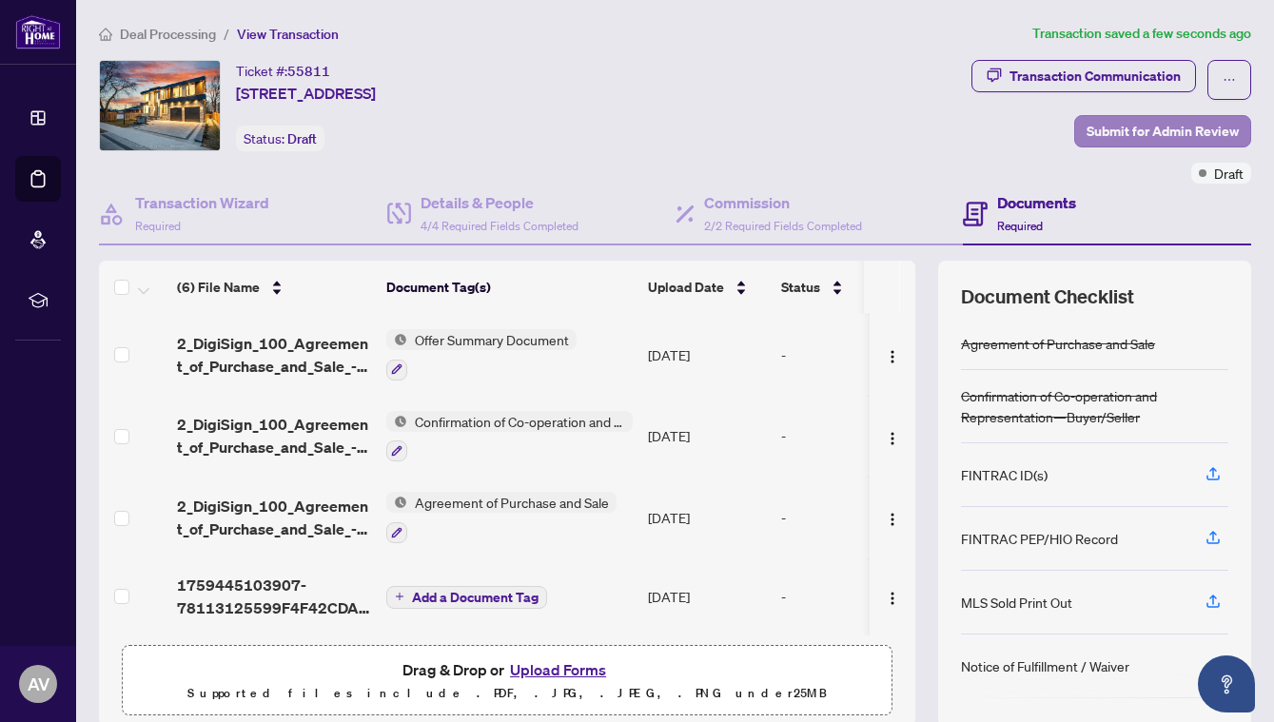
scroll to position [0, 0]
click at [1151, 121] on span "Submit for Admin Review" at bounding box center [1162, 131] width 152 height 30
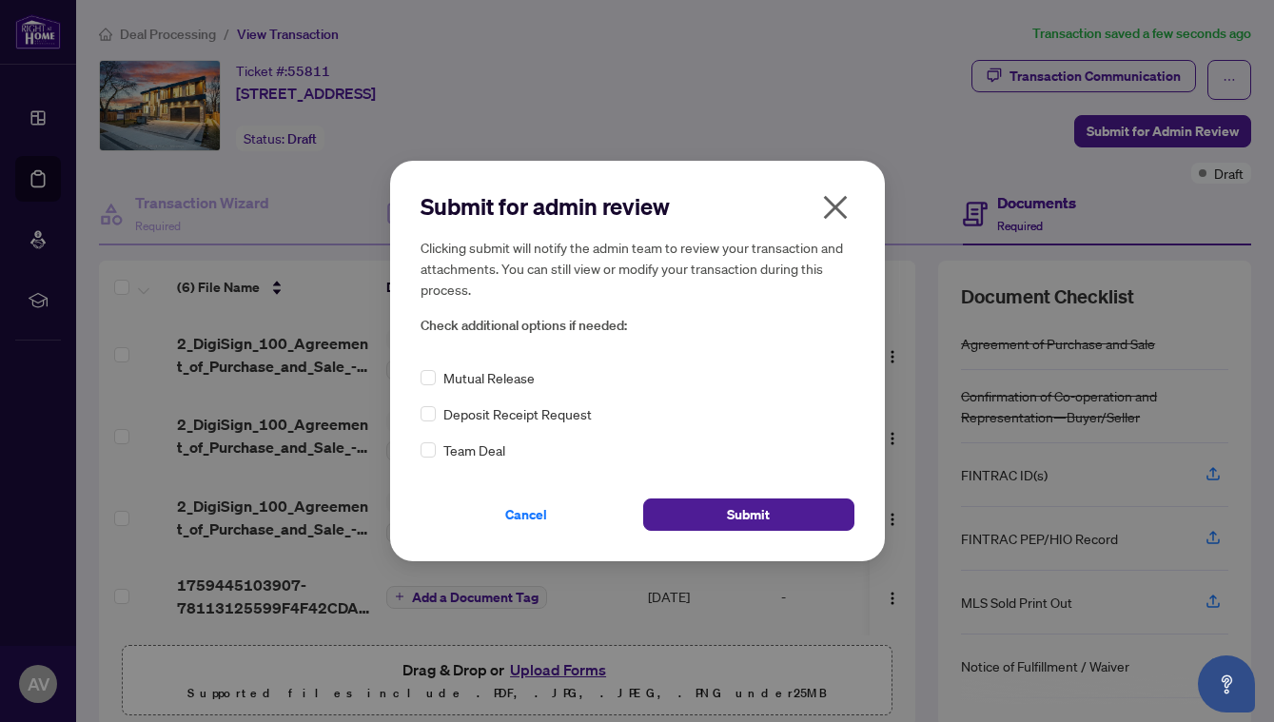
click at [417, 417] on div "Submit for admin review Clicking submit will notify the admin team to review yo…" at bounding box center [637, 361] width 495 height 401
click at [679, 509] on button "Submit" at bounding box center [748, 515] width 211 height 32
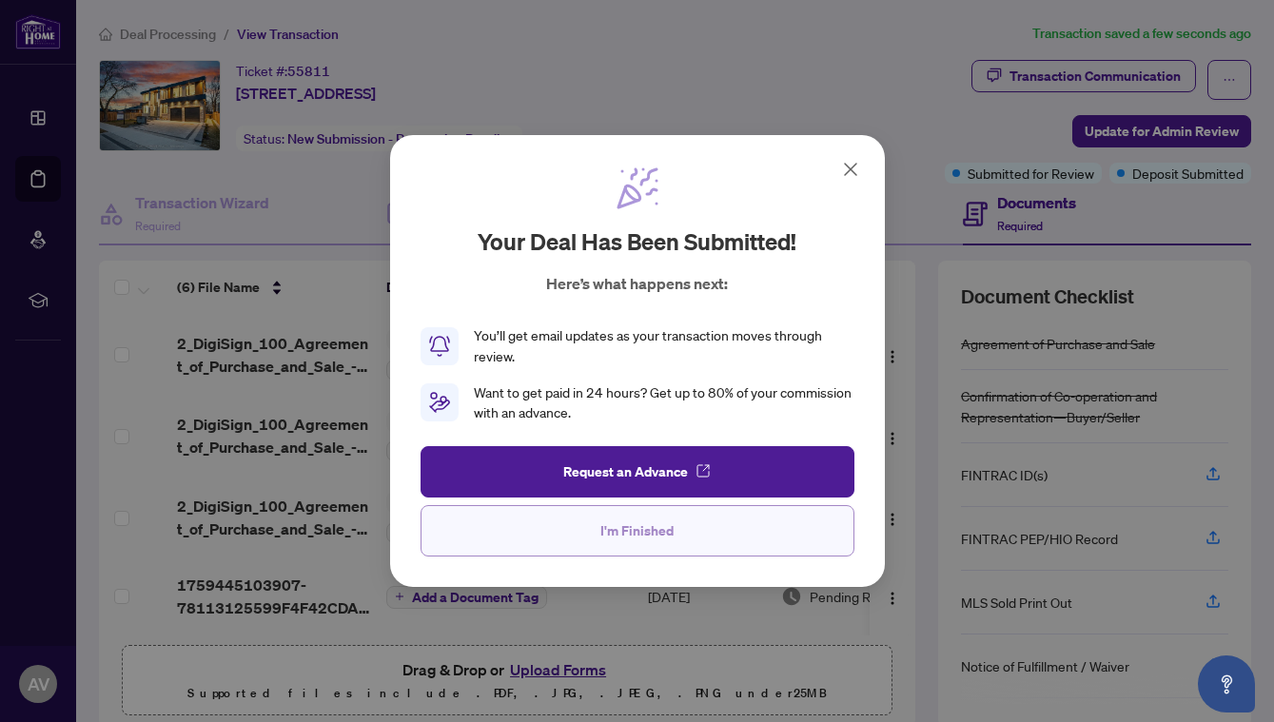
click at [671, 523] on span "I'm Finished" at bounding box center [636, 531] width 73 height 30
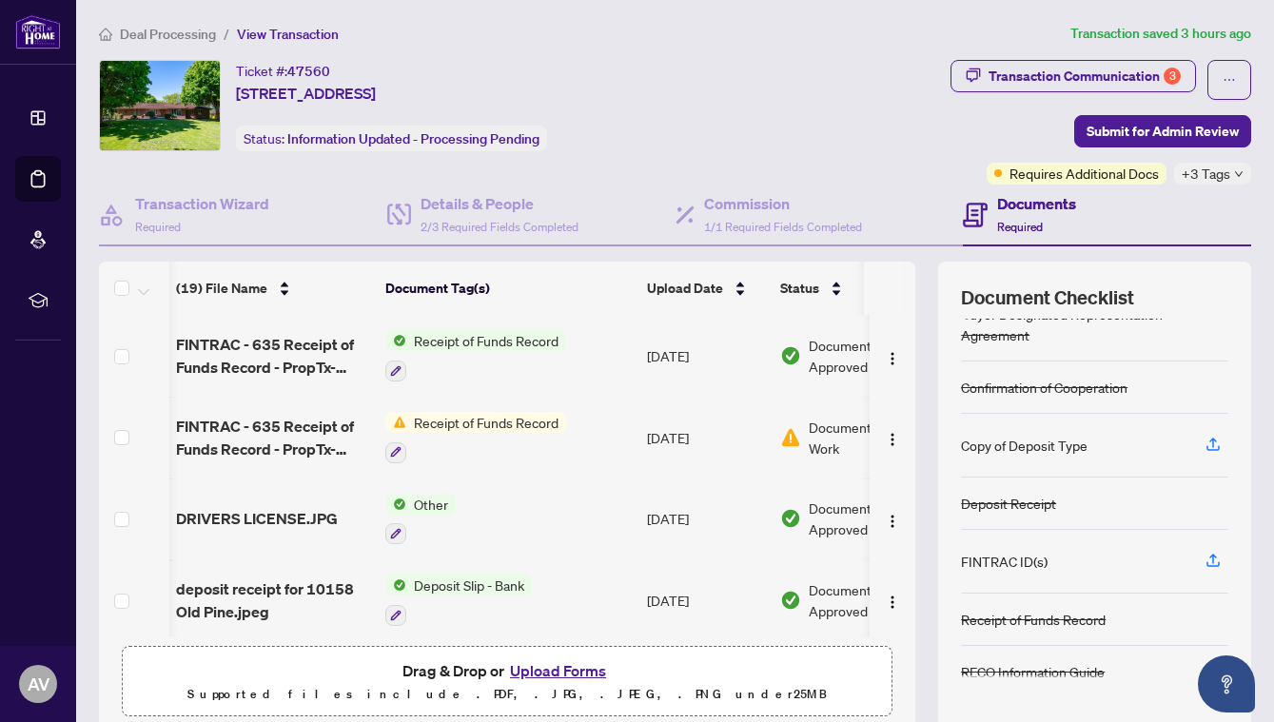
scroll to position [83, 0]
click at [187, 34] on span "Deal Processing" at bounding box center [168, 34] width 96 height 17
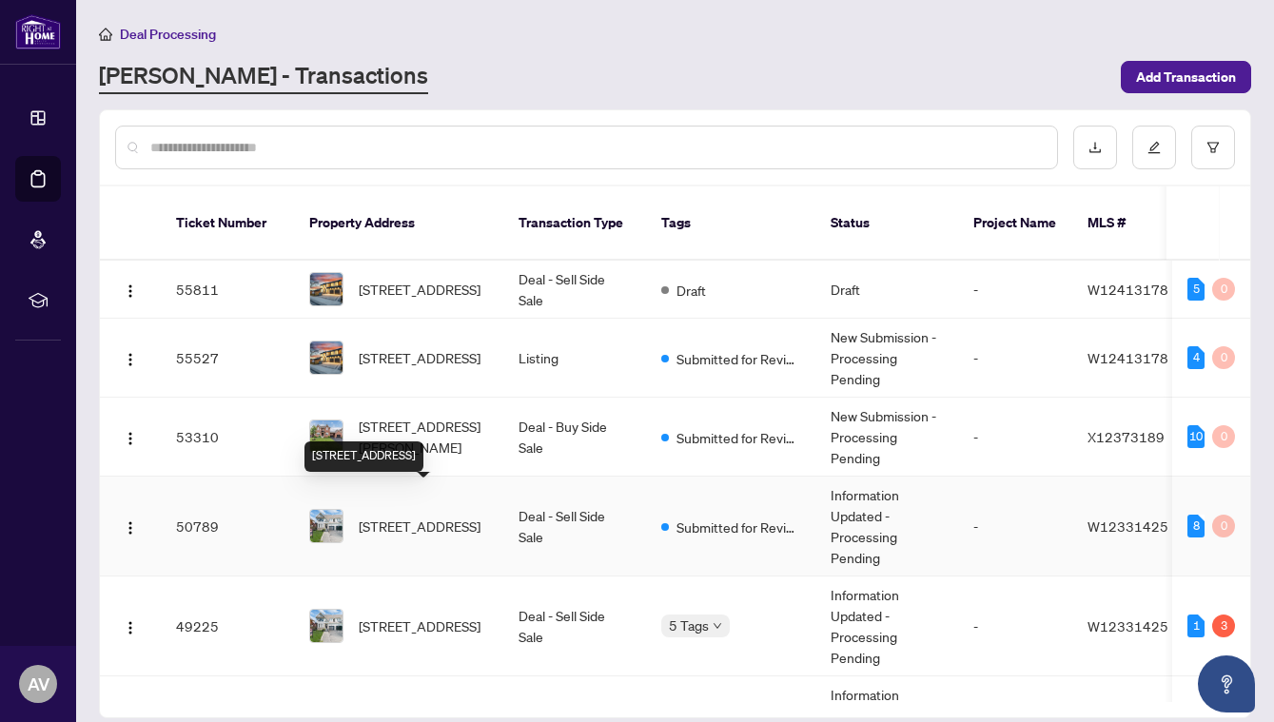
click at [424, 516] on span "[STREET_ADDRESS]" at bounding box center [420, 526] width 122 height 21
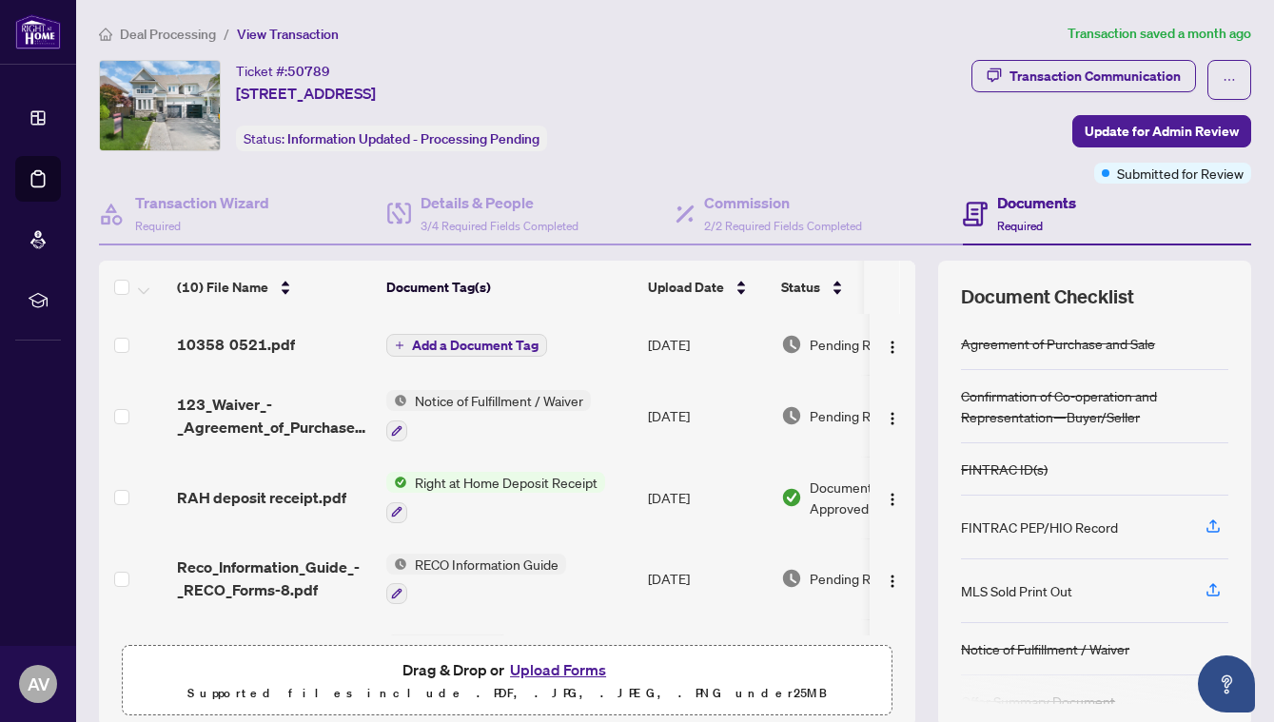
click at [268, 339] on span "10358 0521.pdf" at bounding box center [236, 344] width 118 height 23
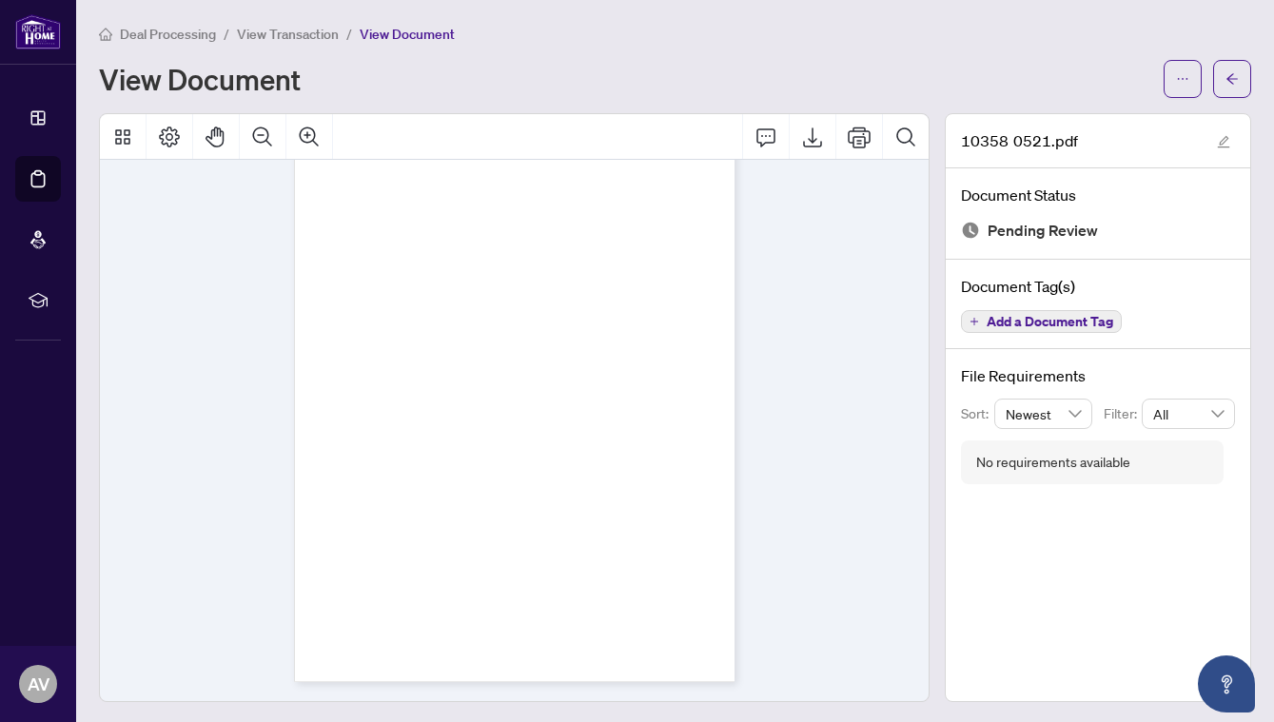
scroll to position [925, 0]
click at [299, 41] on span "View Transaction" at bounding box center [288, 34] width 102 height 17
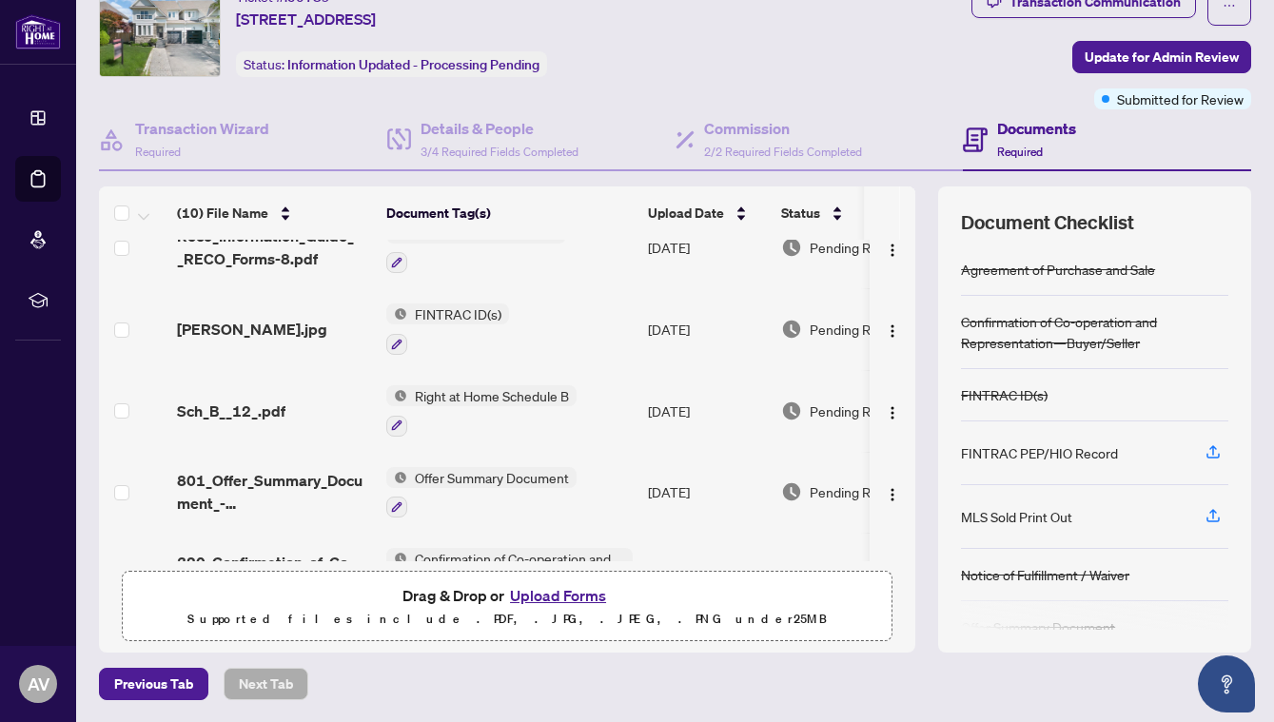
scroll to position [254, 0]
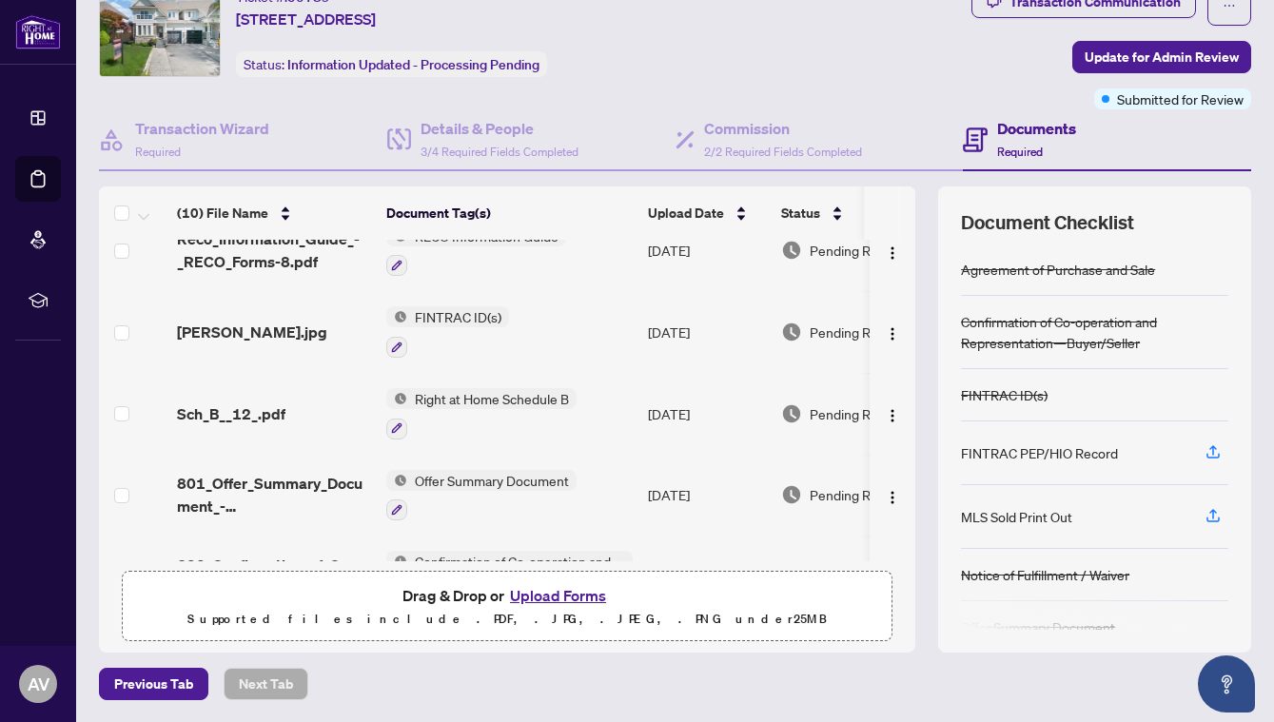
click at [274, 321] on span "[PERSON_NAME].jpg" at bounding box center [252, 332] width 150 height 23
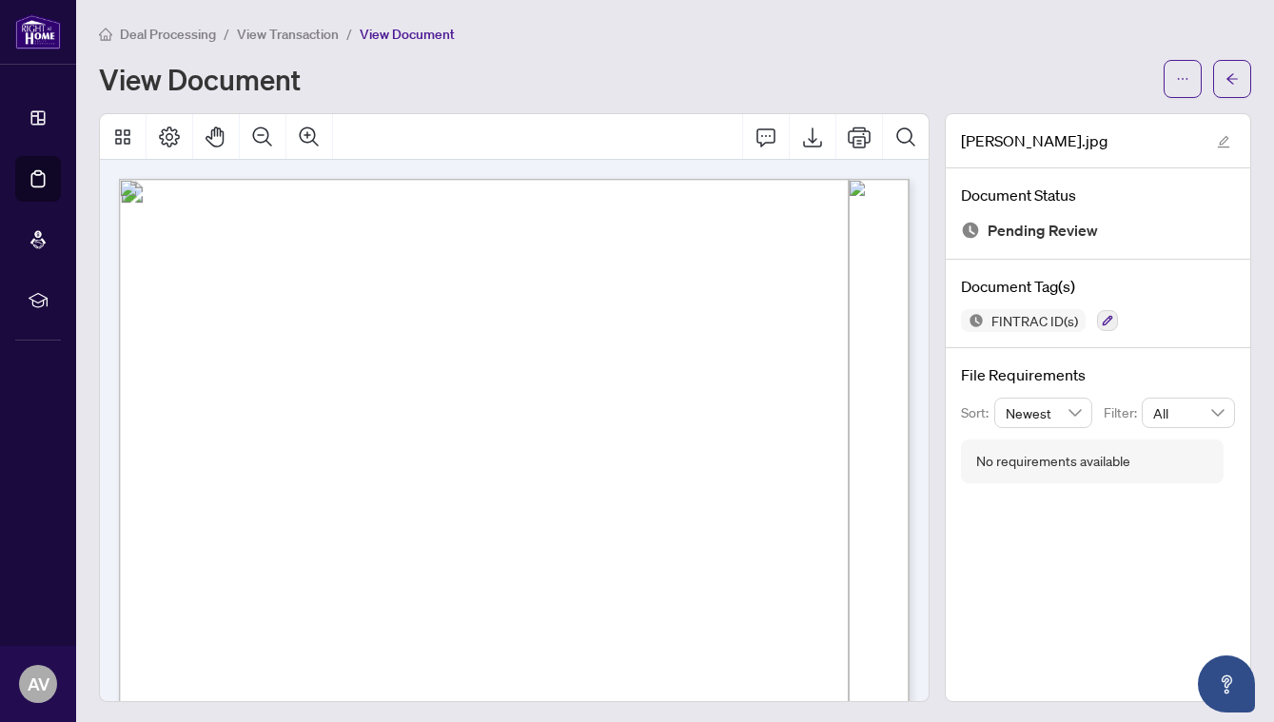
click at [312, 24] on li "View Transaction" at bounding box center [288, 34] width 102 height 22
click at [312, 29] on span "View Transaction" at bounding box center [288, 34] width 102 height 17
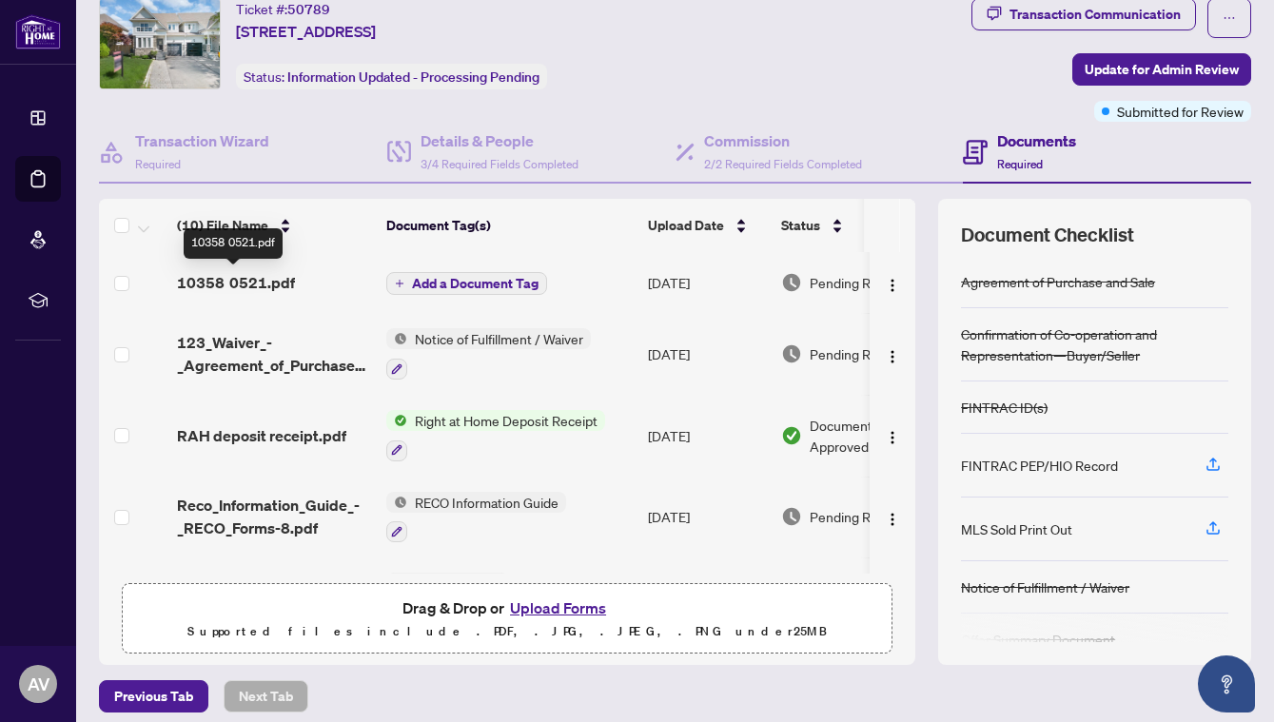
click at [272, 284] on span "10358 0521.pdf" at bounding box center [236, 282] width 118 height 23
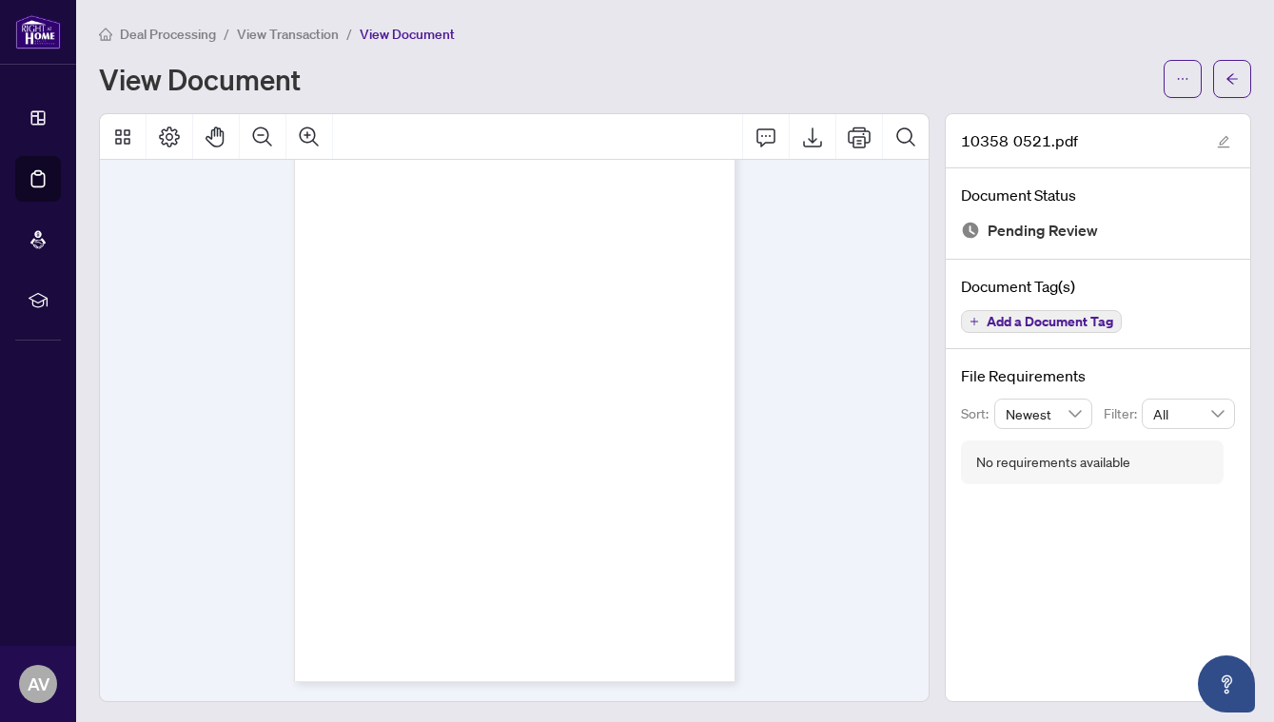
scroll to position [925, 0]
click at [1222, 73] on button "button" at bounding box center [1232, 79] width 38 height 38
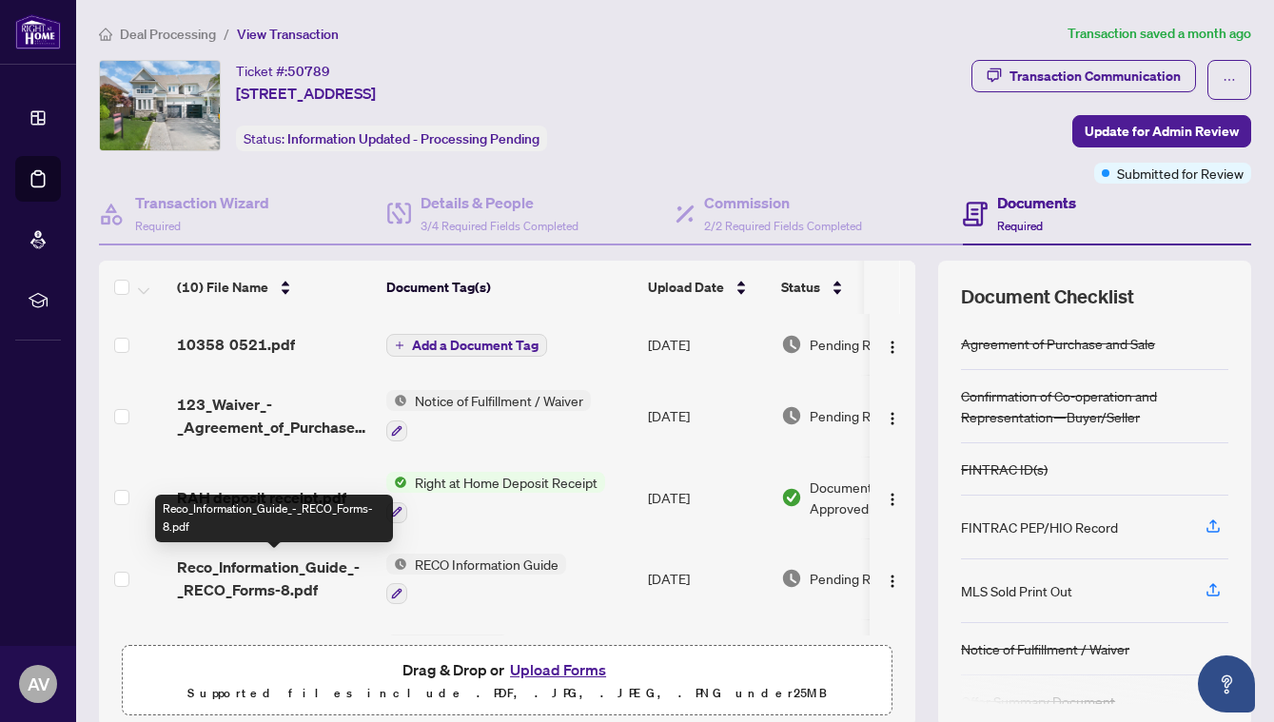
click at [237, 587] on span "Reco_Information_Guide_-_RECO_Forms-8.pdf" at bounding box center [274, 579] width 194 height 46
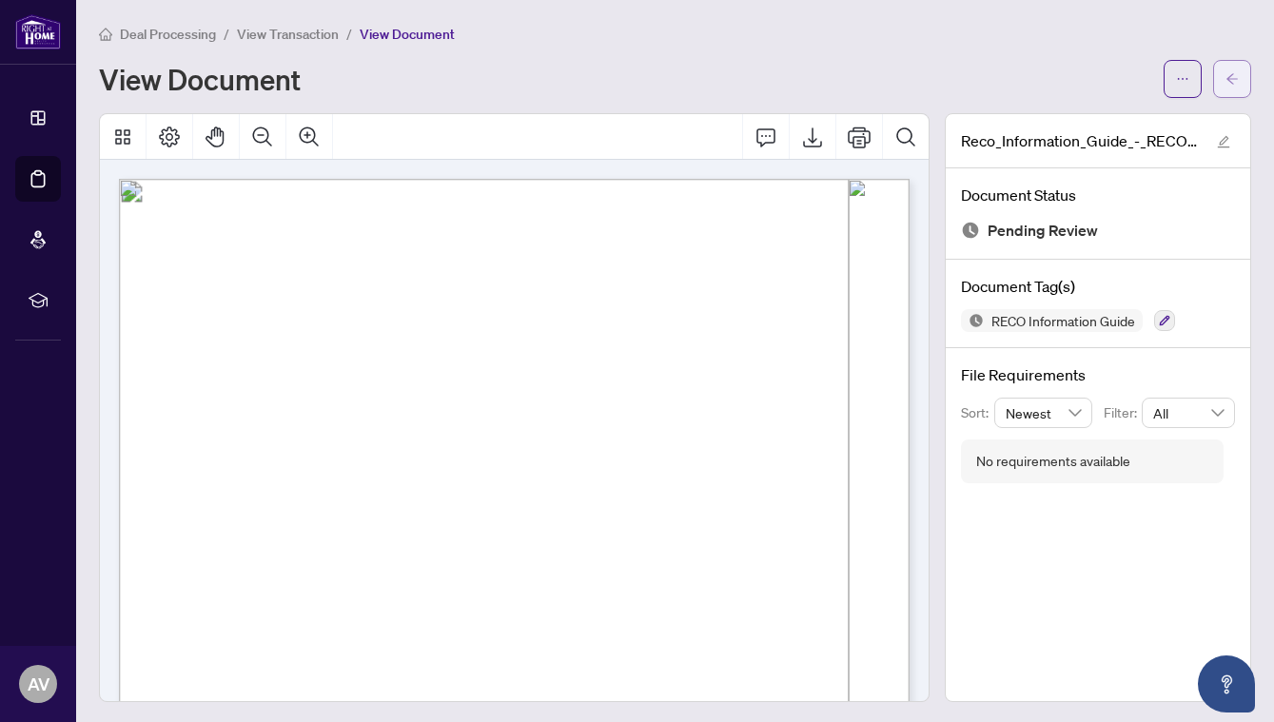
click at [1219, 74] on button "button" at bounding box center [1232, 79] width 38 height 38
